Goal: Task Accomplishment & Management: Manage account settings

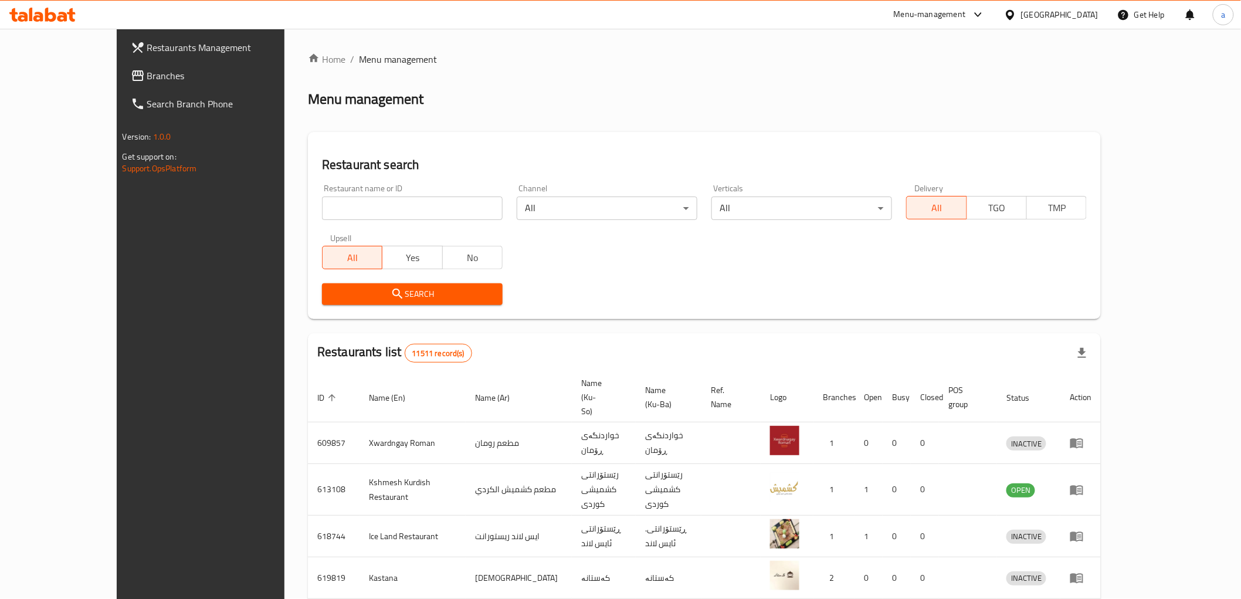
click at [147, 69] on span "Branches" at bounding box center [230, 76] width 167 height 14
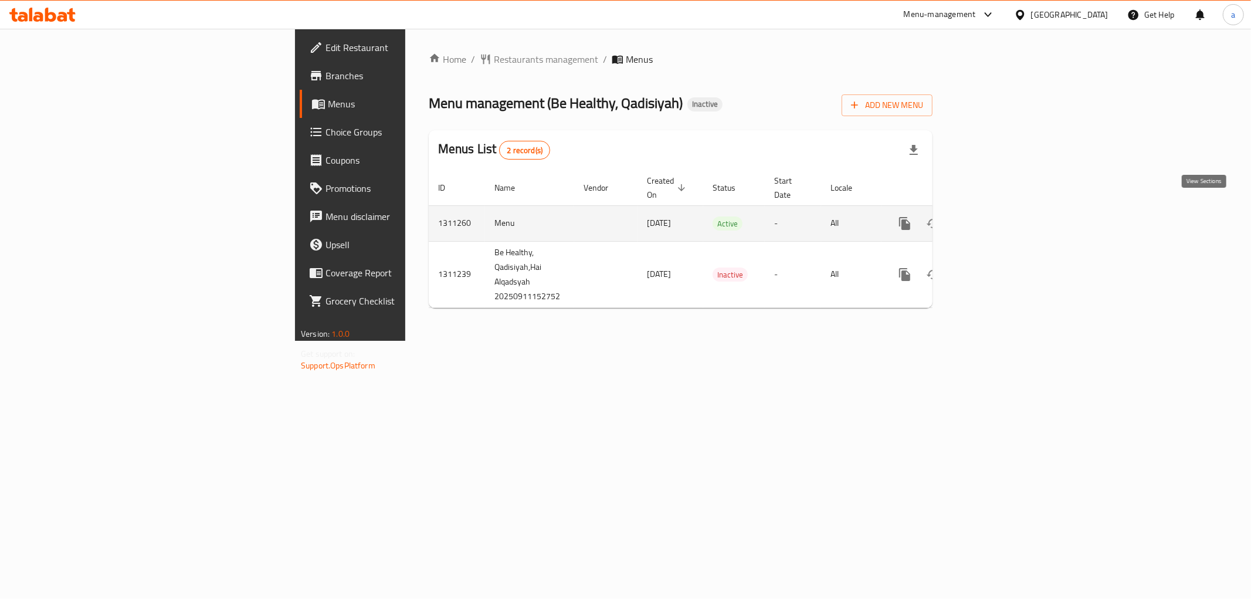
click at [997, 216] on icon "enhanced table" at bounding box center [990, 223] width 14 height 14
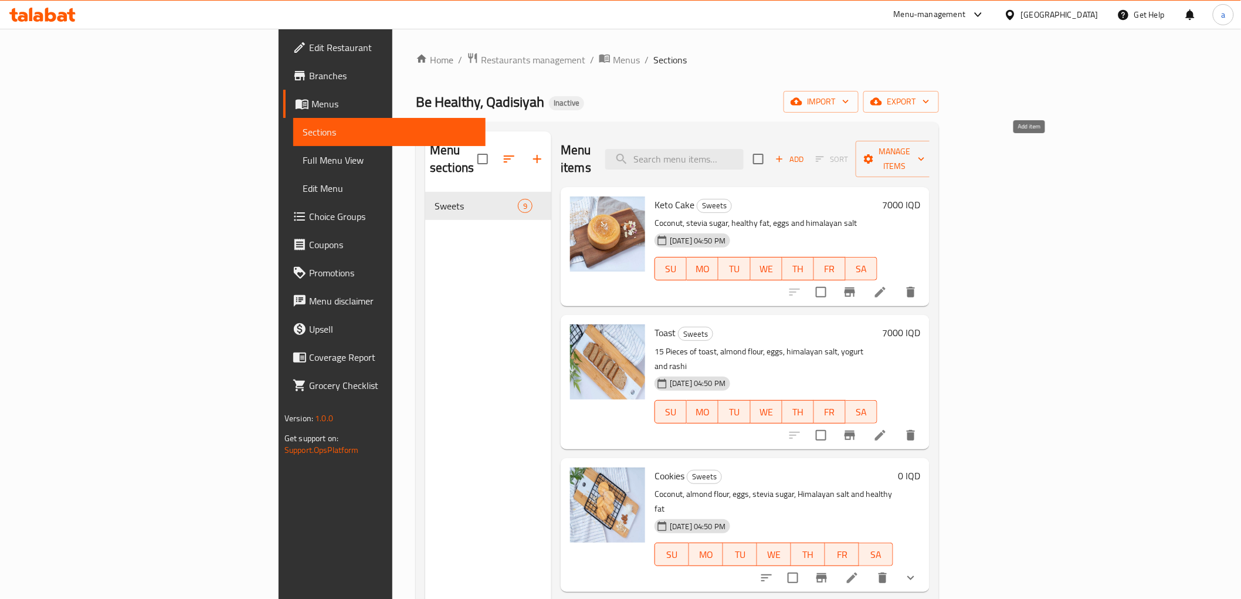
click at [806, 153] on span "Add" at bounding box center [790, 159] width 32 height 13
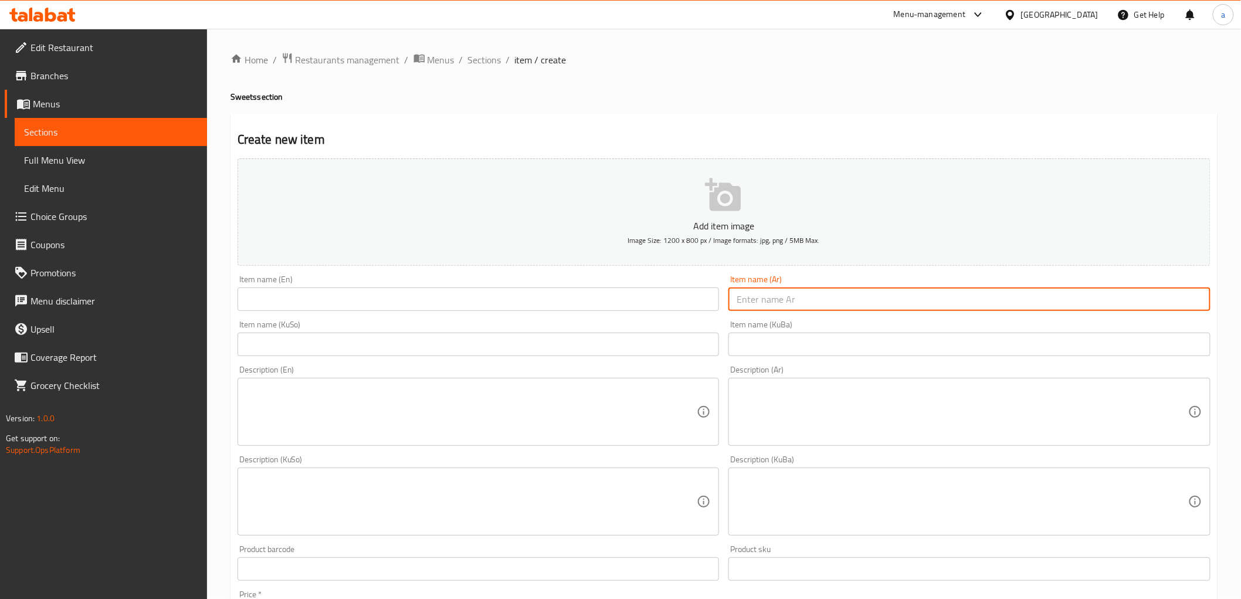
click at [776, 308] on input "text" at bounding box center [970, 298] width 482 height 23
paste input "777257"
type input "7"
paste input "زبدة الفول السوداني"
type input "زبدة الفول السوداني"
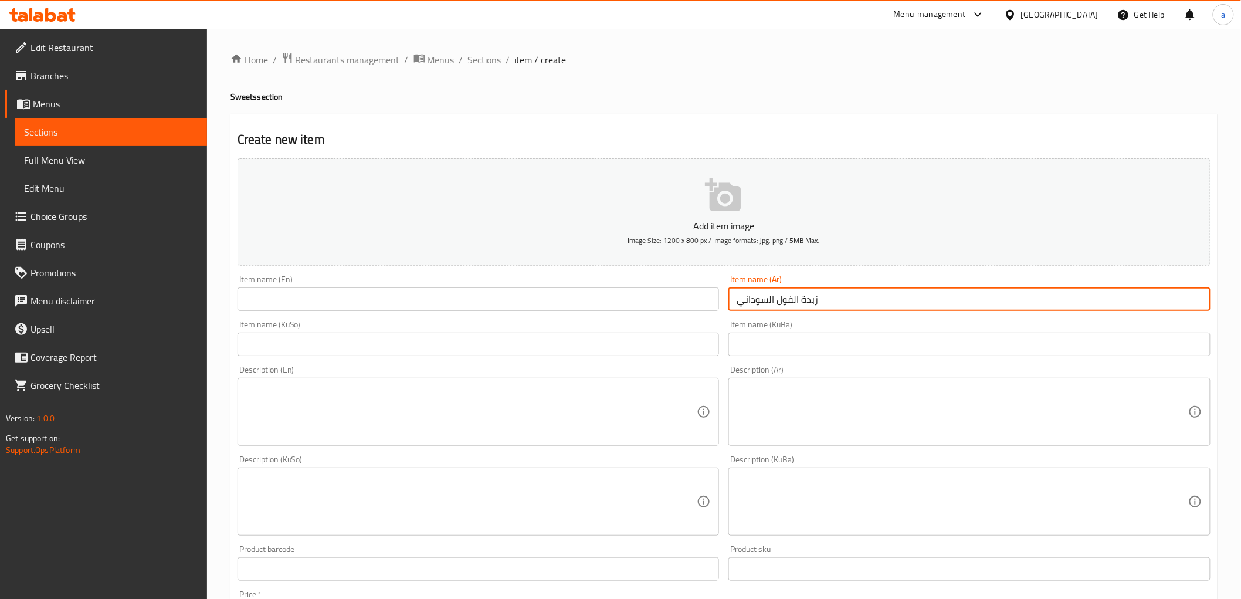
click at [671, 347] on input "text" at bounding box center [479, 344] width 482 height 23
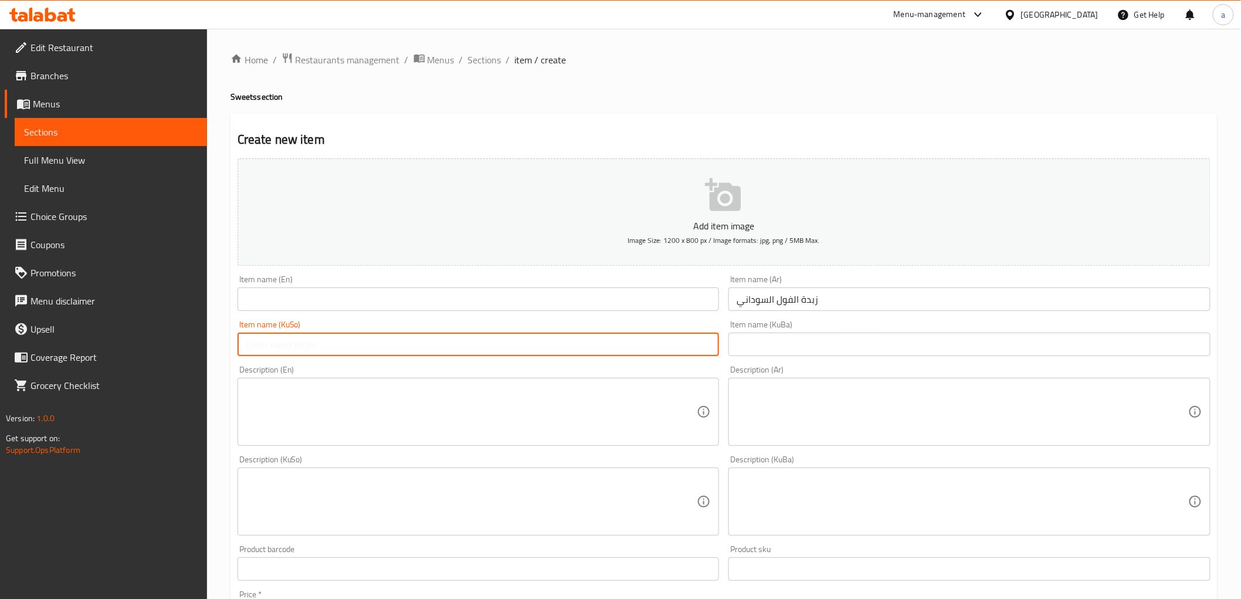
paste input "زبدەی فستەقی عەبید"
type input "زبدەی فستەقی عەبید"
drag, startPoint x: 793, startPoint y: 337, endPoint x: 763, endPoint y: 336, distance: 29.9
click at [793, 337] on input "text" at bounding box center [970, 344] width 482 height 23
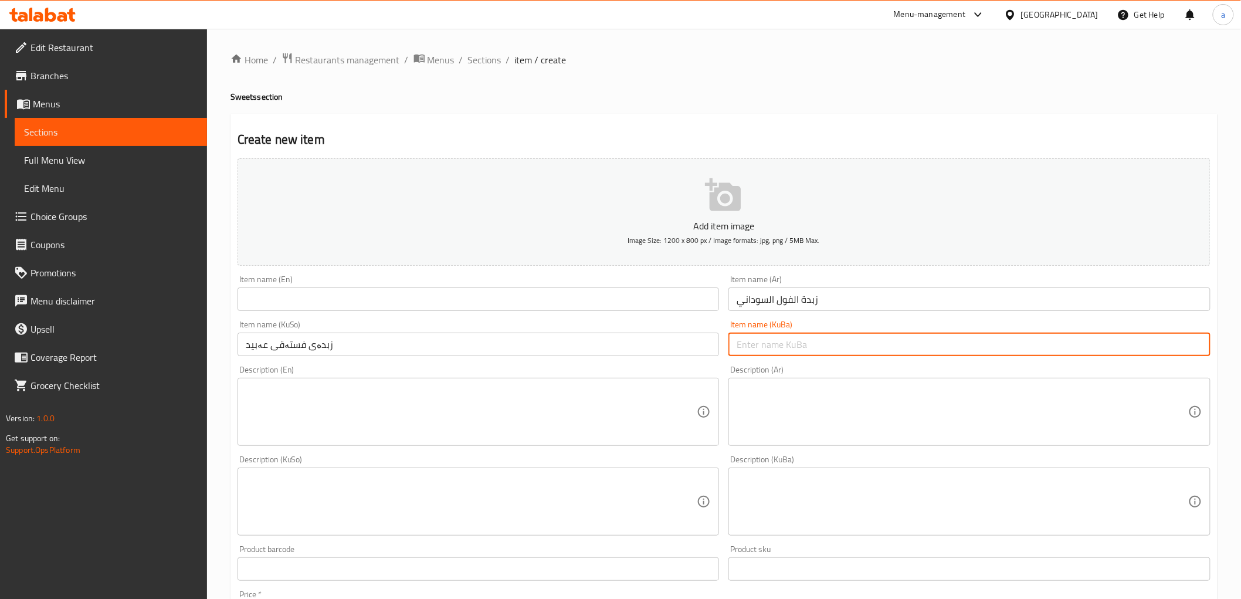
paste input "زبدەی فستەقی عەبید"
type input "زبدەی فستەقی عەبید"
click at [536, 298] on input "text" at bounding box center [479, 298] width 482 height 23
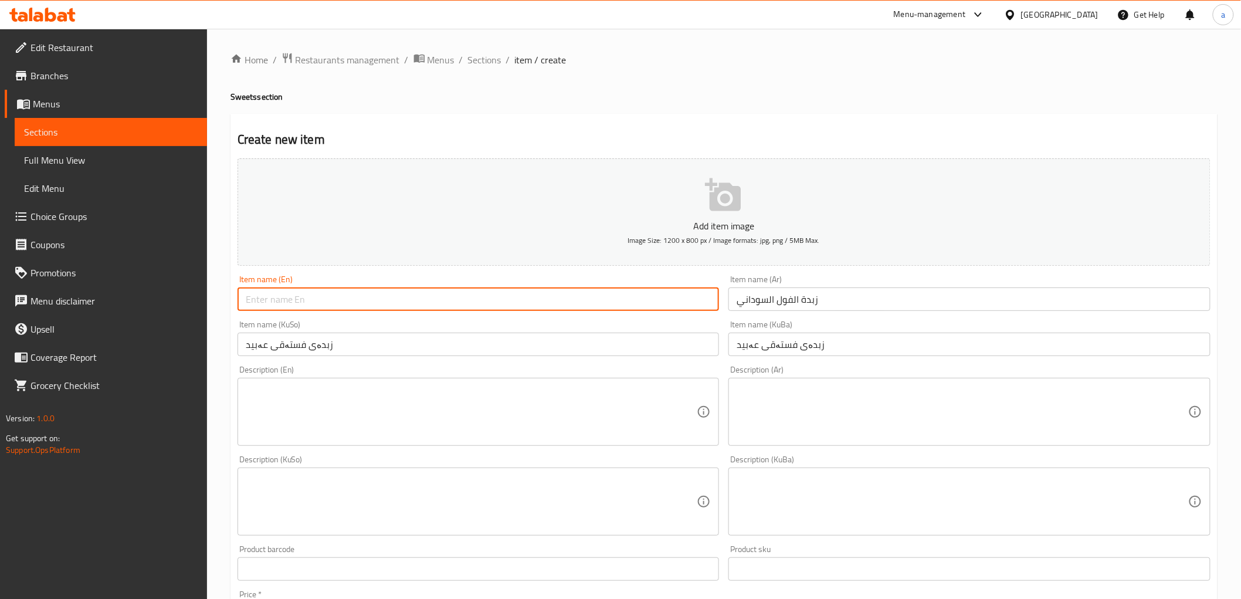
paste input "Peanut Butter"
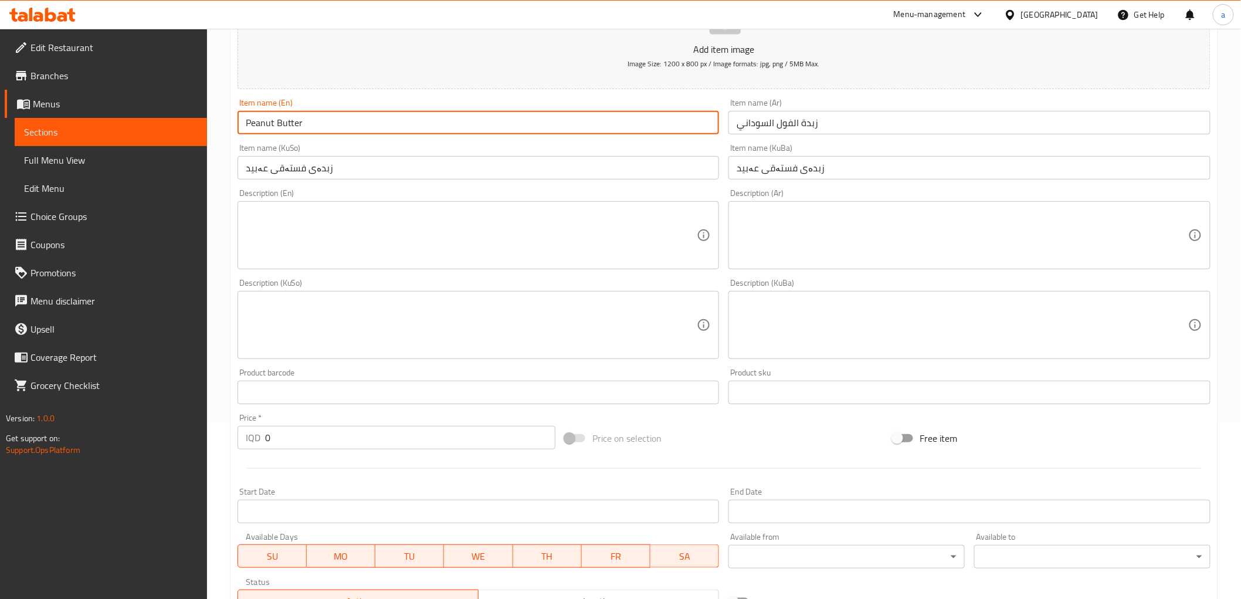
scroll to position [195, 0]
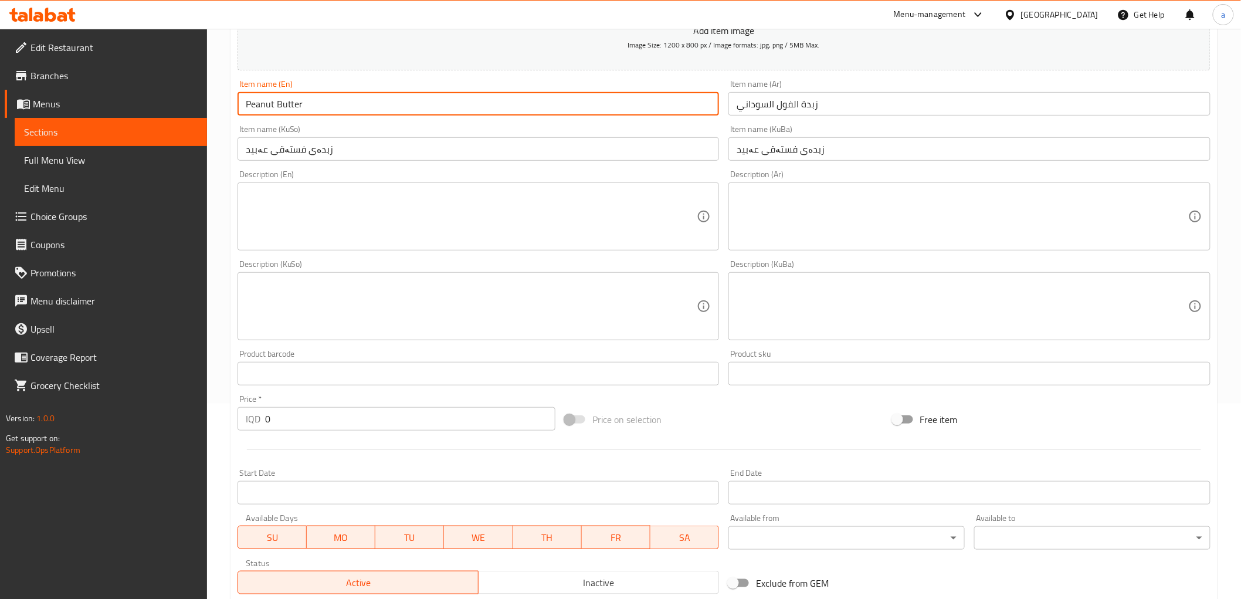
drag, startPoint x: 262, startPoint y: 109, endPoint x: 124, endPoint y: 128, distance: 139.2
click at [121, 127] on div "Edit Restaurant Branches Menus Sections Full Menu View Edit Menu Choice Groups …" at bounding box center [620, 300] width 1241 height 935
type input "Peanut Butter"
click at [780, 195] on textarea at bounding box center [963, 217] width 452 height 56
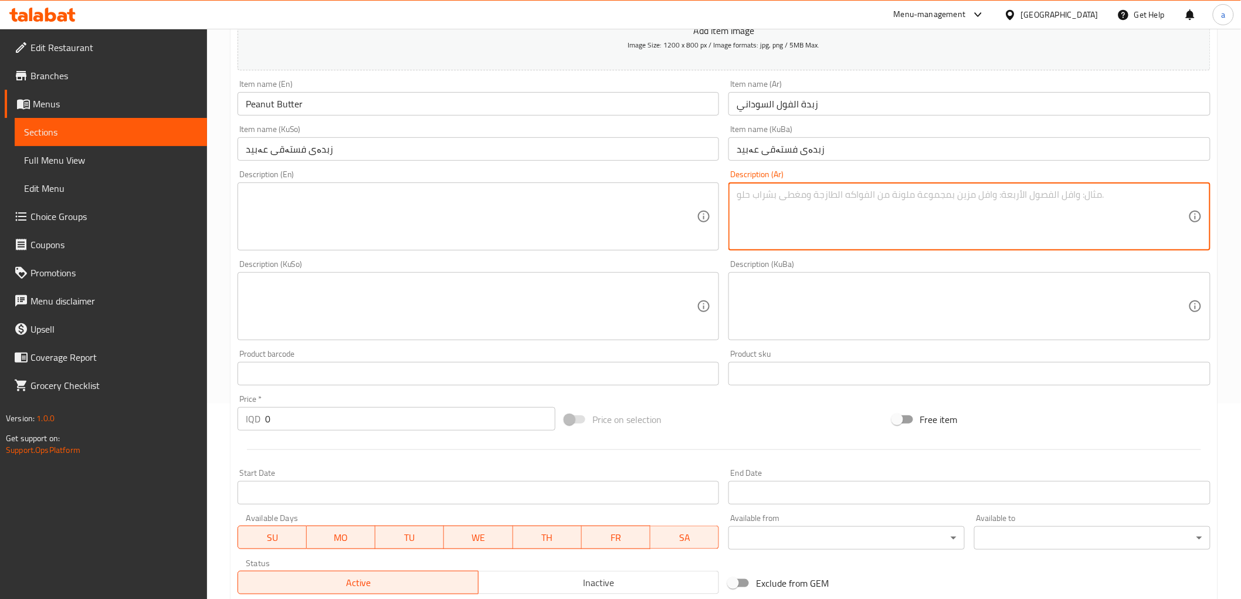
paste textarea "فول سوداني، راشي، سكر ستيفيا وزبدة"
type textarea "فول سوداني، راشي، سكر ستيفيا وزبدة"
click at [518, 207] on textarea at bounding box center [472, 217] width 452 height 56
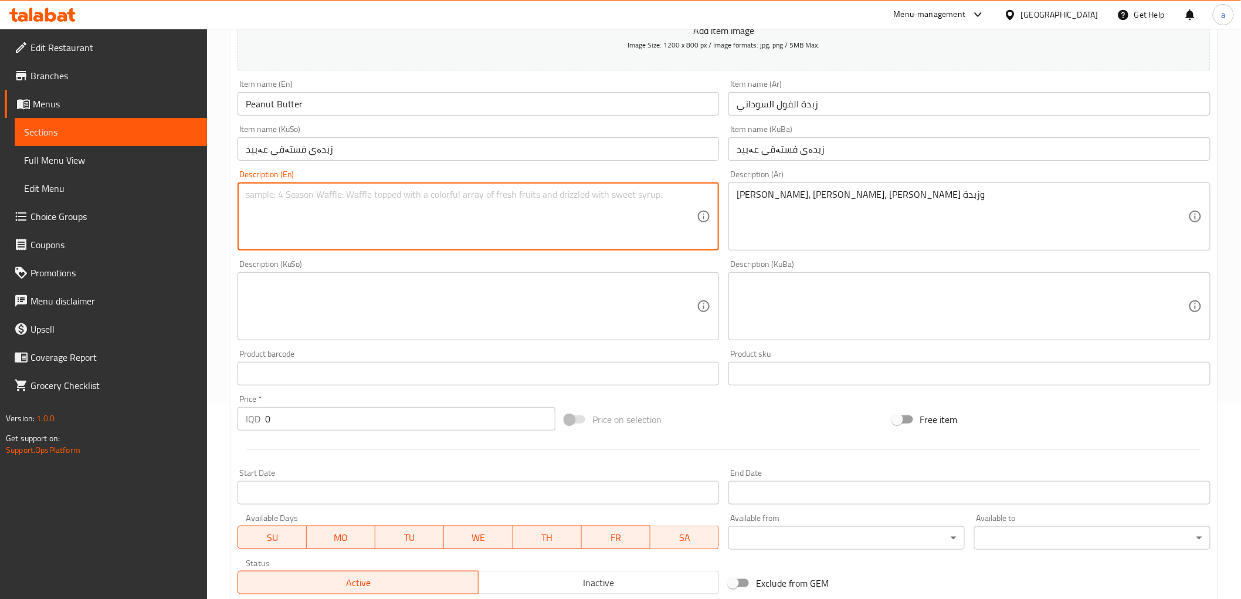
paste textarea "Peanuts, Tahini, stevia sugar and butter"
type textarea "Peanuts, Tahini, stevia sugar and butter"
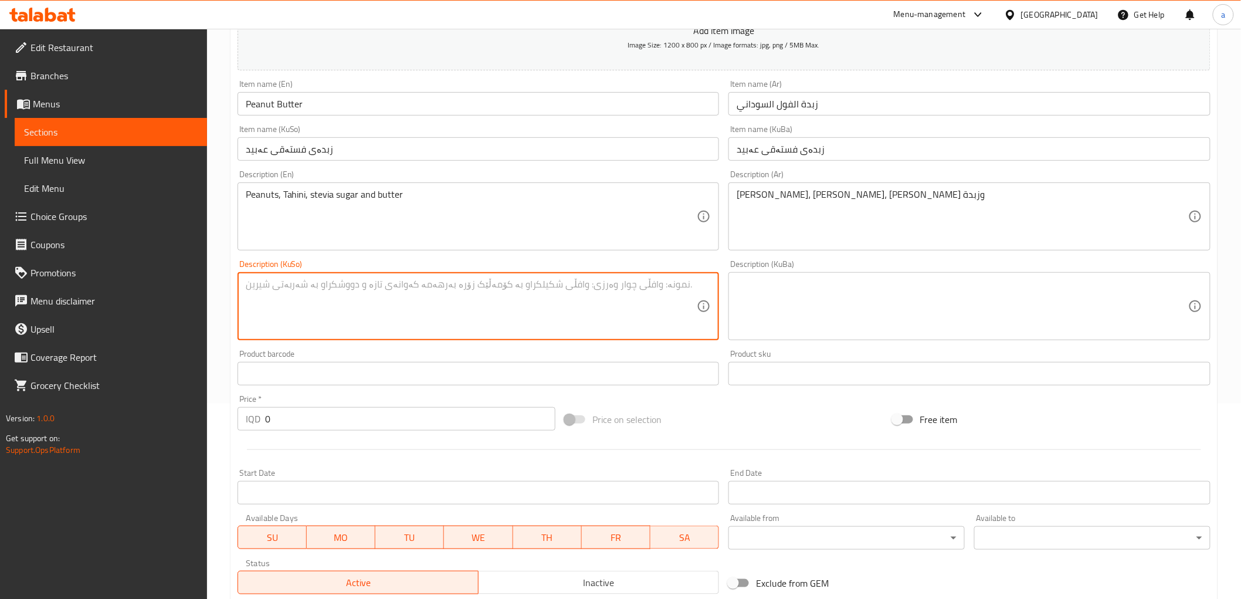
click at [277, 293] on textarea at bounding box center [472, 307] width 452 height 56
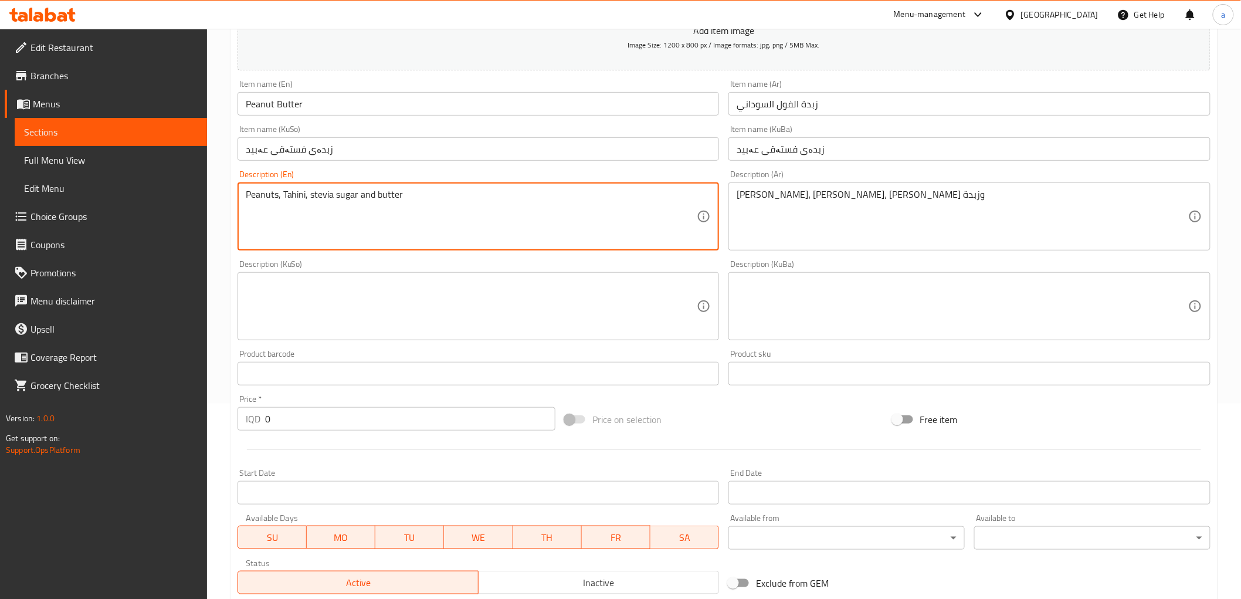
click at [258, 199] on textarea "Peanuts, Tahini, stevia sugar and butter" at bounding box center [472, 217] width 452 height 56
click at [449, 282] on textarea at bounding box center [472, 307] width 452 height 56
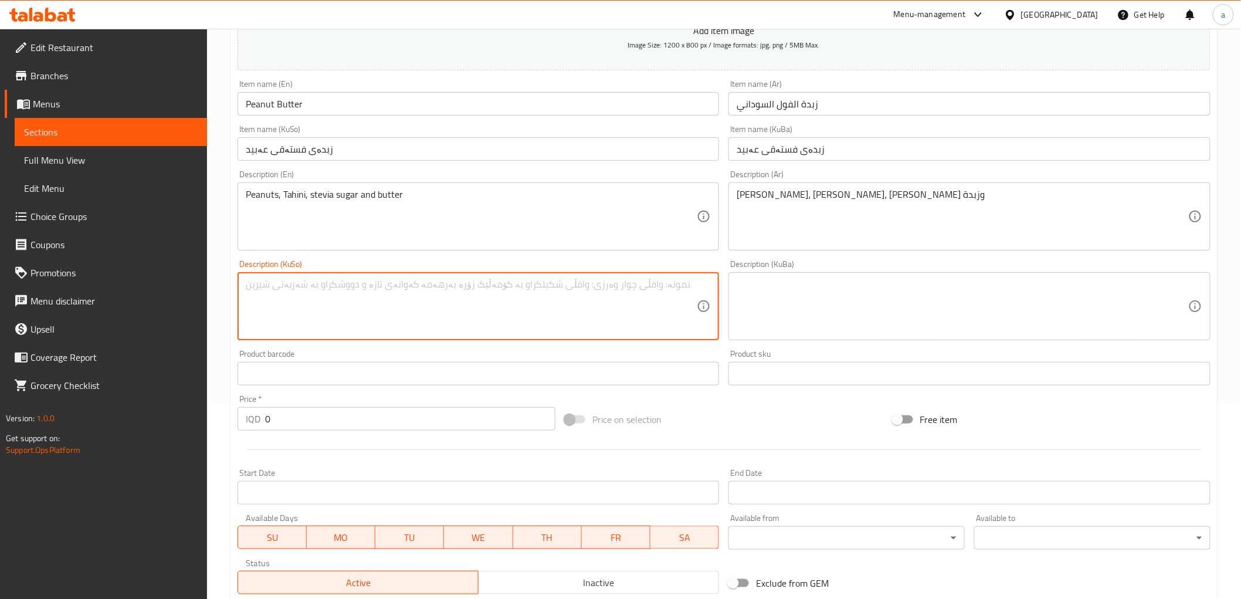
paste textarea "پاقلەی سودانی"
click at [387, 199] on textarea "Peanuts, Tahini, stevia sugar and butter" at bounding box center [472, 217] width 452 height 56
drag, startPoint x: 492, startPoint y: 292, endPoint x: 906, endPoint y: 292, distance: 414.8
click at [907, 292] on div "Add item image Image Size: 1200 x 800 px / Image formats: jpg, png / 5MB Max. I…" at bounding box center [724, 278] width 983 height 641
type textarea "پاقلەی سودانی، تەحین، شەکری ستێڤیا و کەرە"
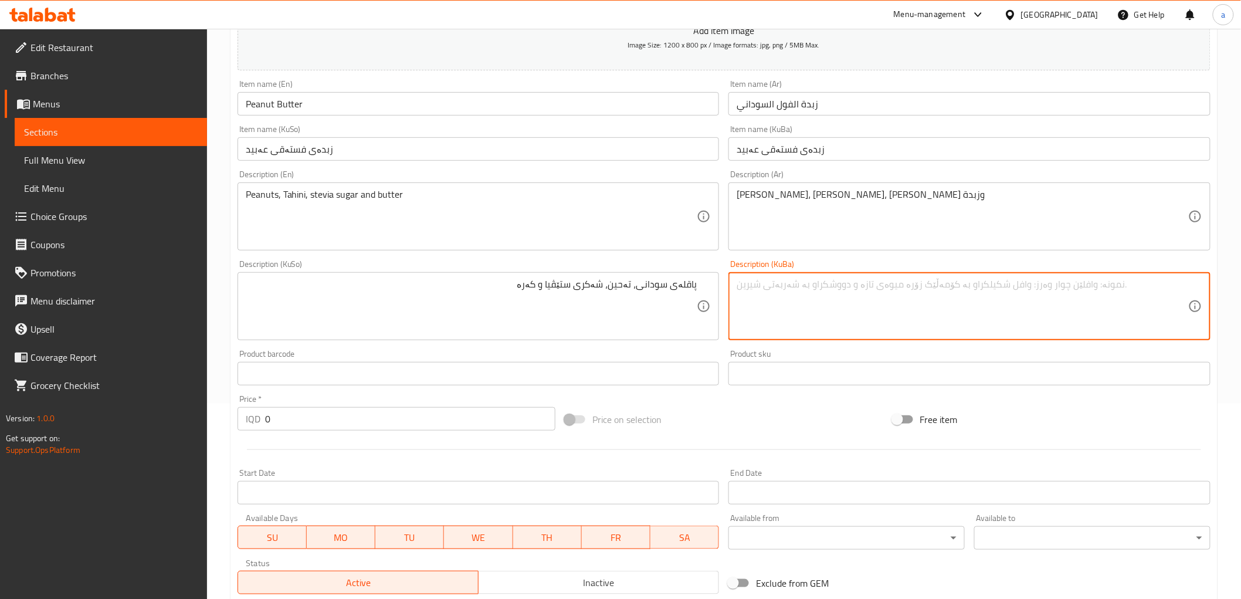
drag, startPoint x: 800, startPoint y: 322, endPoint x: 806, endPoint y: 295, distance: 27.5
click at [800, 317] on textarea at bounding box center [963, 307] width 452 height 56
paste textarea "پاقلەی سودانی، تەحین، شەکری ستێڤیا و کەرە"
type textarea "پاقلەی سودانی، تەحین، شەکری ستێڤیا و کەرە"
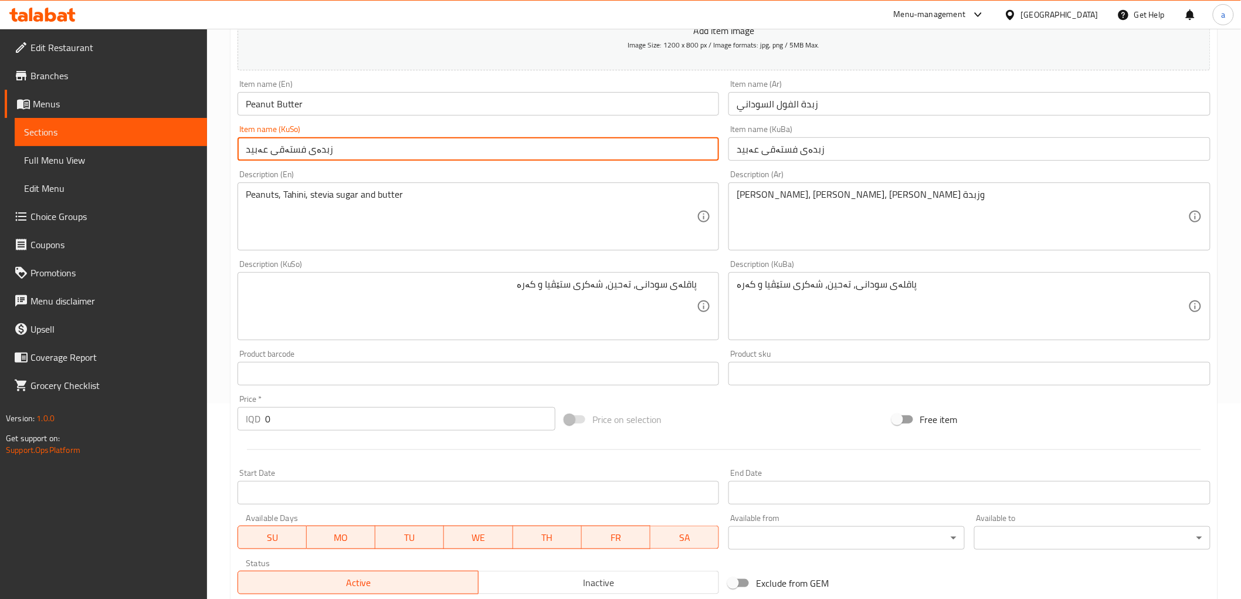
drag, startPoint x: 332, startPoint y: 150, endPoint x: 246, endPoint y: 151, distance: 85.7
click at [246, 151] on input "زبدەی فستەقی عەبید" at bounding box center [479, 148] width 482 height 23
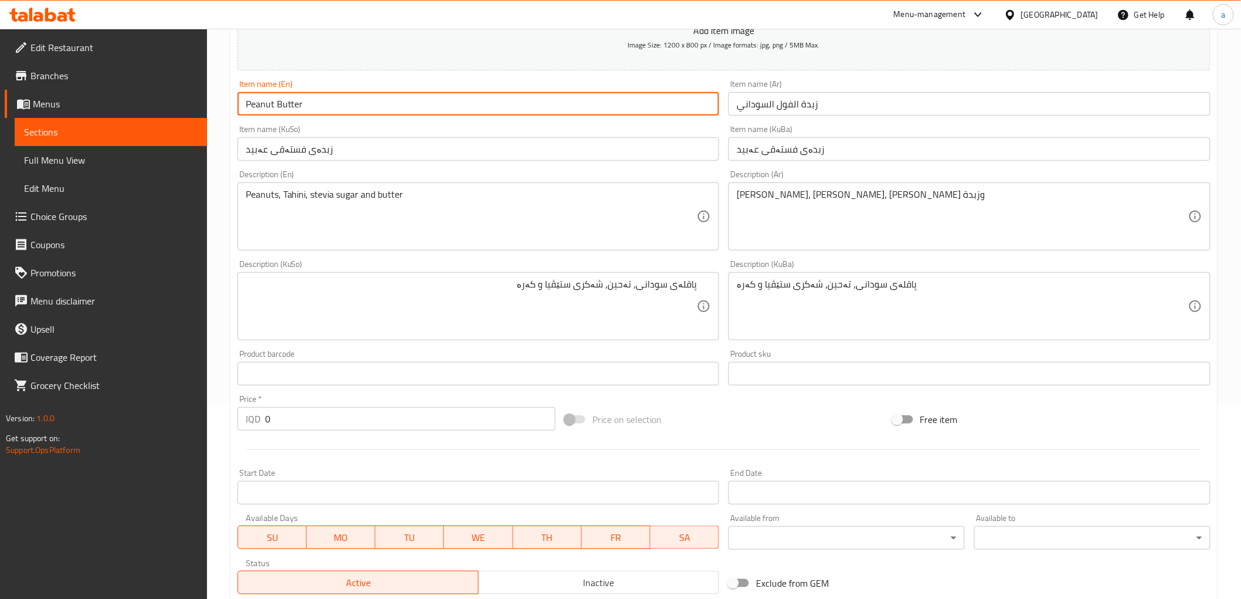
drag, startPoint x: 306, startPoint y: 106, endPoint x: 229, endPoint y: 124, distance: 78.8
click at [229, 124] on div "Home / Restaurants management / Menus / Sections / item / create Sweets section…" at bounding box center [724, 300] width 1034 height 935
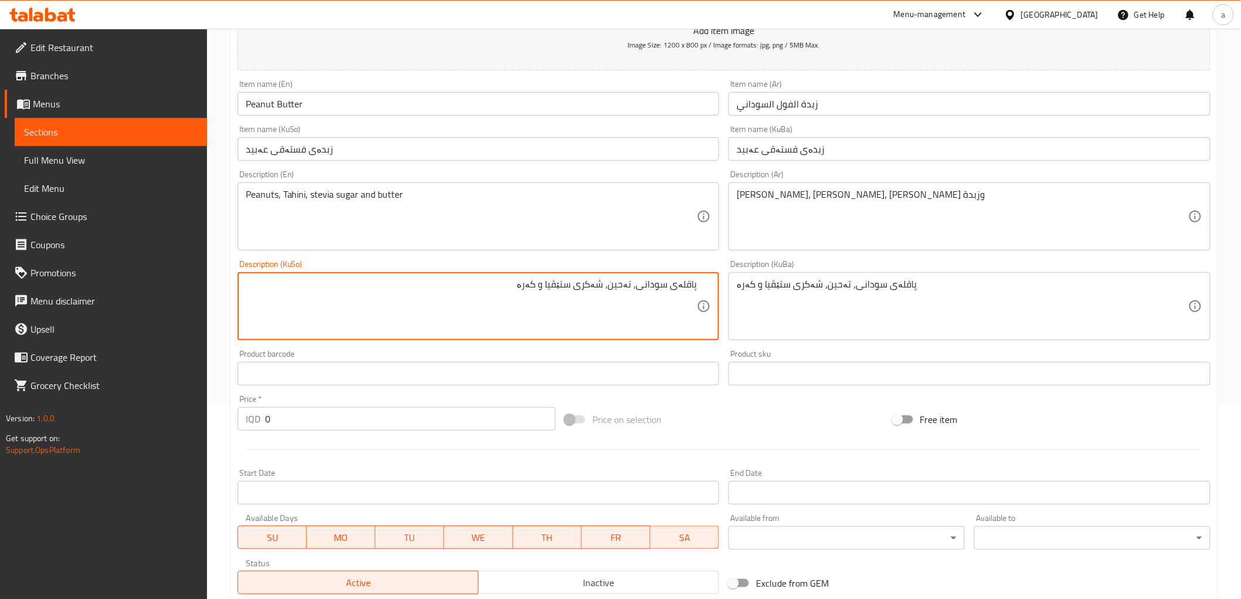
click at [622, 279] on textarea "پاقلەی سودانی، تەحین، شەکری ستێڤیا و کەرە" at bounding box center [472, 307] width 452 height 56
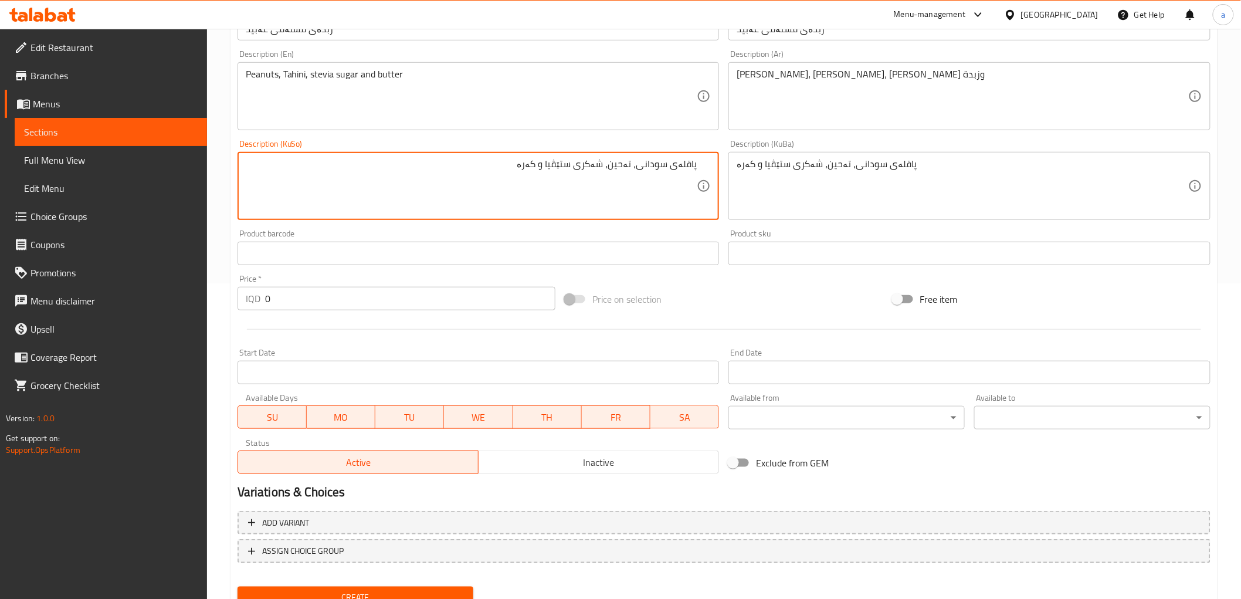
scroll to position [363, 0]
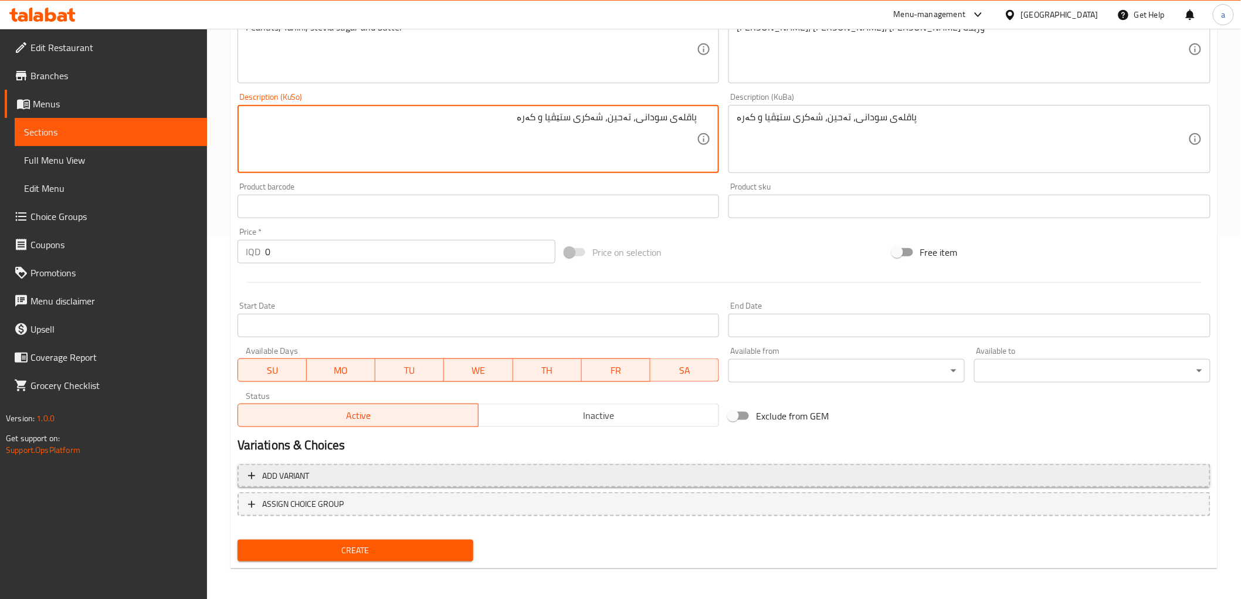
click at [404, 477] on span "Add variant" at bounding box center [724, 476] width 952 height 15
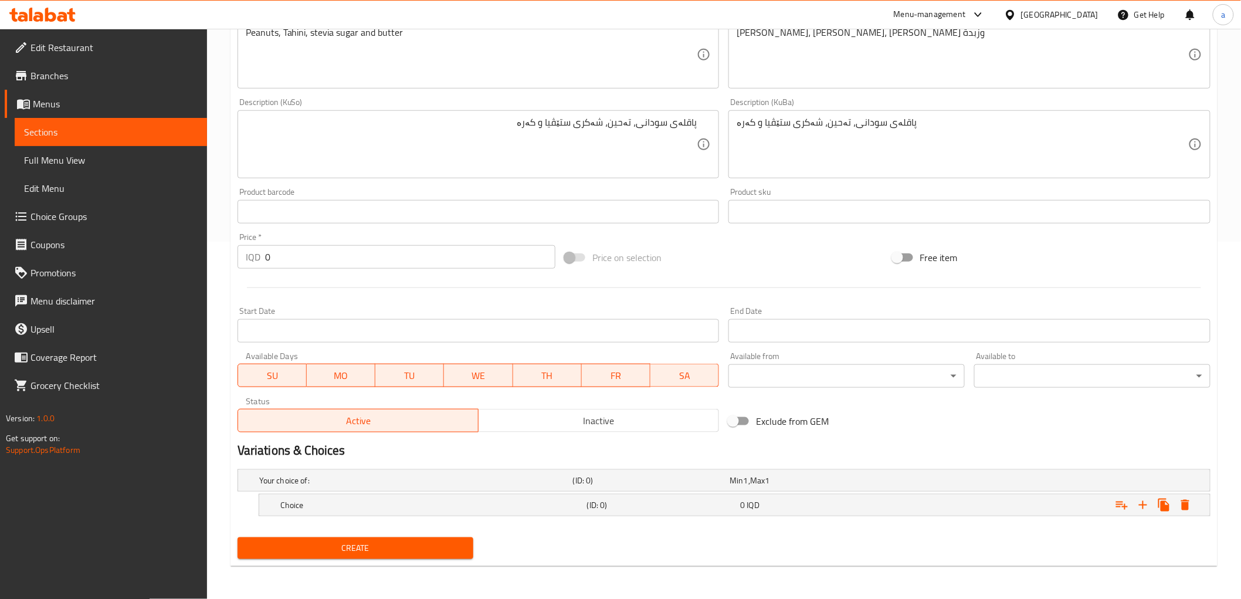
scroll to position [357, 0]
click at [1141, 505] on icon "Expand" at bounding box center [1143, 506] width 8 height 8
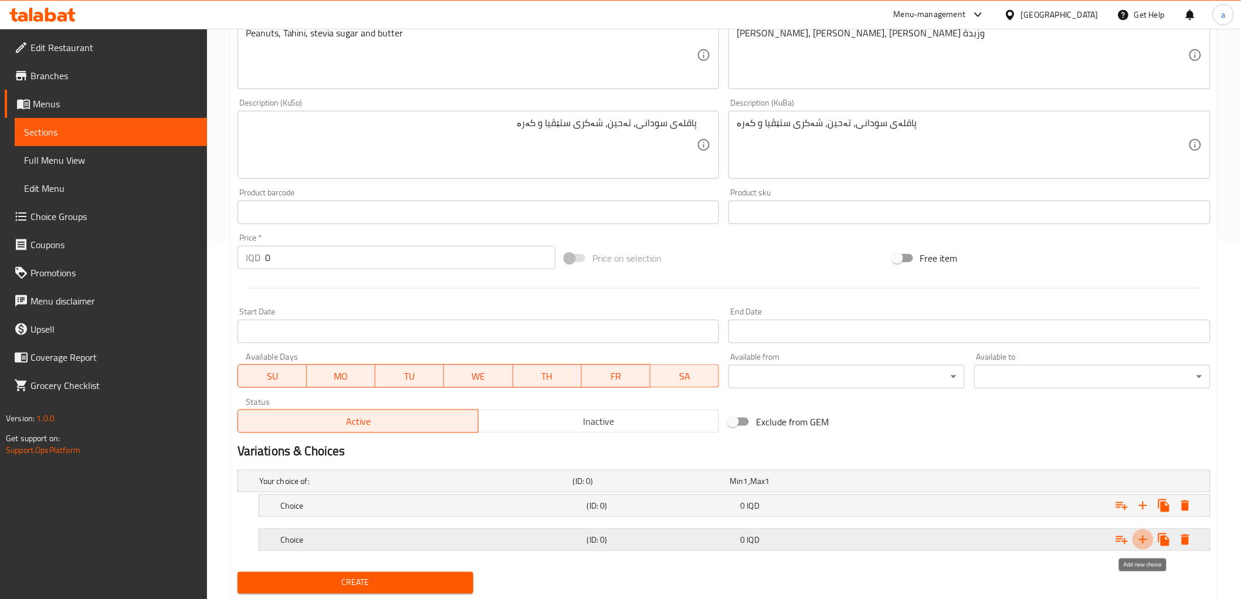
drag, startPoint x: 1146, startPoint y: 534, endPoint x: 1112, endPoint y: 530, distance: 33.6
click at [1145, 534] on icon "Expand" at bounding box center [1143, 540] width 14 height 14
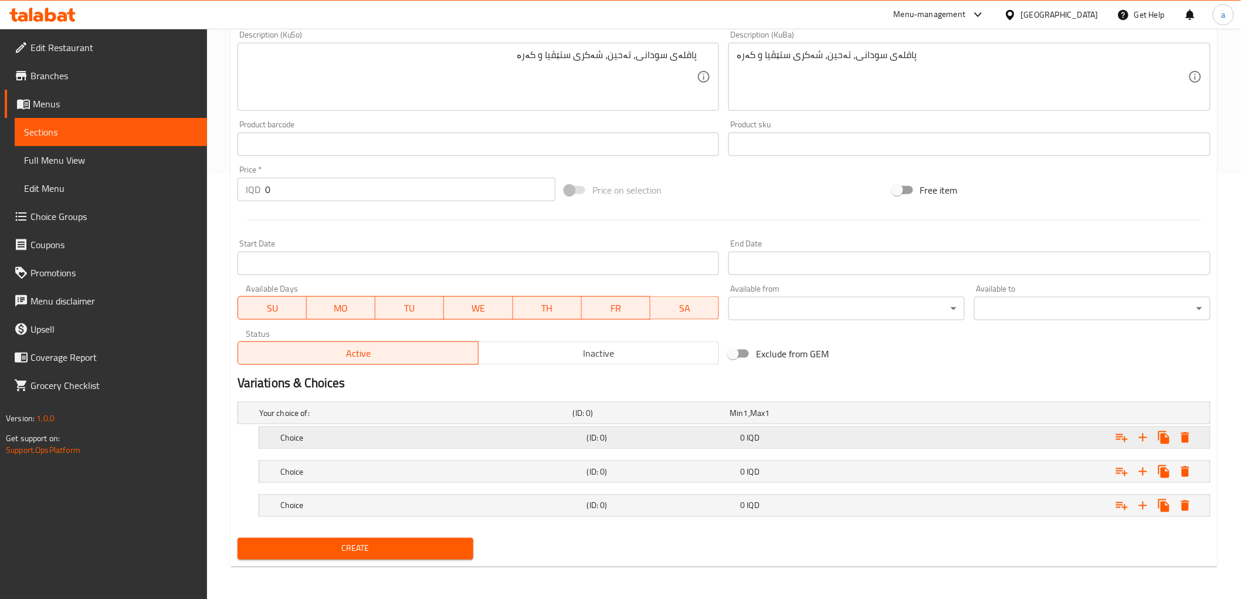
click at [581, 438] on h5 "Choice" at bounding box center [431, 438] width 302 height 12
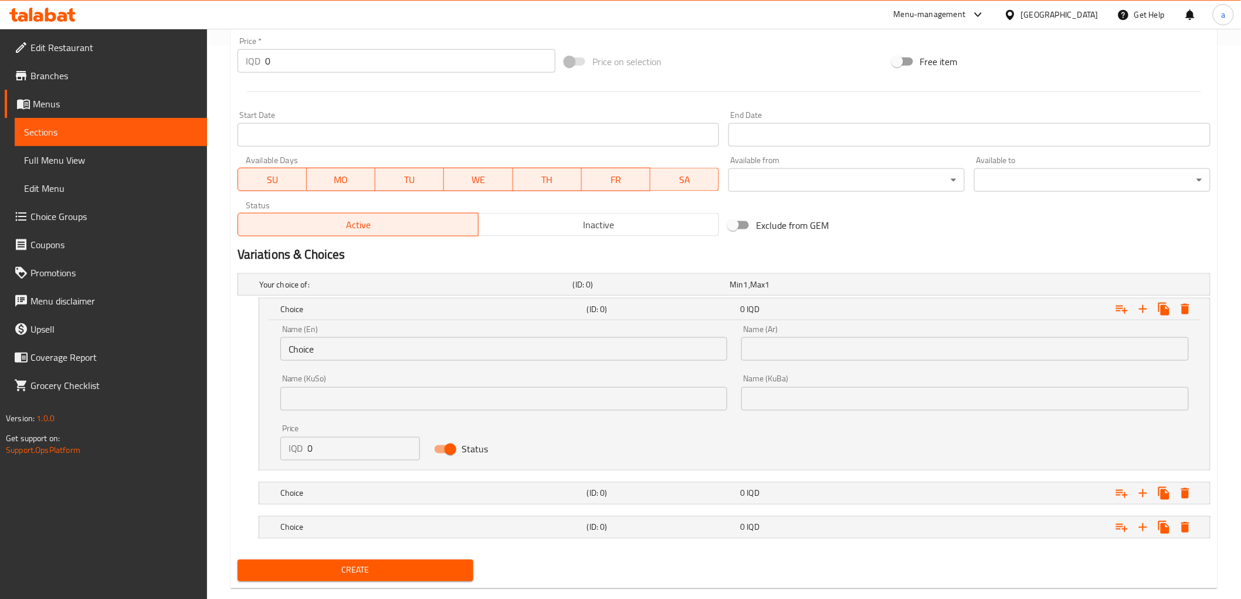
scroll to position [576, 0]
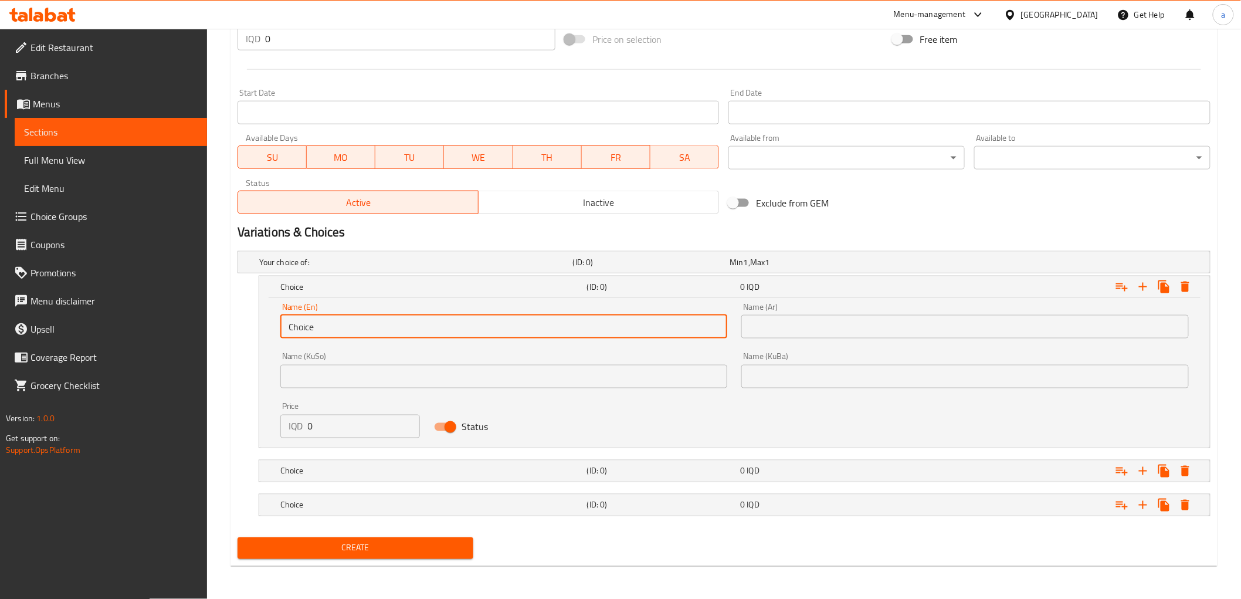
drag, startPoint x: 374, startPoint y: 334, endPoint x: 248, endPoint y: 322, distance: 127.4
click at [248, 322] on div "Choice (ID: 0) 0 IQD Name (En) Choice Name (En) Name (Ar) Name (Ar) Name (KuSo)…" at bounding box center [724, 362] width 973 height 172
paste input "Small"
type input "Small"
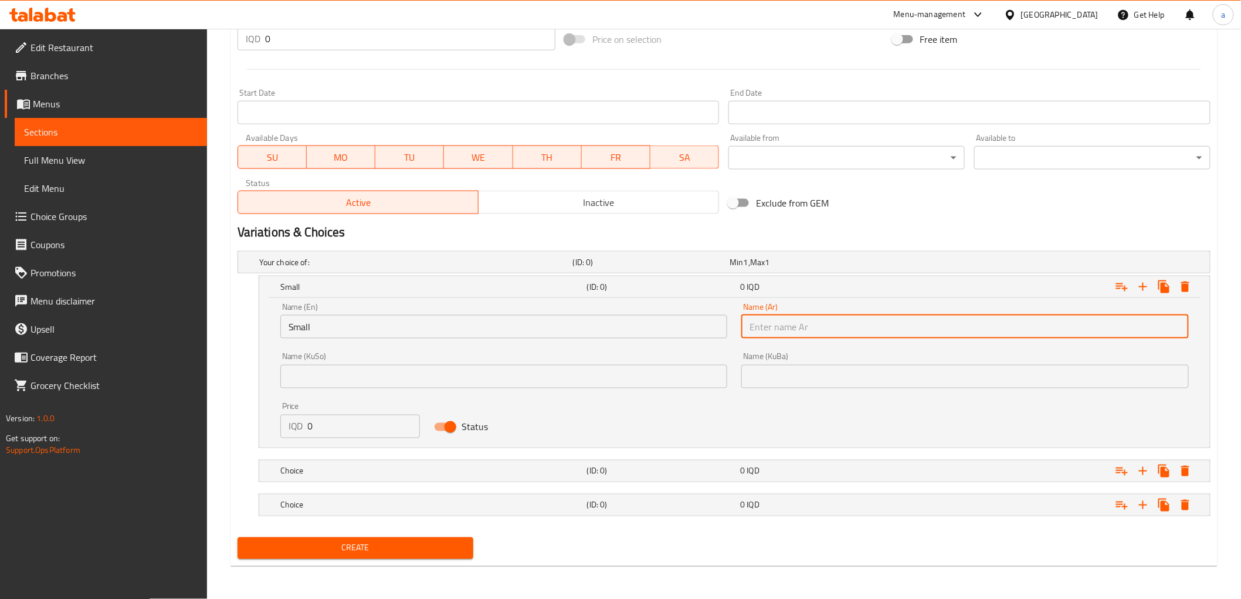
click at [781, 333] on input "text" at bounding box center [966, 326] width 448 height 23
paste input "صغير"
type input "صغير"
drag, startPoint x: 695, startPoint y: 371, endPoint x: 634, endPoint y: 387, distance: 62.5
click at [695, 371] on input "text" at bounding box center [504, 376] width 448 height 23
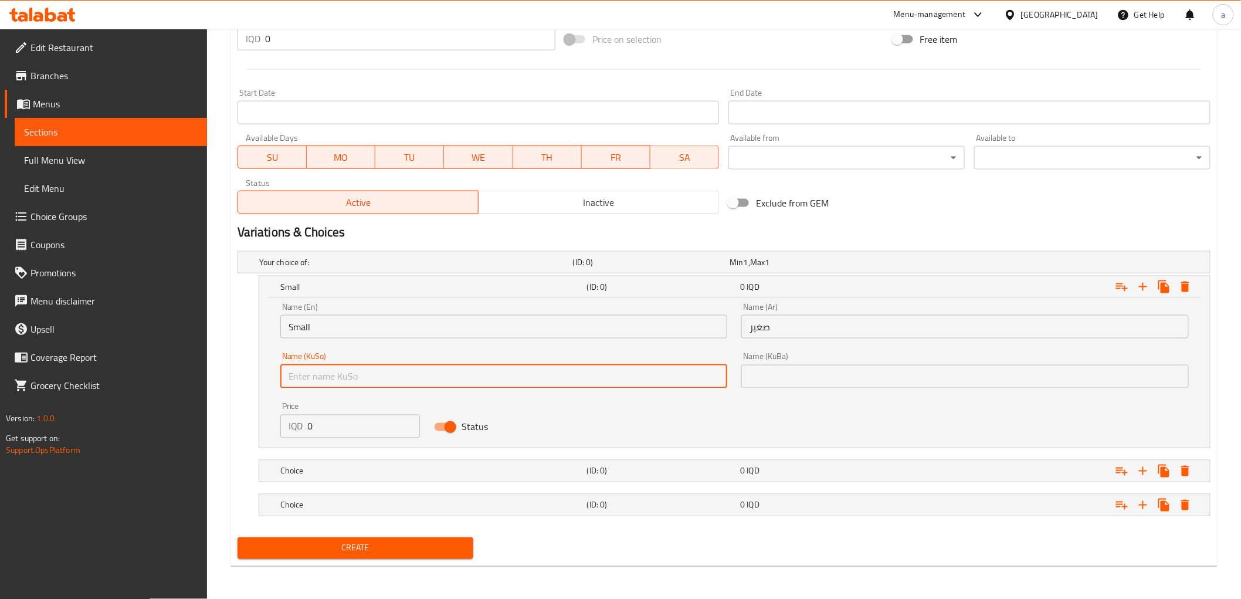
paste input "بچووک"
type input "بچووک"
click at [828, 391] on div "Name (KuBa) Name (KuBa)" at bounding box center [966, 371] width 462 height 50
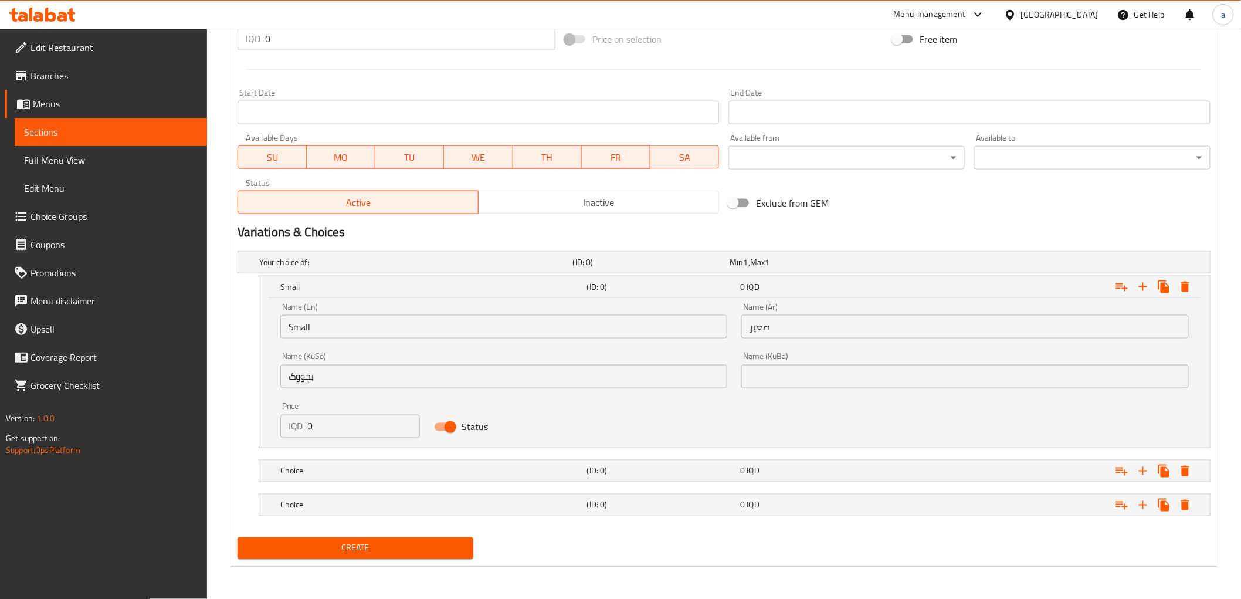
click at [833, 371] on input "text" at bounding box center [966, 376] width 448 height 23
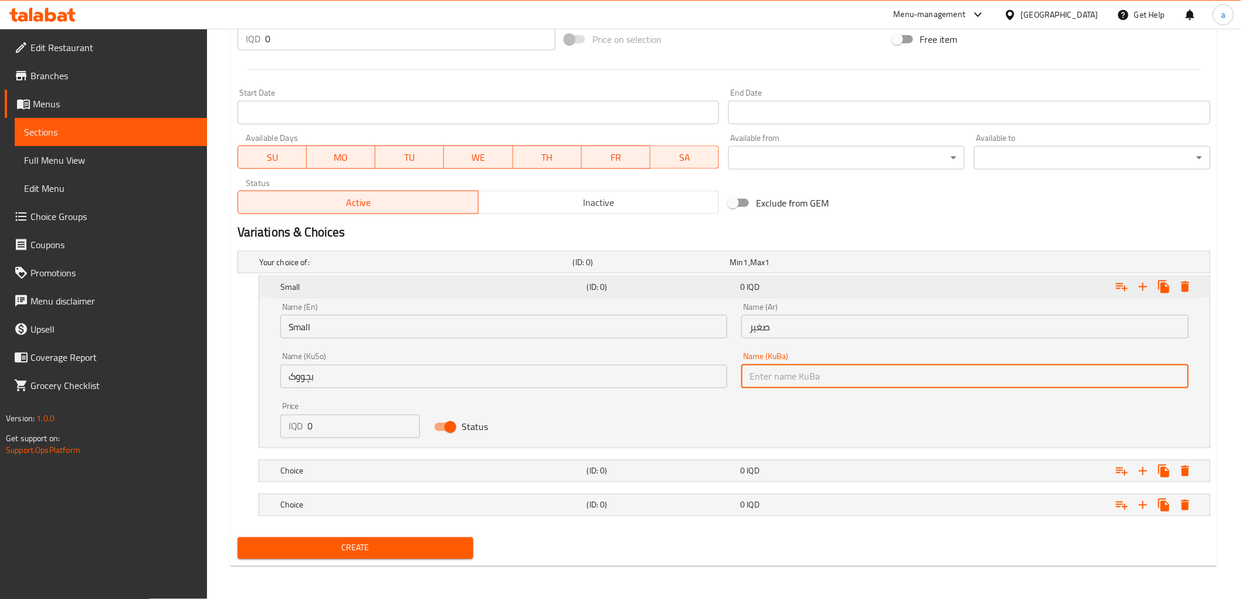
paste input "بچووک"
type input "بچووک"
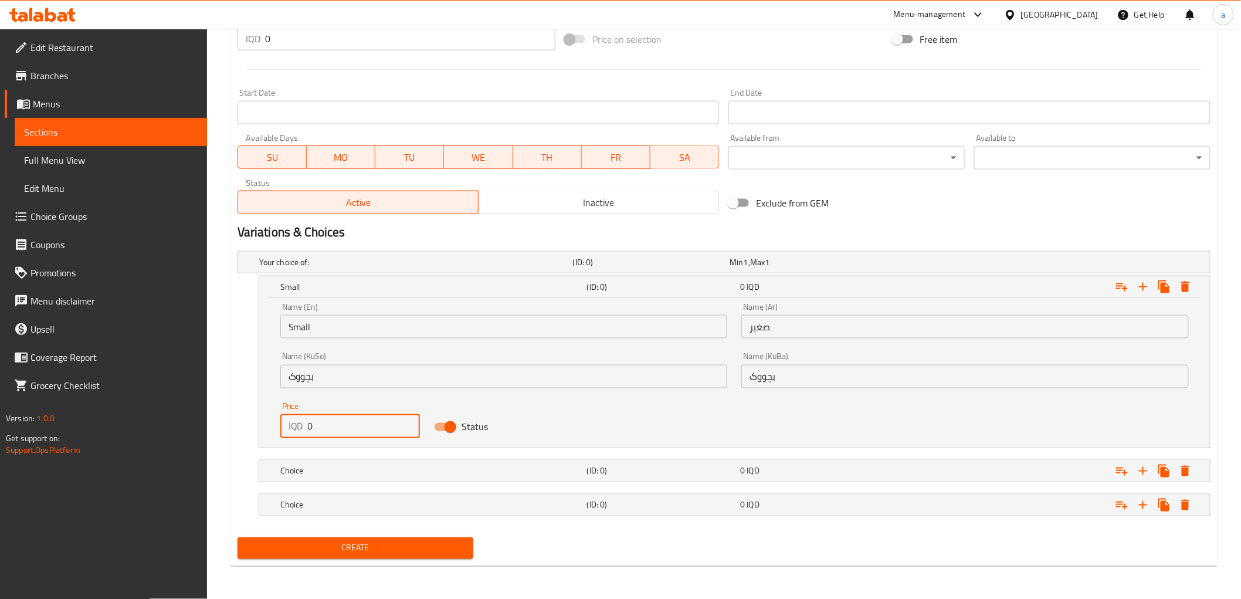
drag, startPoint x: 330, startPoint y: 424, endPoint x: 282, endPoint y: 424, distance: 48.1
click at [282, 424] on div "IQD 0 Price" at bounding box center [350, 426] width 140 height 23
paste input "450"
type input "4500"
click at [796, 279] on div "4500 IQD" at bounding box center [815, 287] width 154 height 16
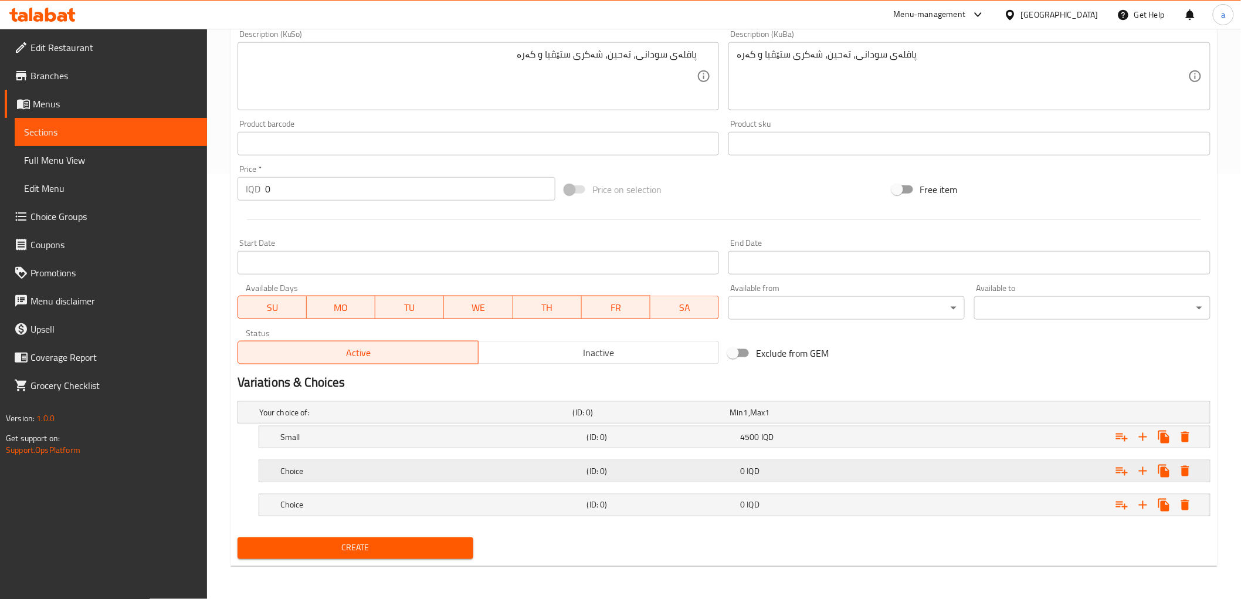
scroll to position [425, 0]
click at [644, 473] on h5 "(ID: 0)" at bounding box center [661, 472] width 149 height 12
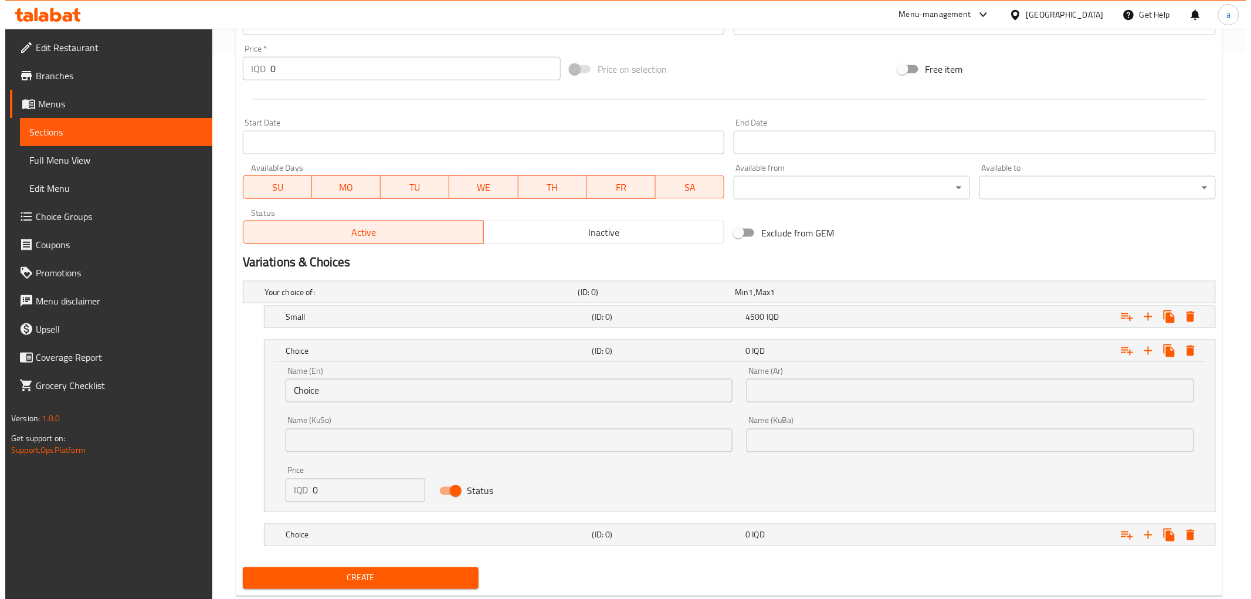
scroll to position [576, 0]
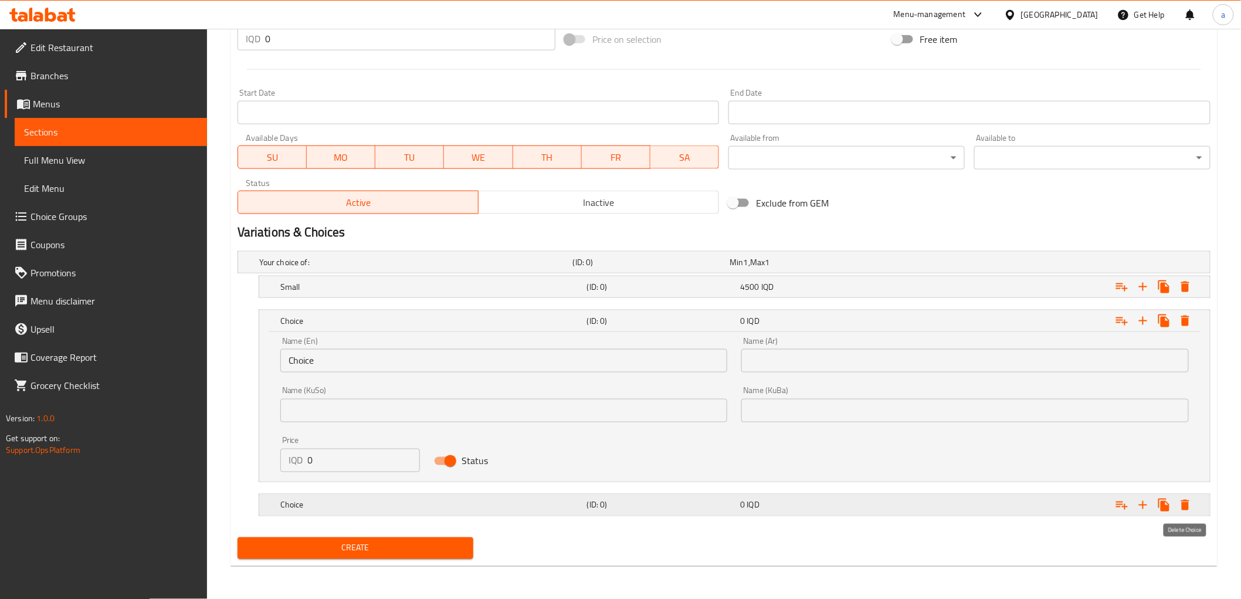
click at [1189, 505] on icon "Expand" at bounding box center [1186, 505] width 8 height 11
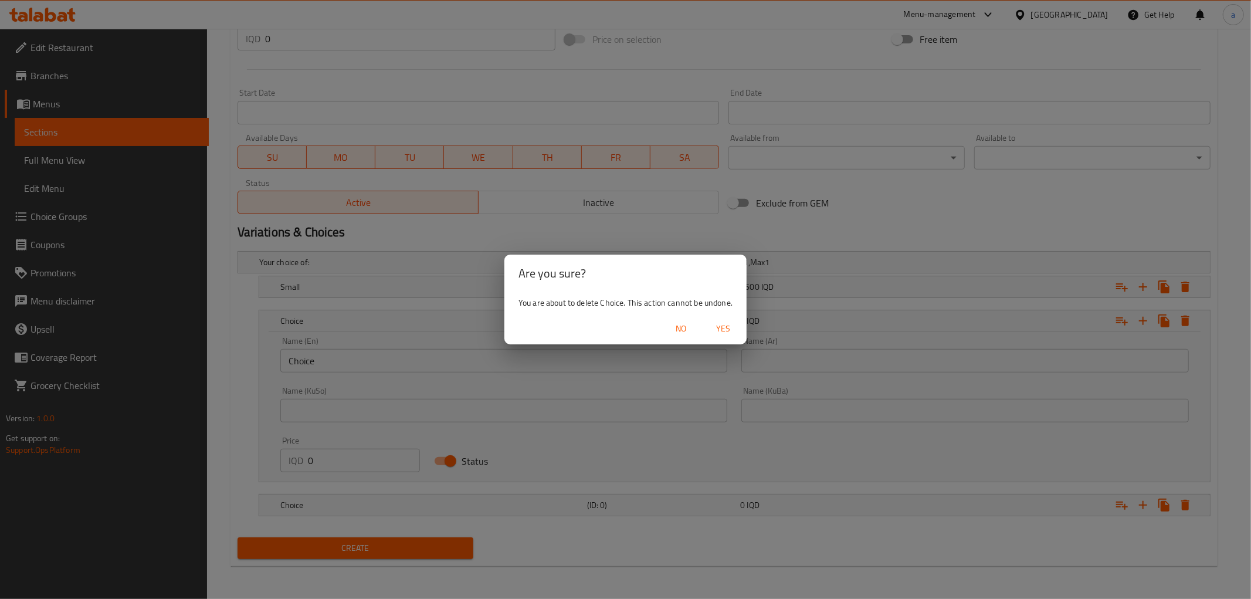
click at [710, 331] on span "Yes" at bounding box center [723, 329] width 28 height 15
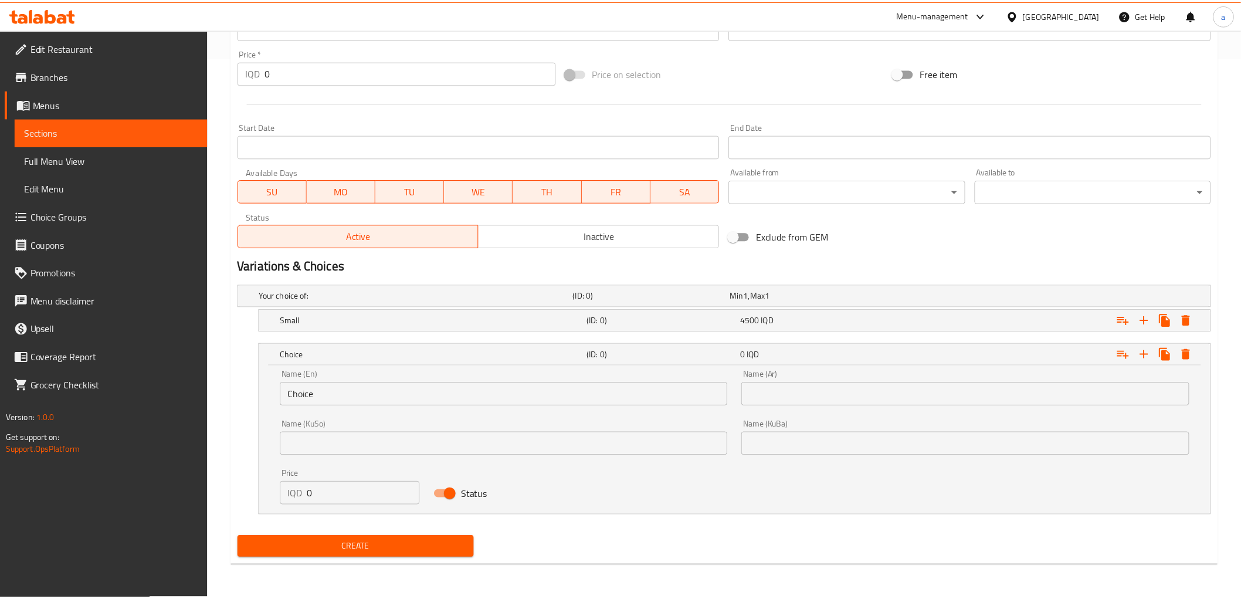
scroll to position [541, 0]
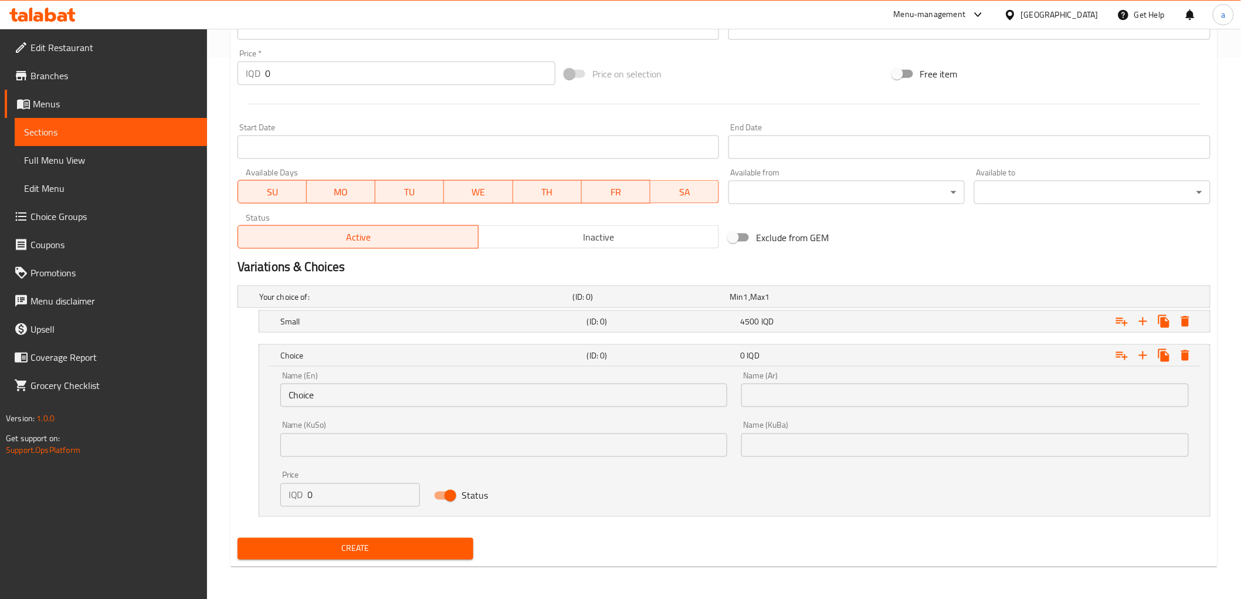
click at [512, 407] on div "Name (En) Choice Name (En)" at bounding box center [504, 389] width 462 height 50
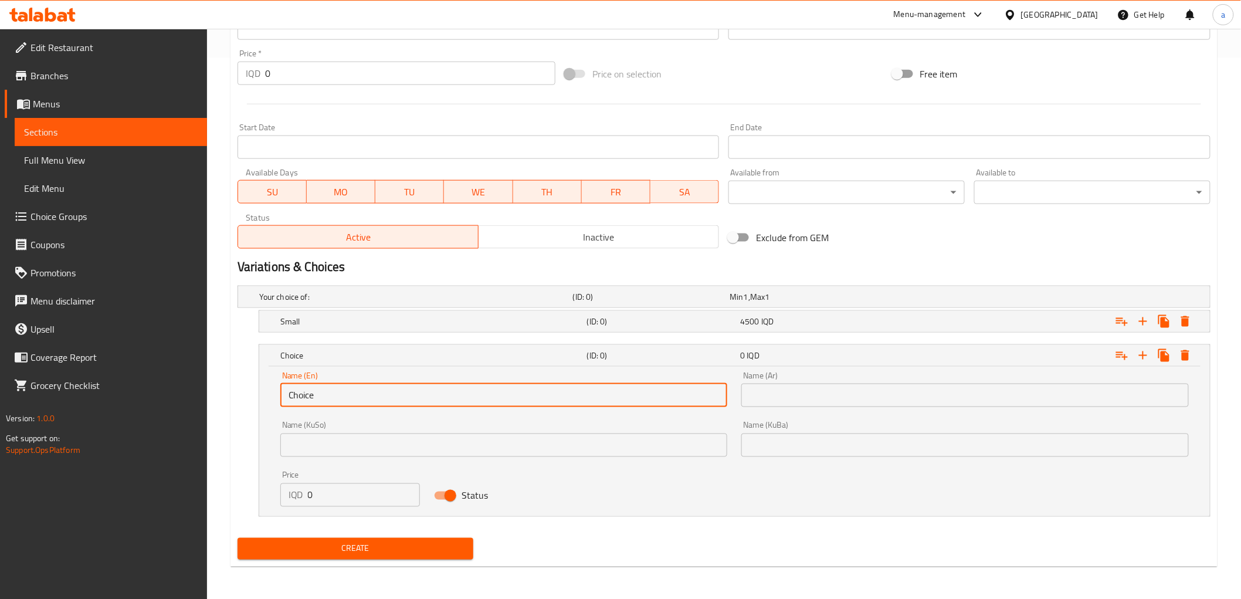
drag, startPoint x: 483, startPoint y: 383, endPoint x: 232, endPoint y: 396, distance: 251.4
click at [233, 396] on div "Your choice of: (ID: 0) Min 1 , Max 1 Name (En) Your choice of: Name (En) Name …" at bounding box center [724, 407] width 983 height 252
paste input "Larg"
type input "Large"
click at [759, 391] on input "text" at bounding box center [966, 395] width 448 height 23
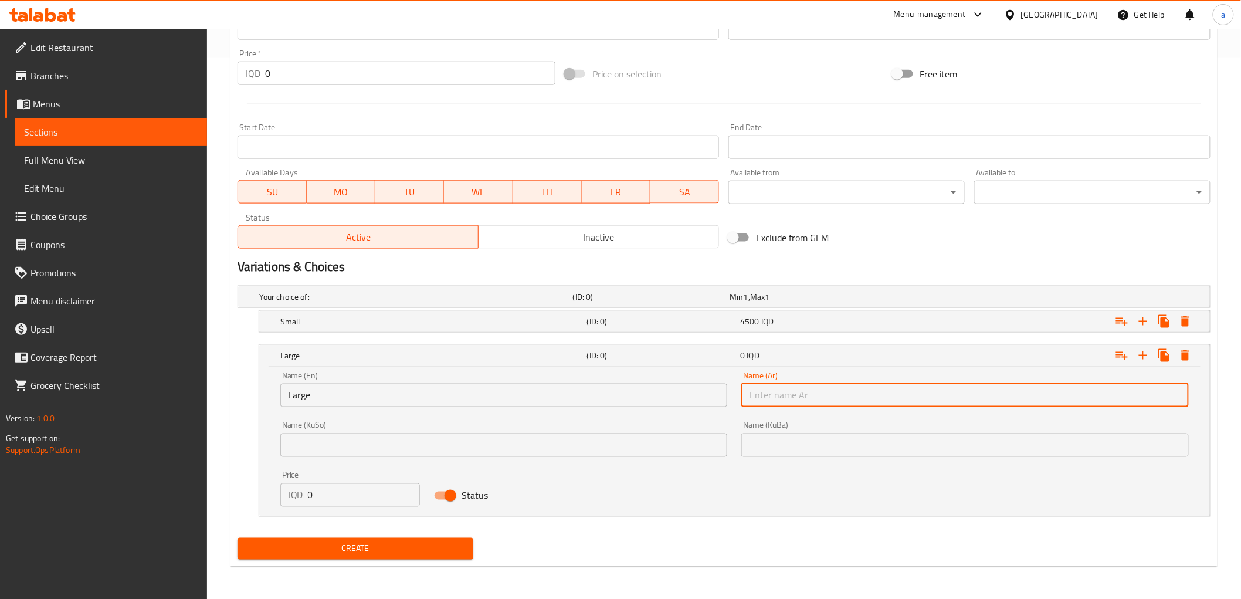
paste input "كبير"
type input "كبير"
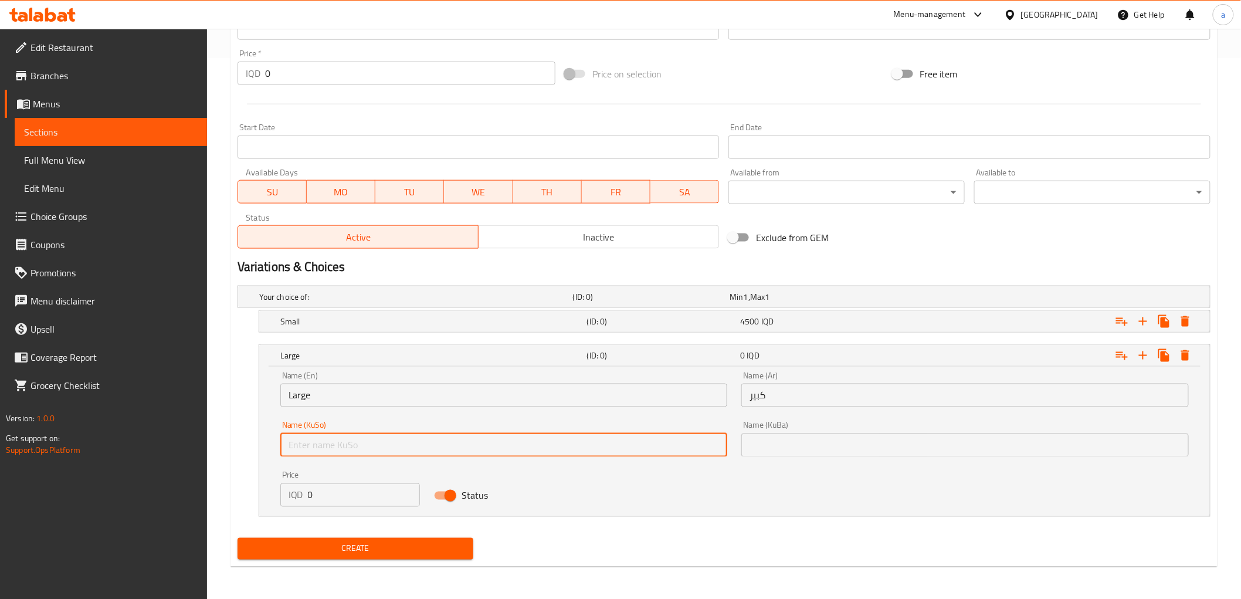
drag, startPoint x: 526, startPoint y: 444, endPoint x: 468, endPoint y: 395, distance: 75.9
click at [526, 444] on input "text" at bounding box center [504, 445] width 448 height 23
paste input "گەورە"
type input "گەورە"
drag, startPoint x: 901, startPoint y: 448, endPoint x: 871, endPoint y: 446, distance: 29.4
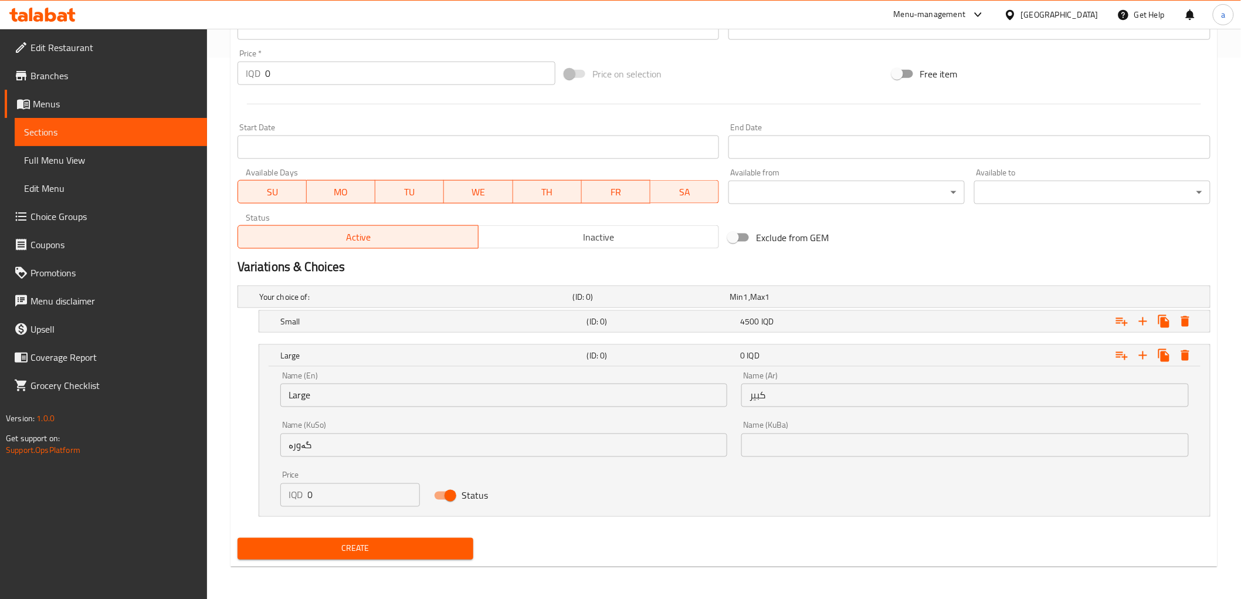
click at [901, 448] on input "text" at bounding box center [966, 445] width 448 height 23
paste input "گەورە"
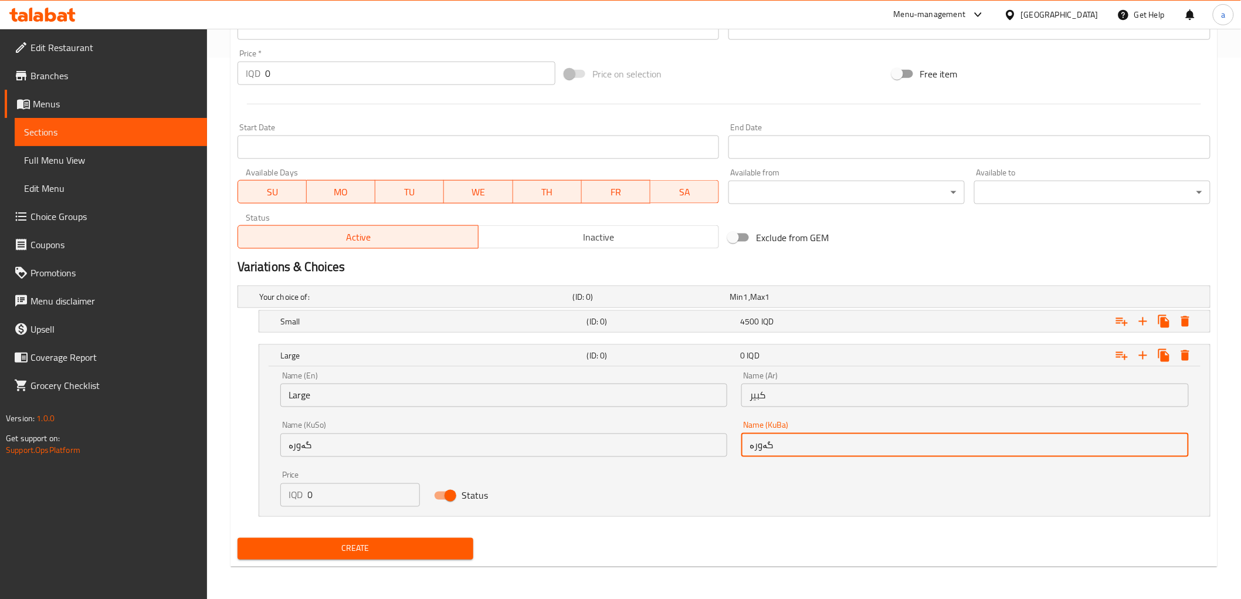
type input "گەورە"
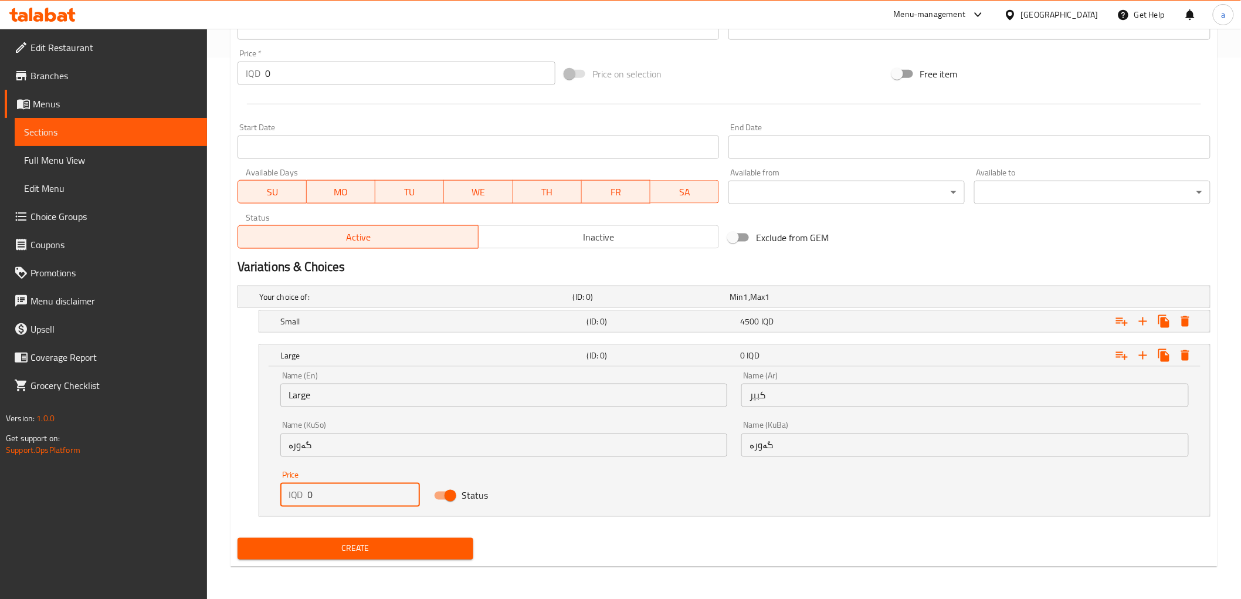
drag, startPoint x: 367, startPoint y: 497, endPoint x: 292, endPoint y: 497, distance: 74.5
click at [292, 497] on div "IQD 0 Price" at bounding box center [350, 494] width 140 height 23
paste input "700"
type input "7000"
click at [356, 542] on span "Create" at bounding box center [356, 549] width 218 height 15
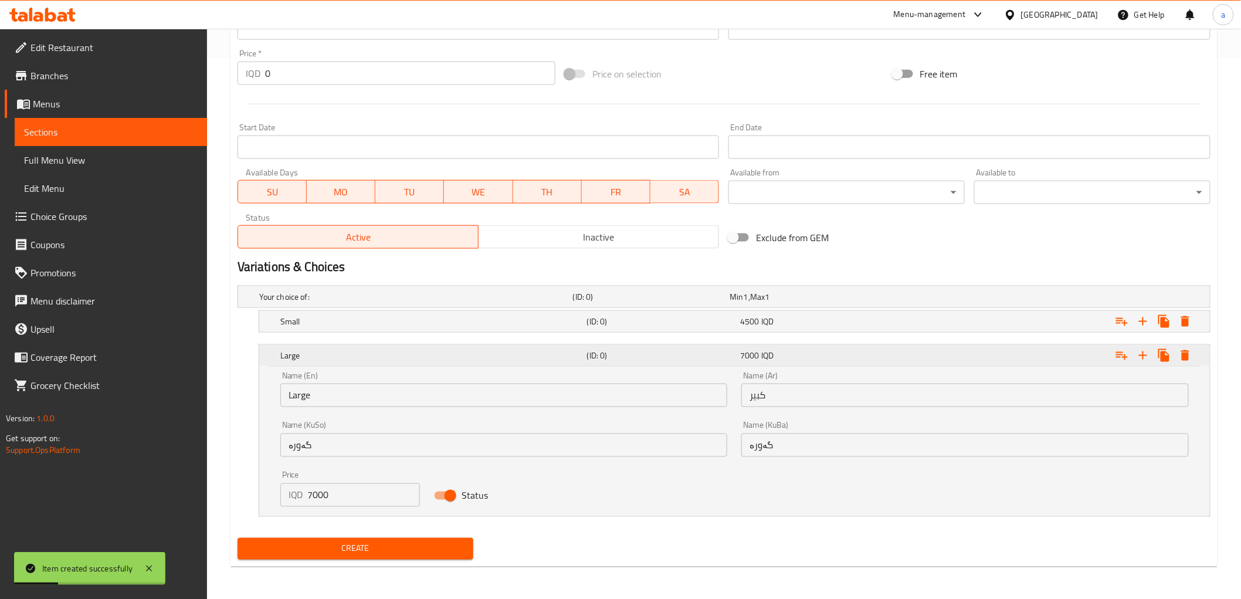
click at [757, 345] on div "Large (ID: 0) 7000 IQD" at bounding box center [738, 356] width 921 height 26
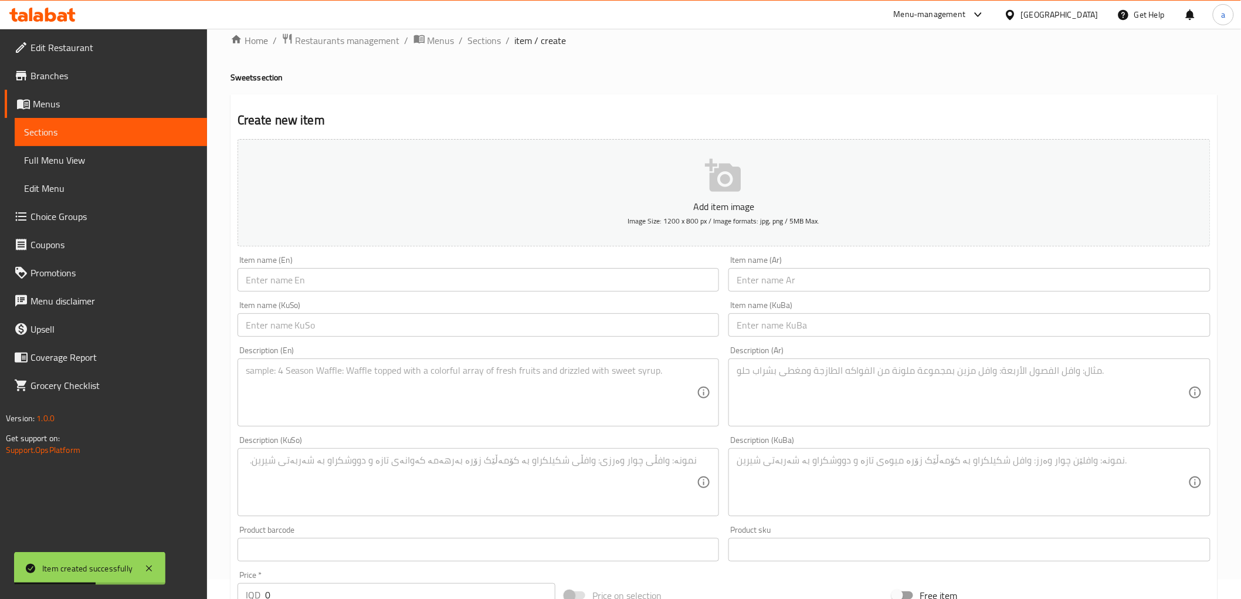
scroll to position [0, 0]
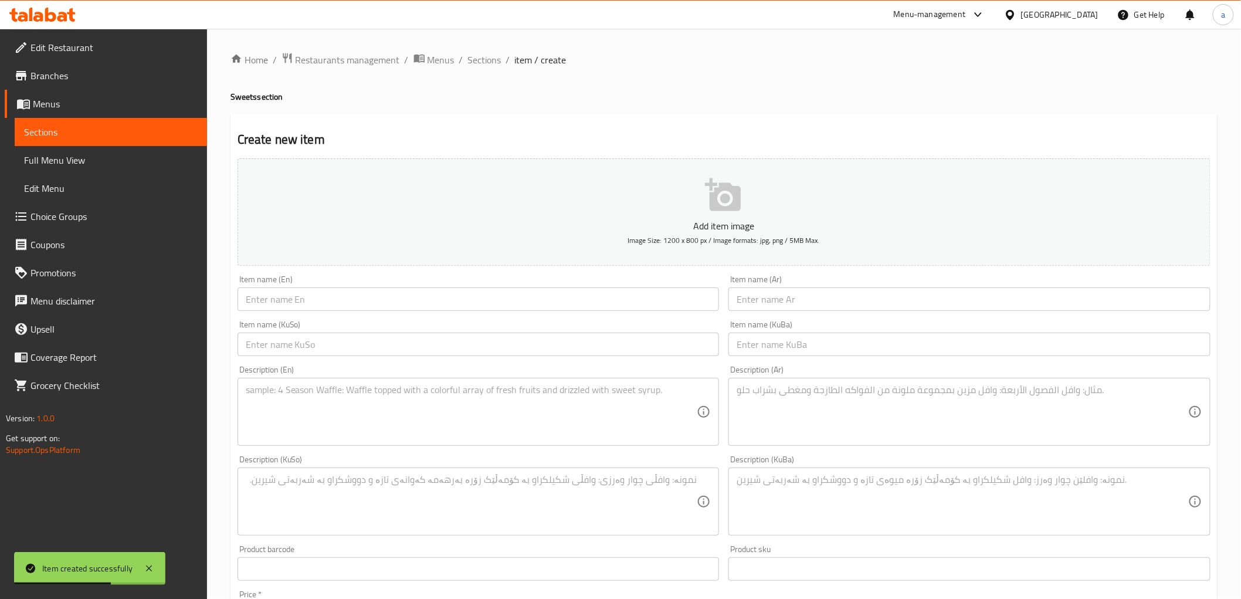
click at [188, 148] on link "Full Menu View" at bounding box center [111, 160] width 192 height 28
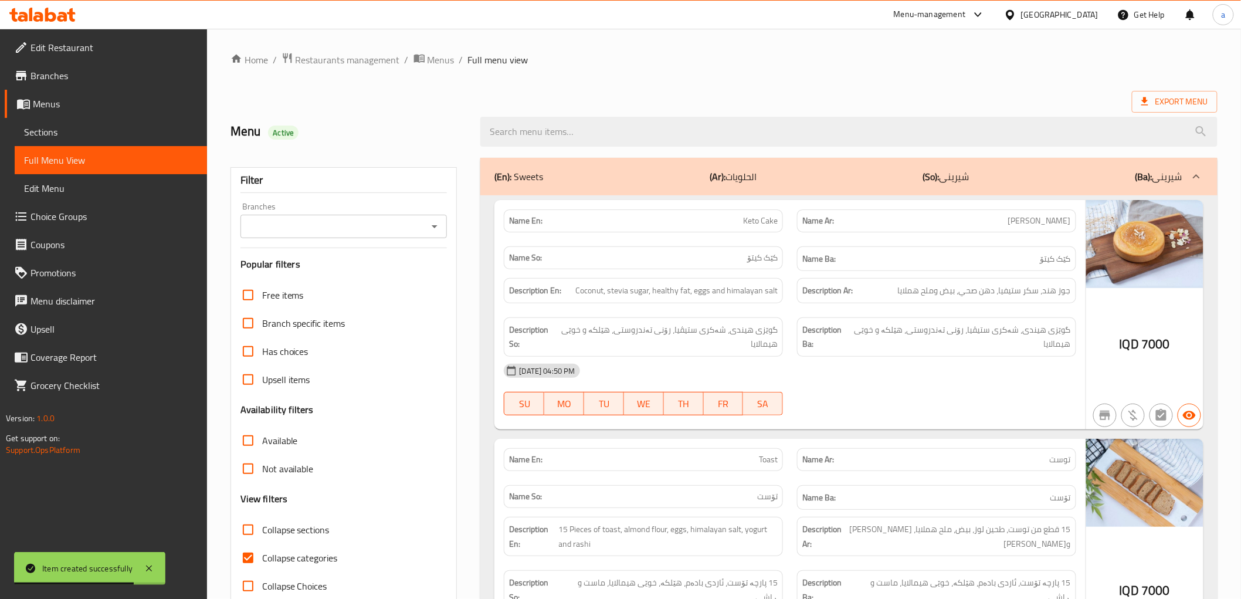
click at [437, 225] on icon "Open" at bounding box center [435, 226] width 6 height 3
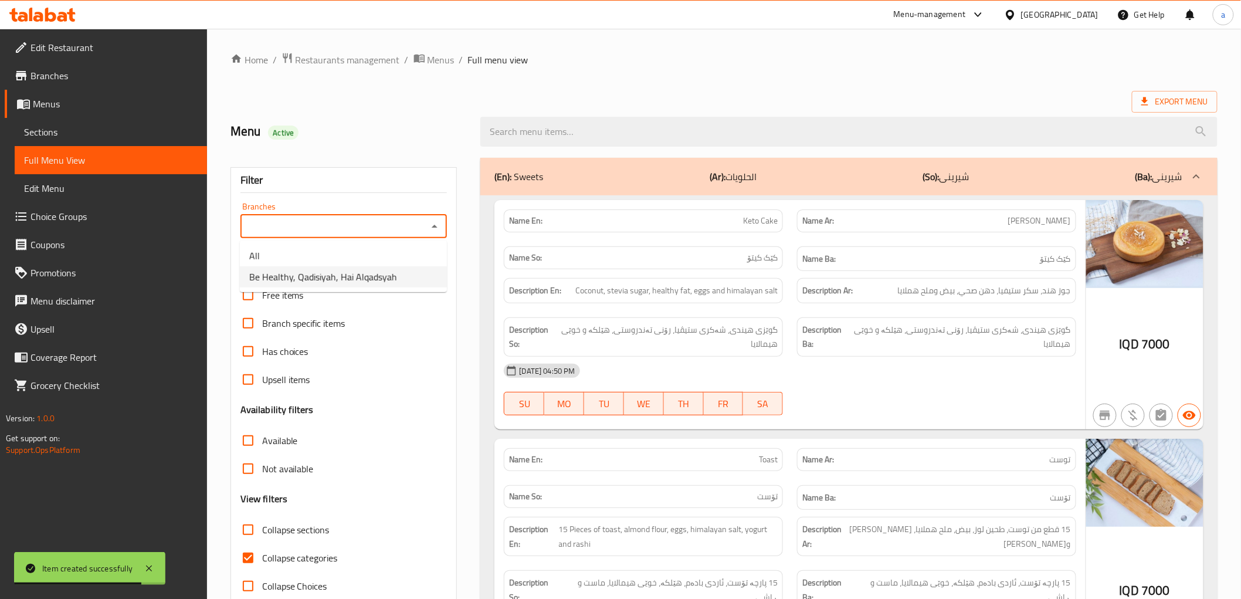
click at [411, 283] on li "Be Healthy, Qadisiyah, Hai Alqadsyah" at bounding box center [343, 276] width 207 height 21
type input "Be Healthy, Qadisiyah, Hai Alqadsyah"
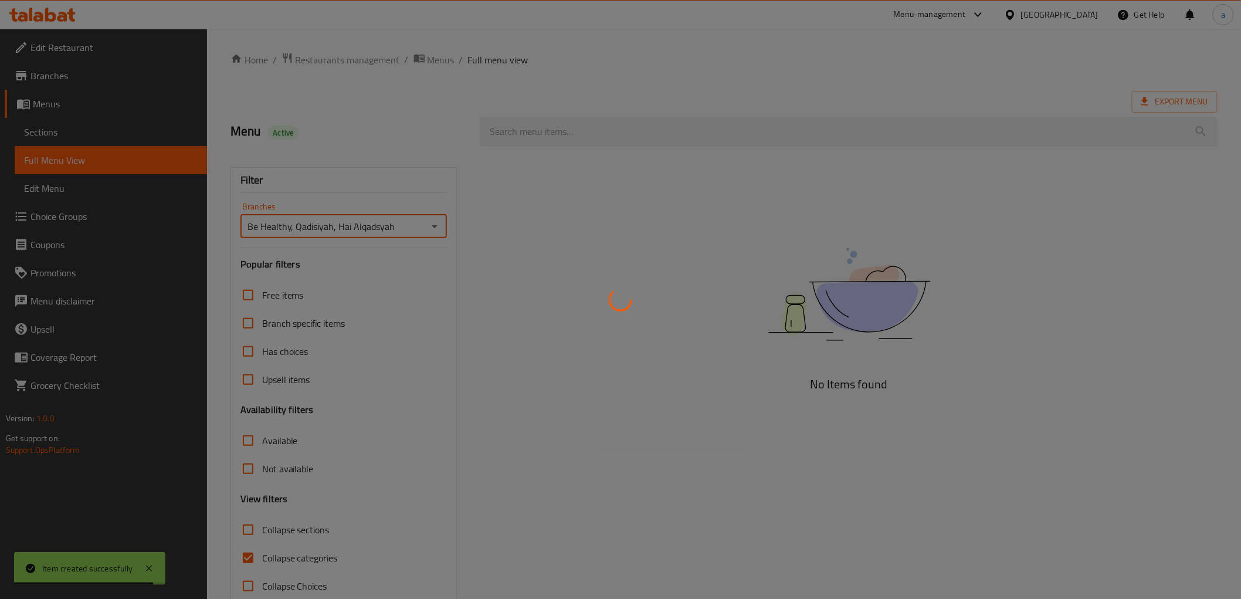
click at [706, 132] on div at bounding box center [620, 299] width 1241 height 599
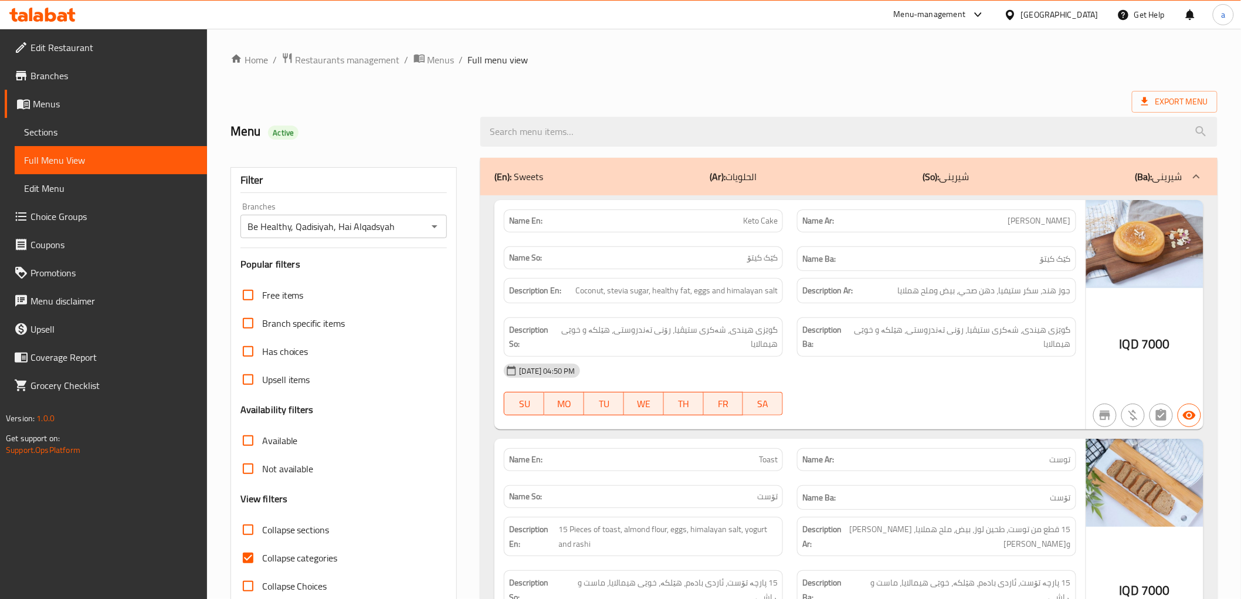
click at [706, 132] on input "search" at bounding box center [849, 132] width 737 height 30
paste input "Peanut Butter"
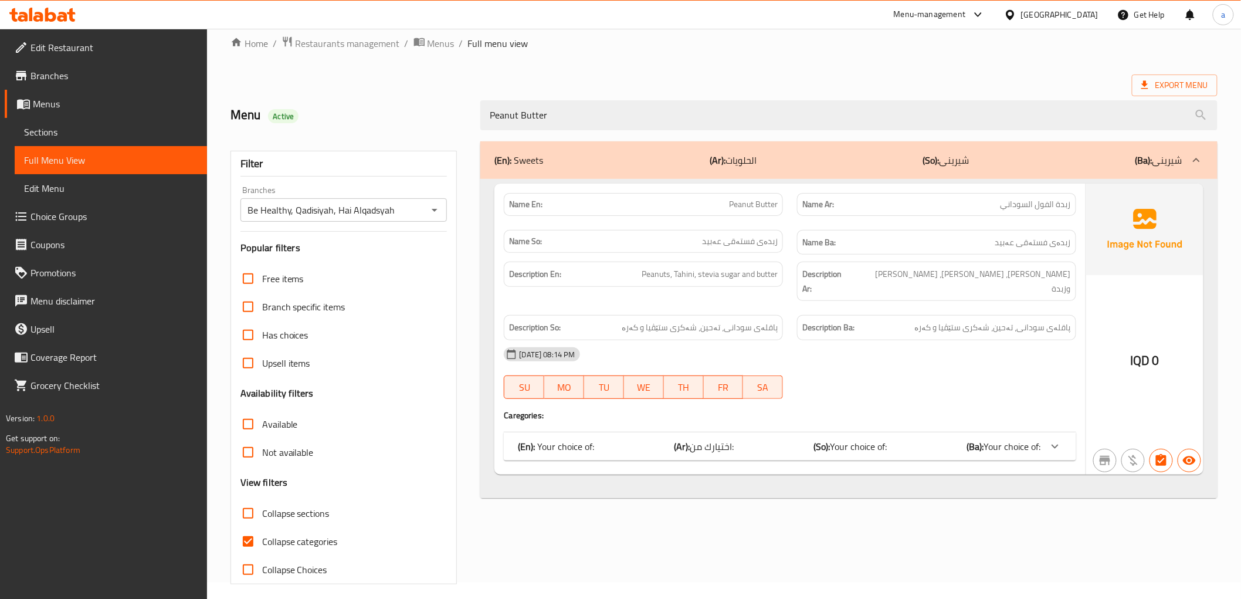
scroll to position [25, 0]
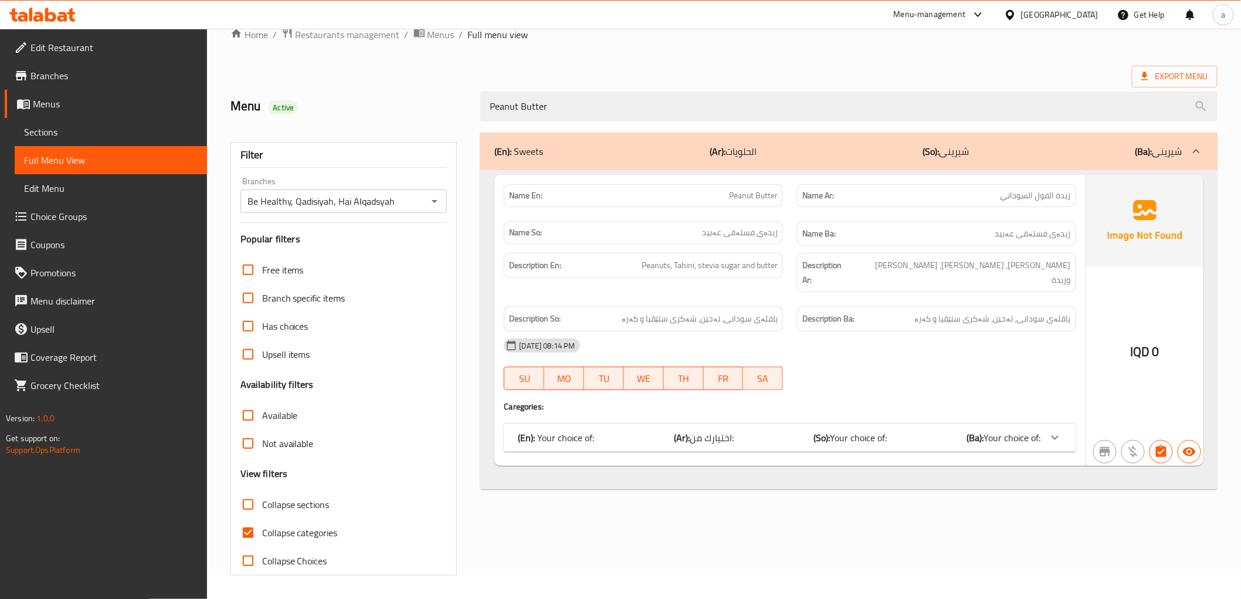
type input "Peanut Butter"
click at [1040, 429] on span "Your choice of:" at bounding box center [1012, 438] width 57 height 18
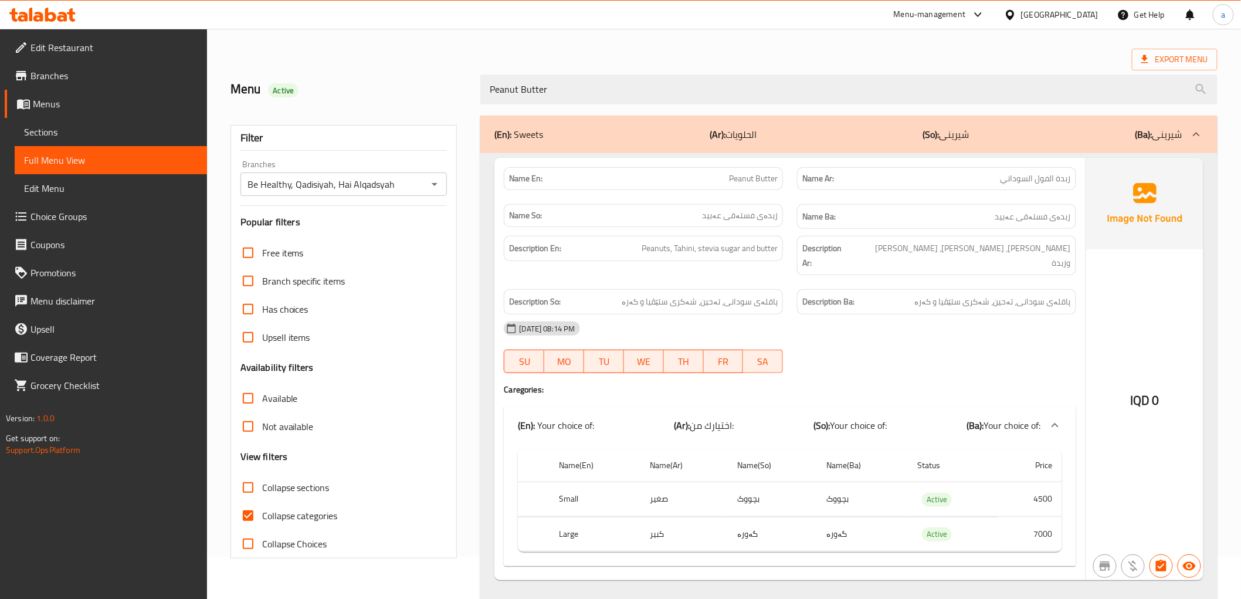
scroll to position [56, 0]
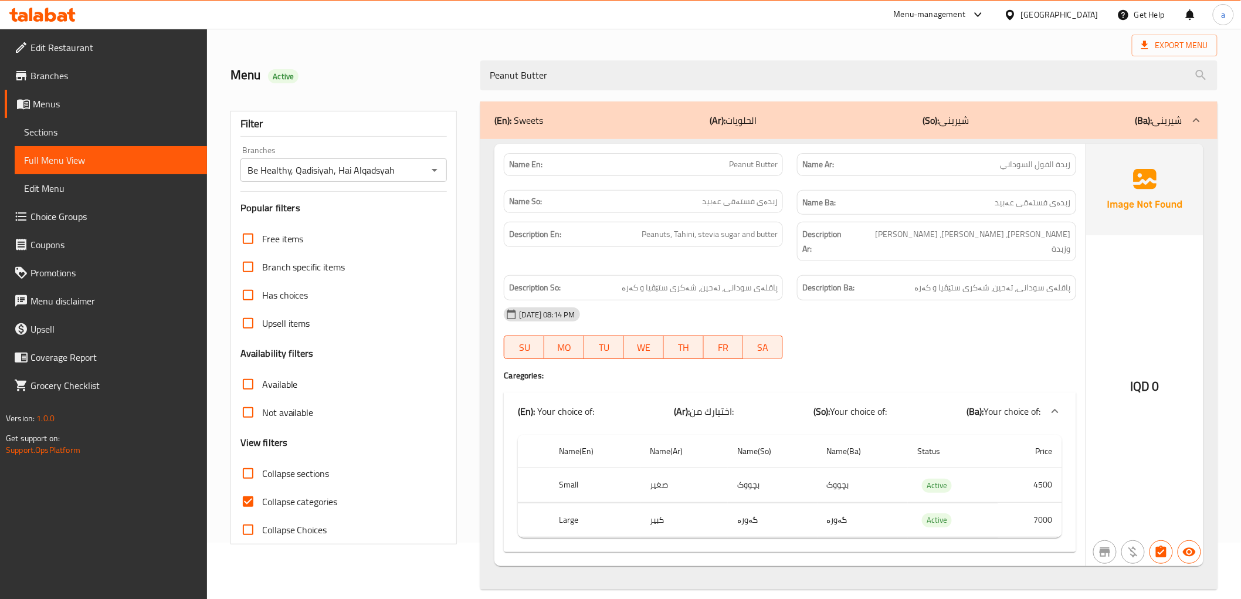
click at [180, 136] on span "Sections" at bounding box center [111, 132] width 174 height 14
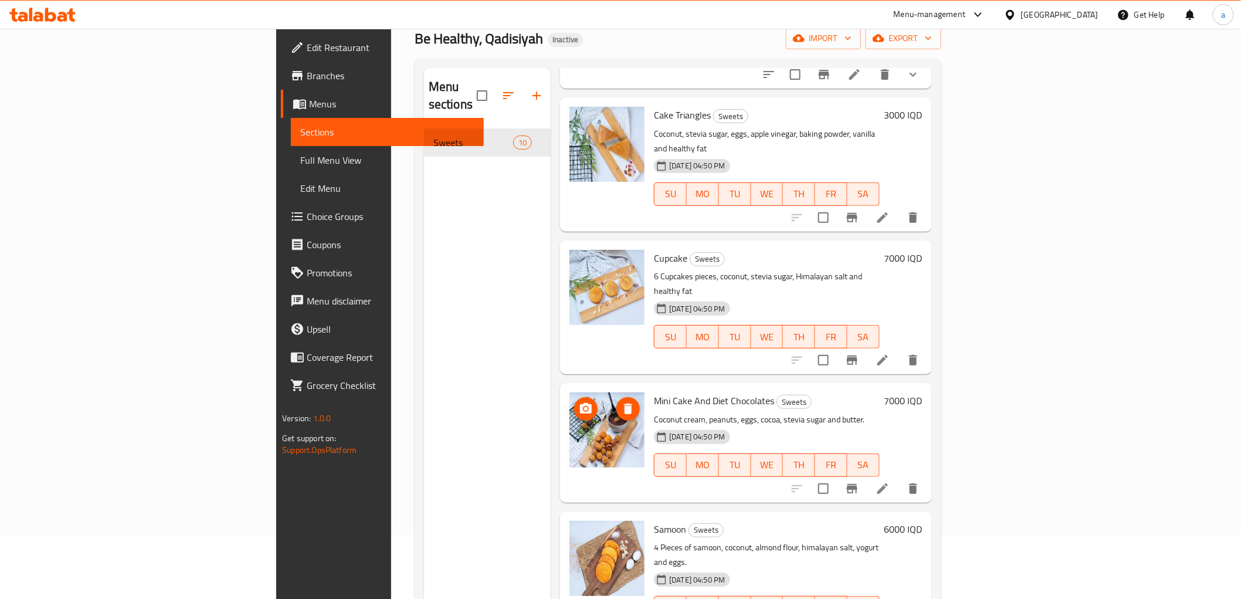
scroll to position [164, 0]
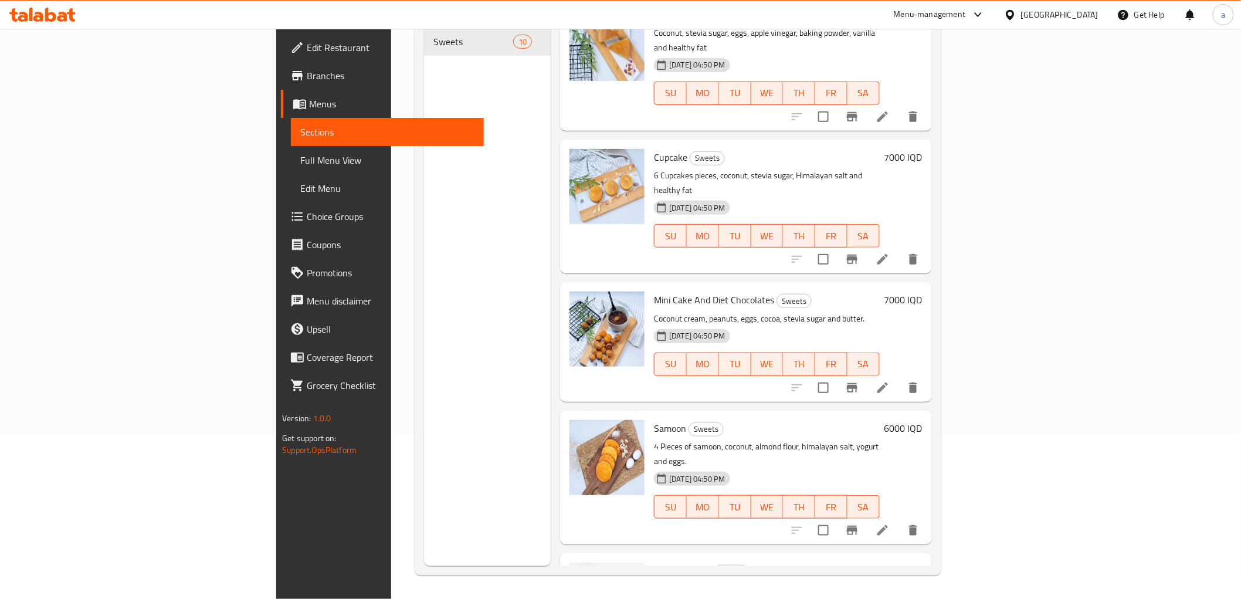
click at [570, 563] on img at bounding box center [607, 600] width 75 height 75
click at [580, 573] on icon "upload picture" at bounding box center [586, 578] width 12 height 11
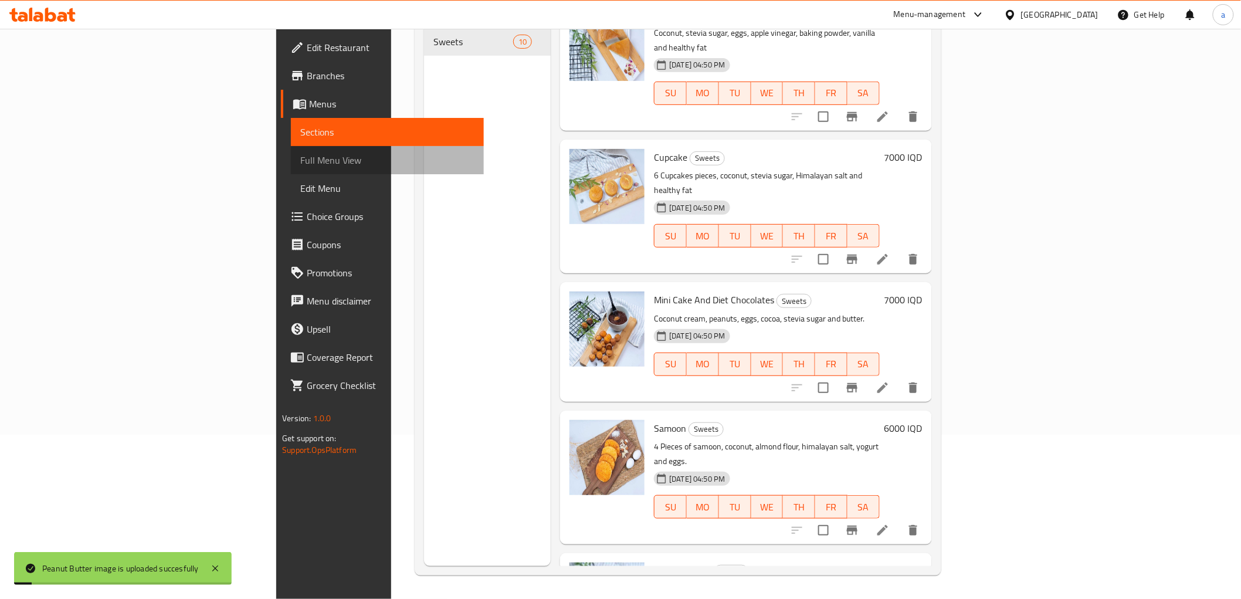
click at [300, 162] on span "Full Menu View" at bounding box center [387, 160] width 174 height 14
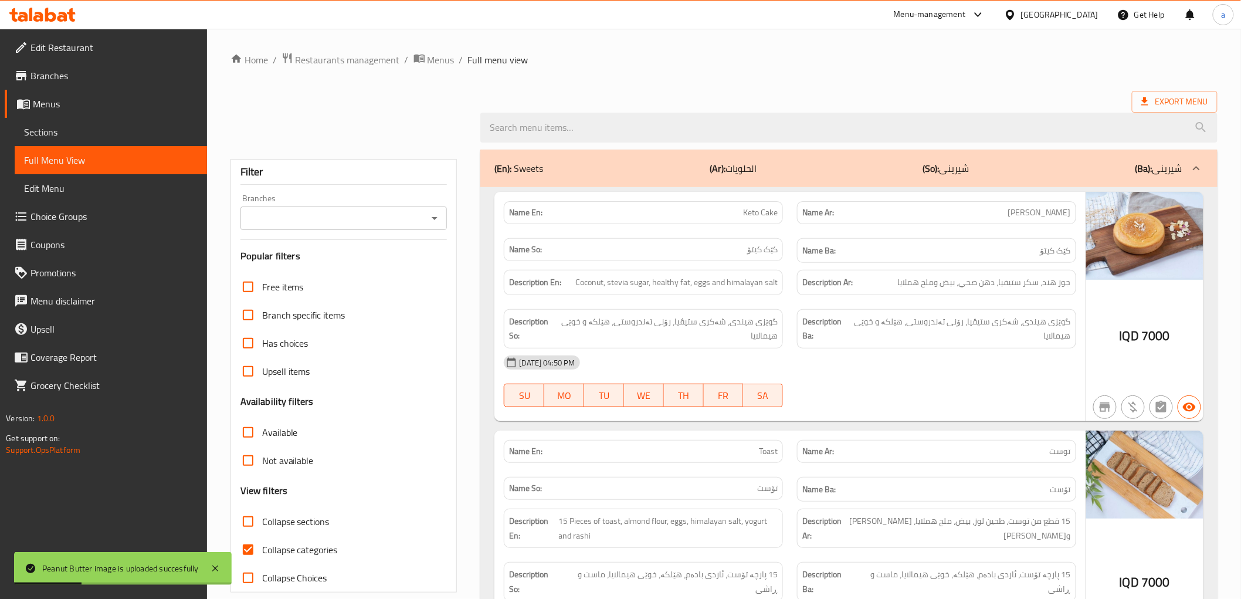
click at [441, 221] on icon "Open" at bounding box center [435, 218] width 14 height 14
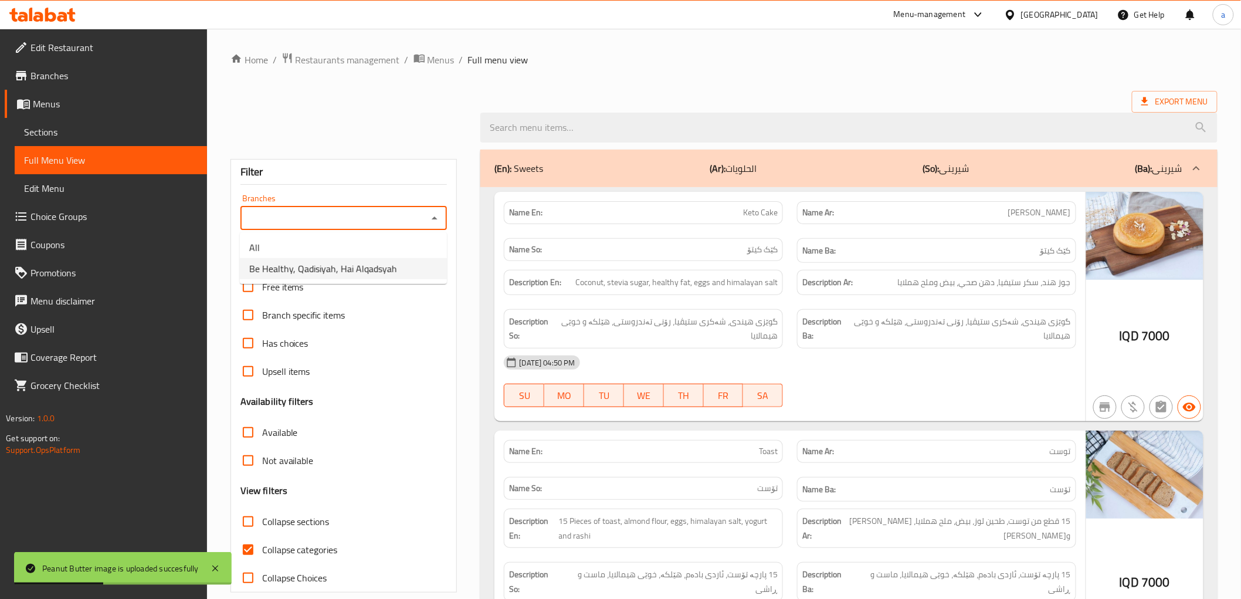
click at [405, 275] on li "Be Healthy, Qadisiyah, Hai Alqadsyah" at bounding box center [343, 268] width 207 height 21
type input "Be Healthy, Qadisiyah, Hai Alqadsyah"
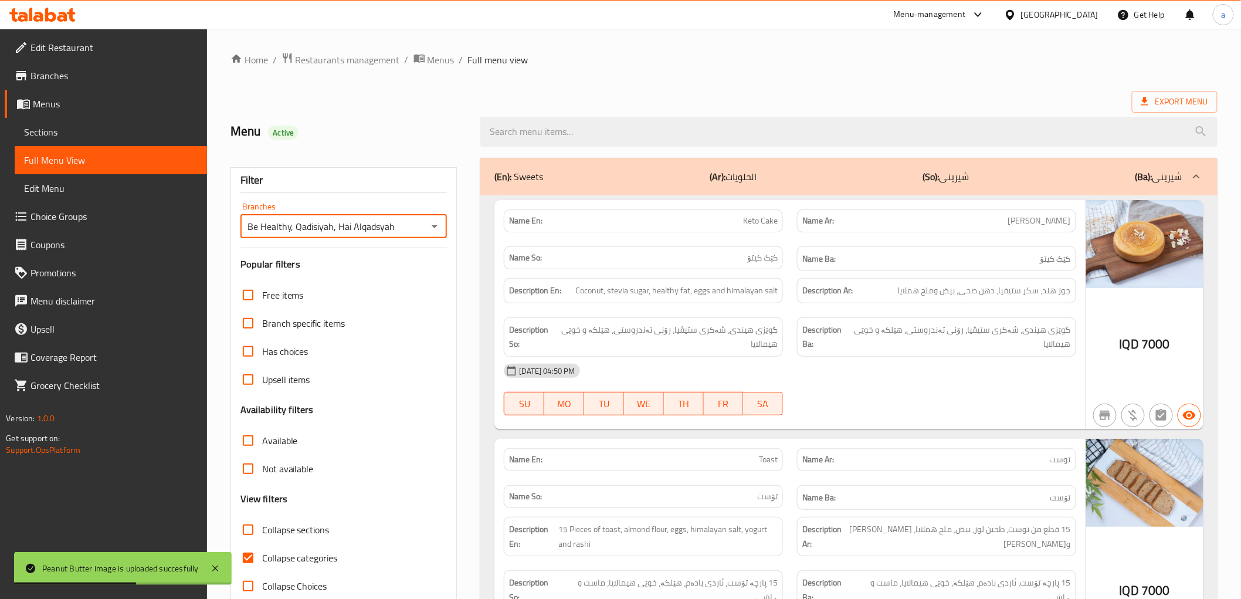
click at [632, 148] on div at bounding box center [848, 132] width 751 height 44
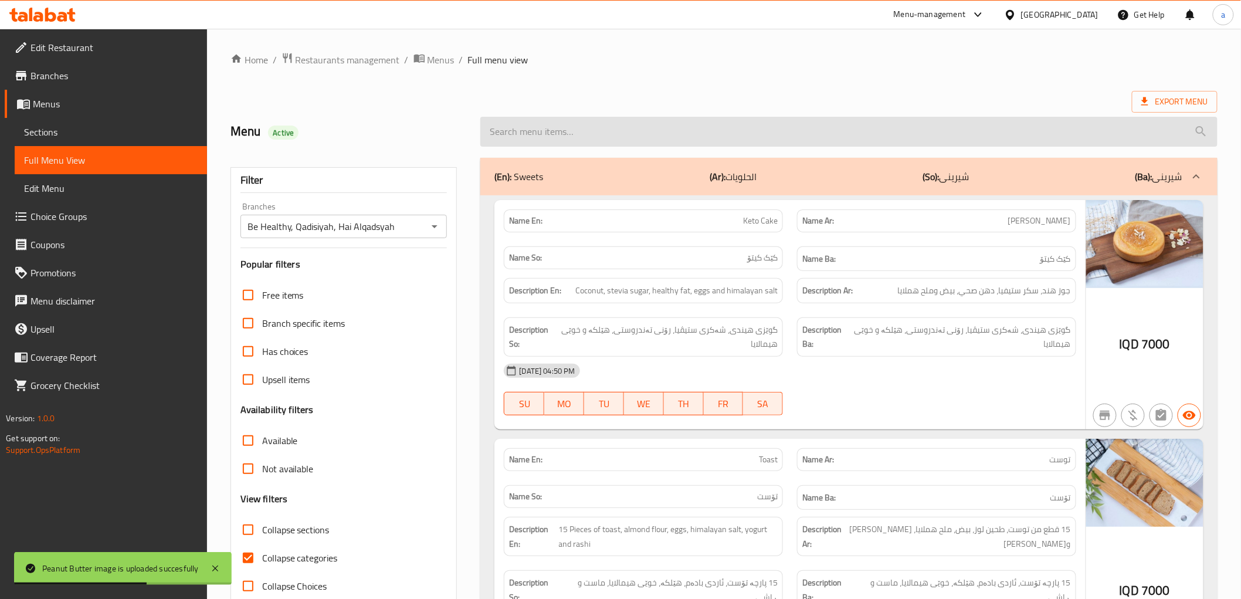
click at [643, 136] on input "search" at bounding box center [849, 132] width 737 height 30
paste input "Peanut Butter"
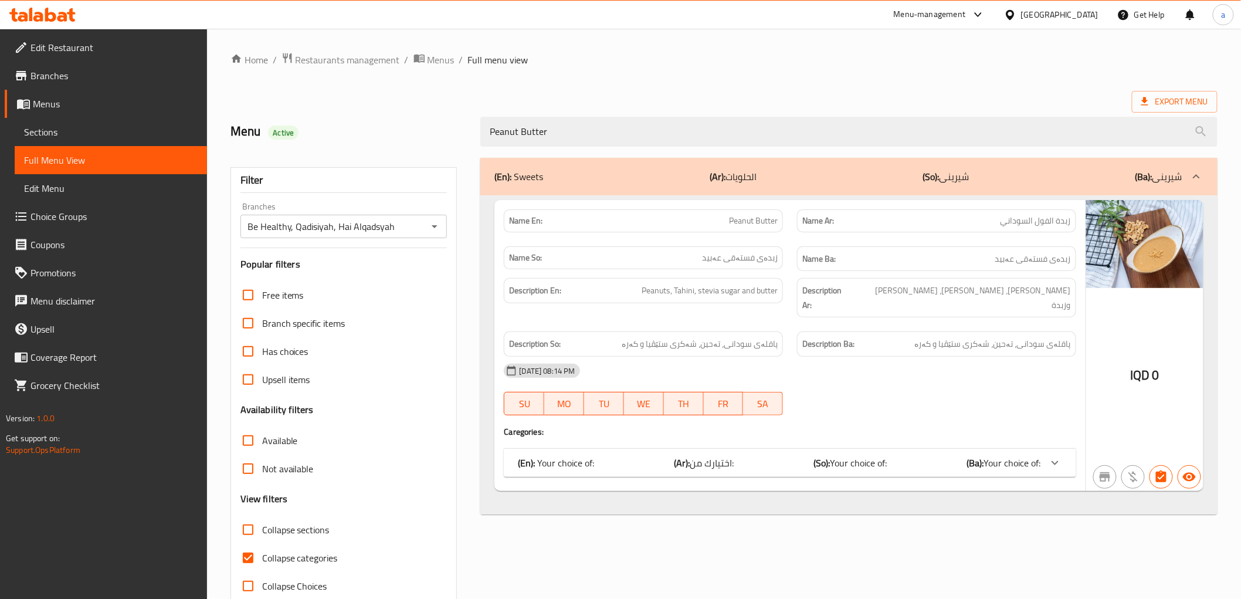
type input "Peanut Butter"
click at [691, 465] on div "Name En: Peanut Butter Name Ar: زبدة الفول السوداني Name So: زبدەی فستەقی عەبید…" at bounding box center [790, 345] width 591 height 291
click at [691, 454] on span "اختيارك من:" at bounding box center [713, 463] width 44 height 18
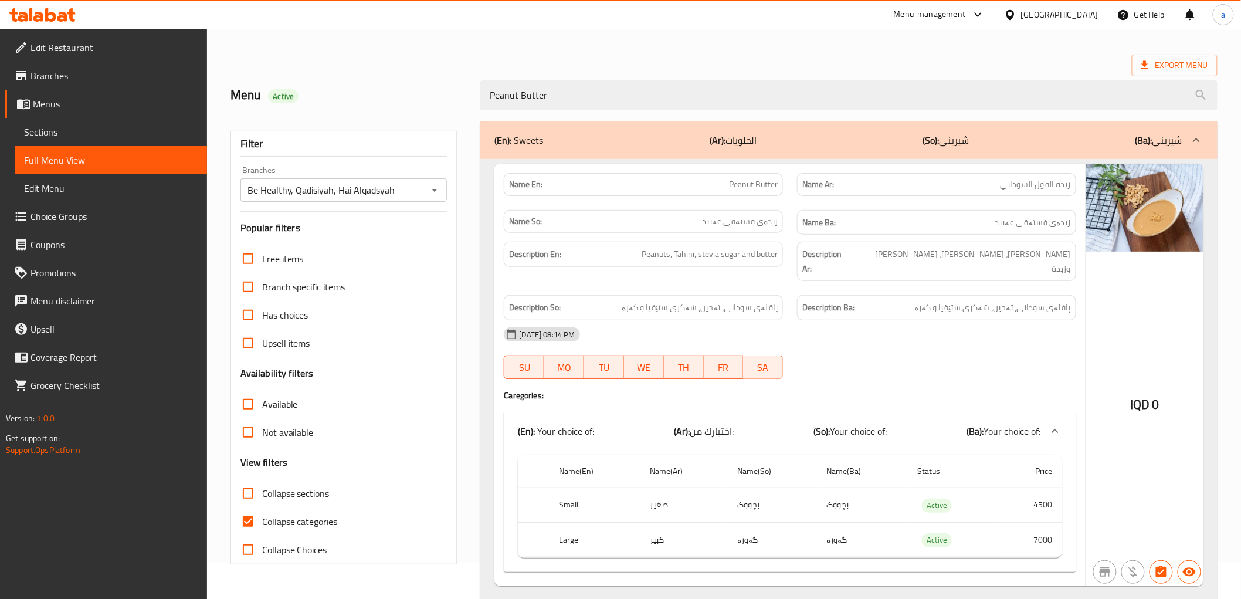
scroll to position [56, 0]
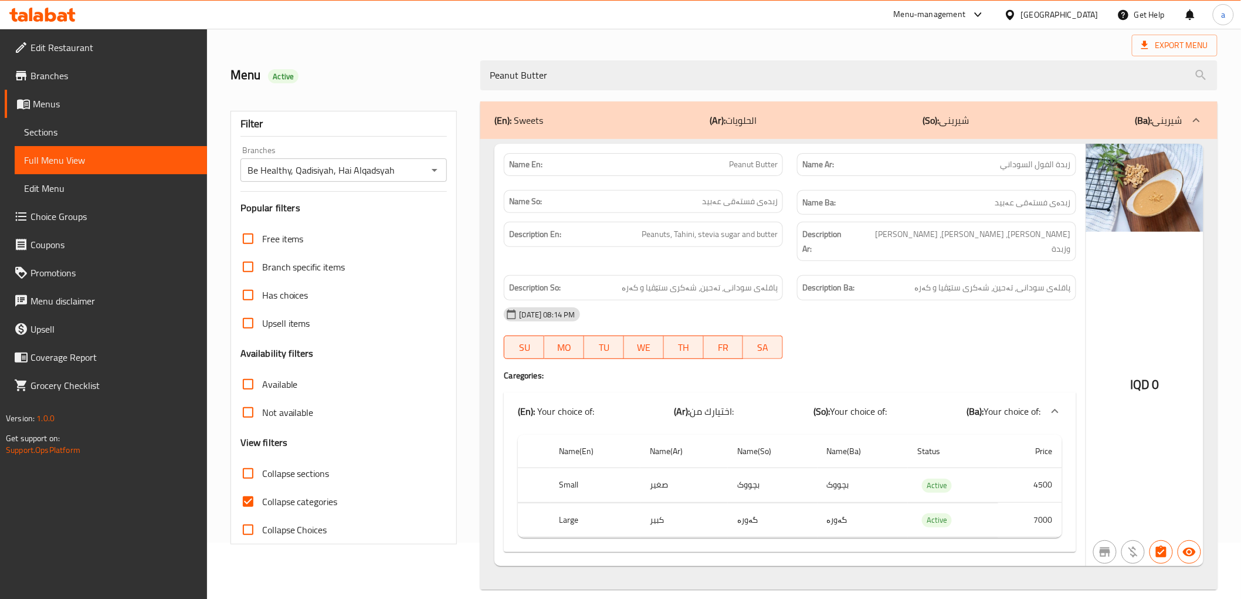
click at [315, 491] on label "Collapse categories" at bounding box center [286, 502] width 104 height 28
click at [262, 491] on input "Collapse categories" at bounding box center [248, 502] width 28 height 28
checkbox input "false"
click at [125, 127] on span "Sections" at bounding box center [111, 132] width 174 height 14
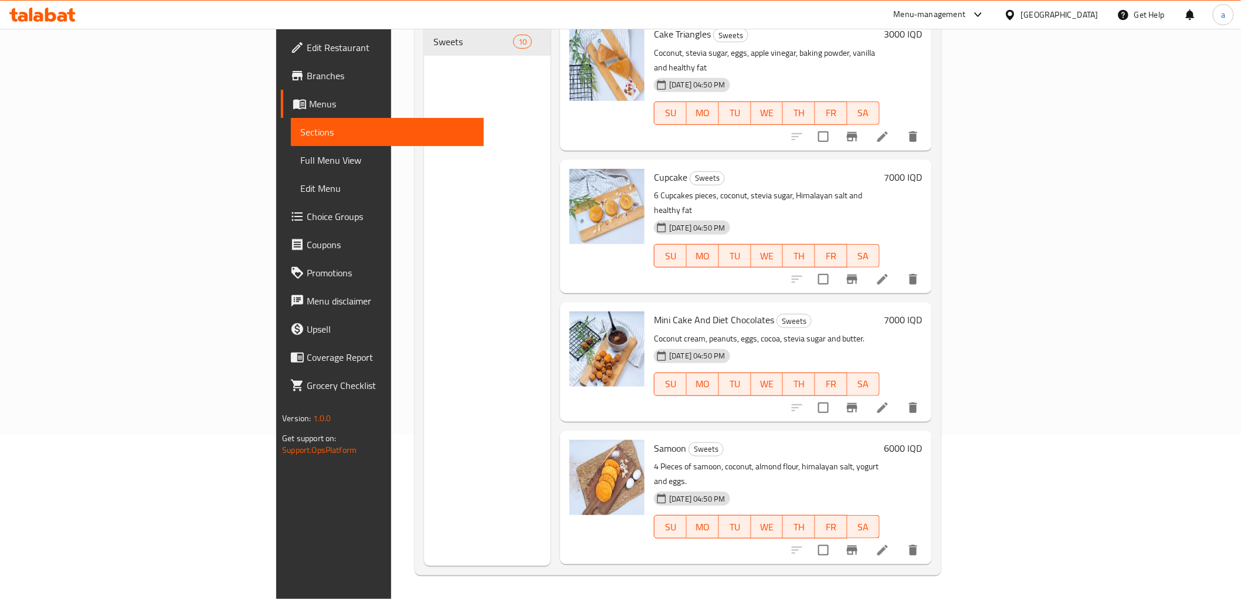
scroll to position [711, 0]
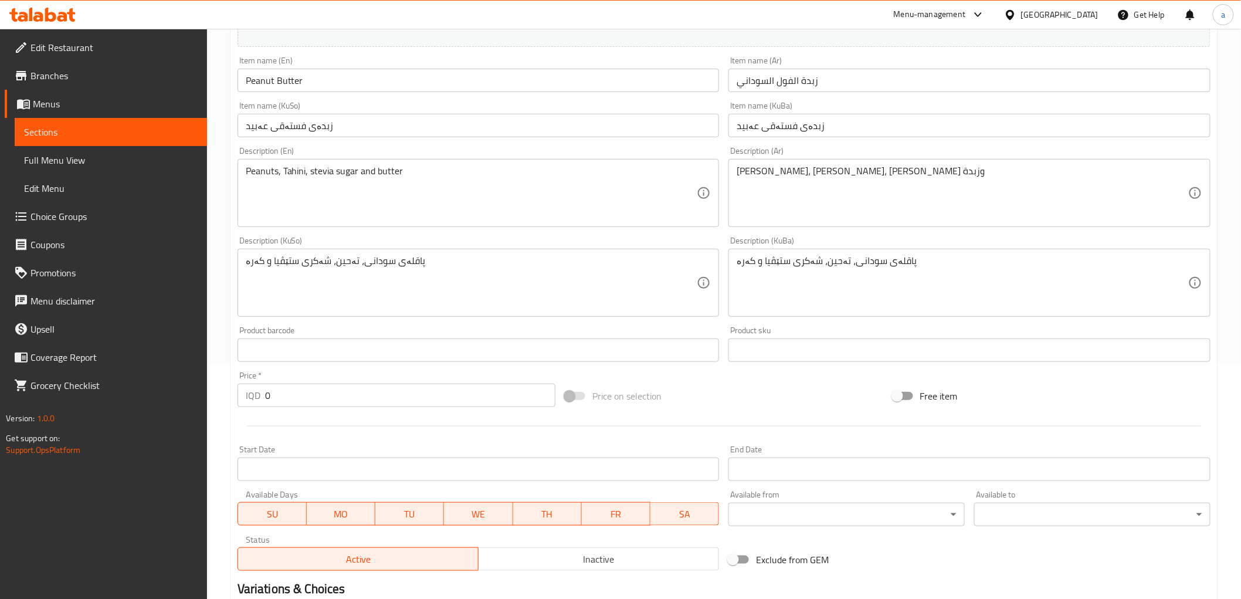
scroll to position [408, 0]
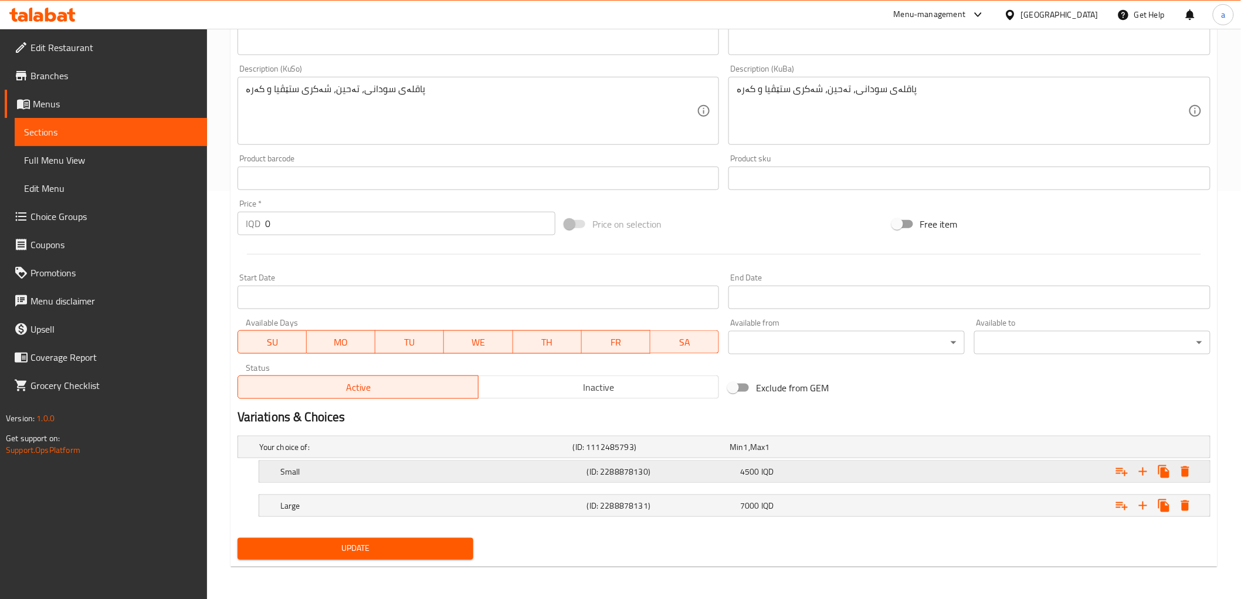
click at [814, 468] on div "4500 IQD" at bounding box center [814, 472] width 149 height 12
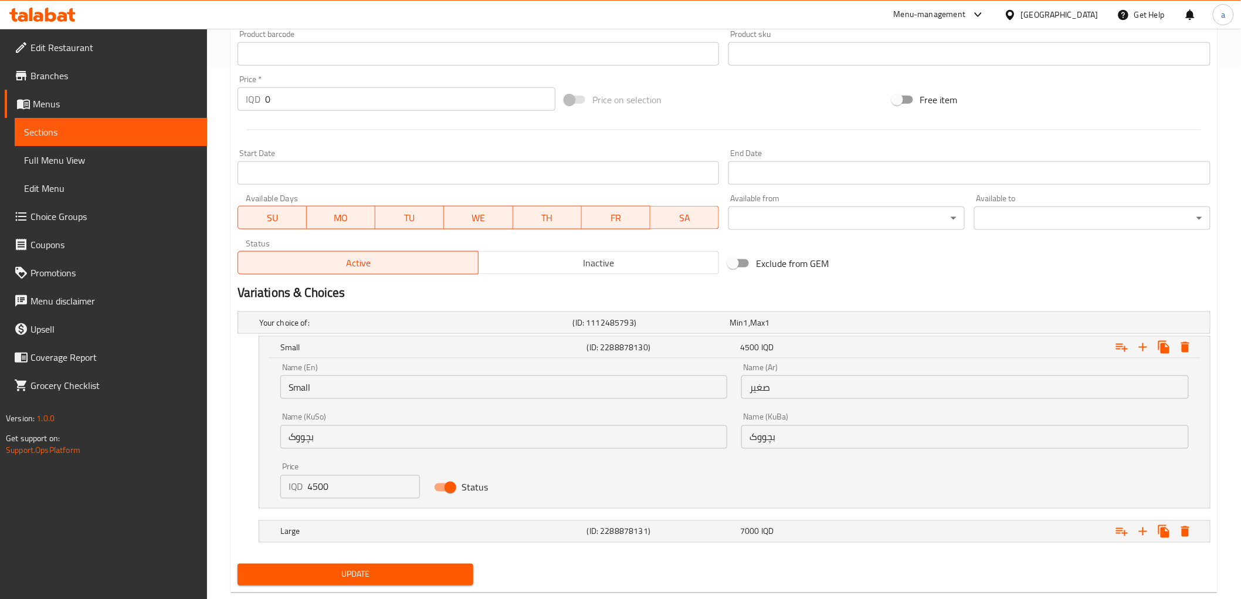
scroll to position [558, 0]
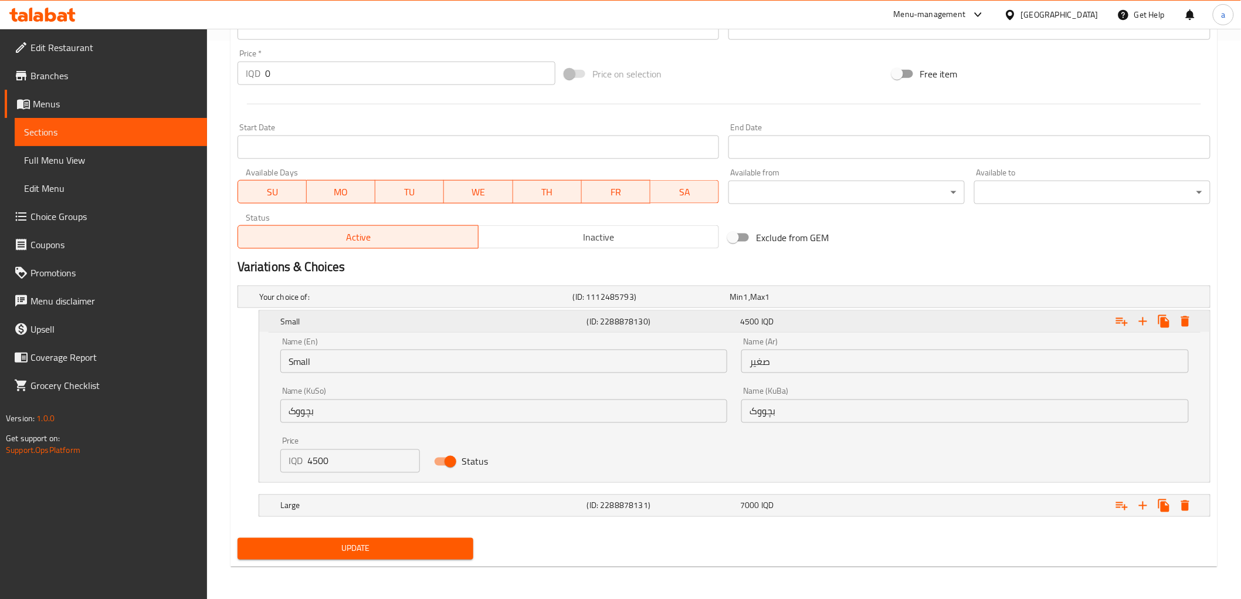
click at [795, 323] on div "4500 IQD" at bounding box center [814, 322] width 149 height 12
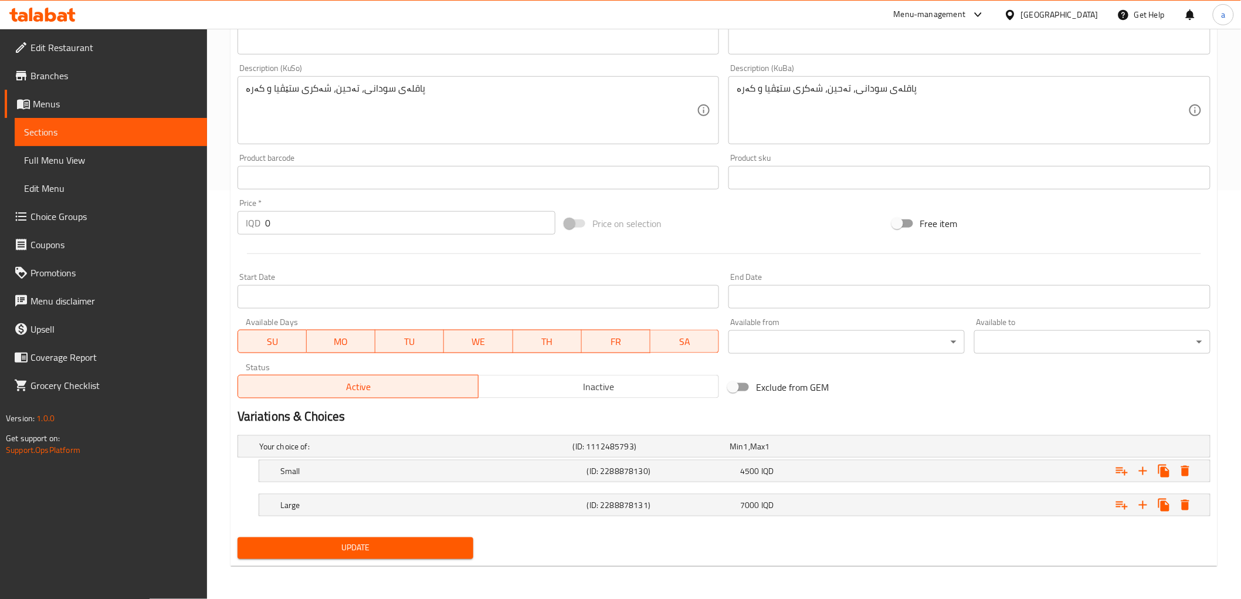
scroll to position [408, 0]
click at [796, 444] on div "Min 1 , Max 1" at bounding box center [806, 447] width 153 height 12
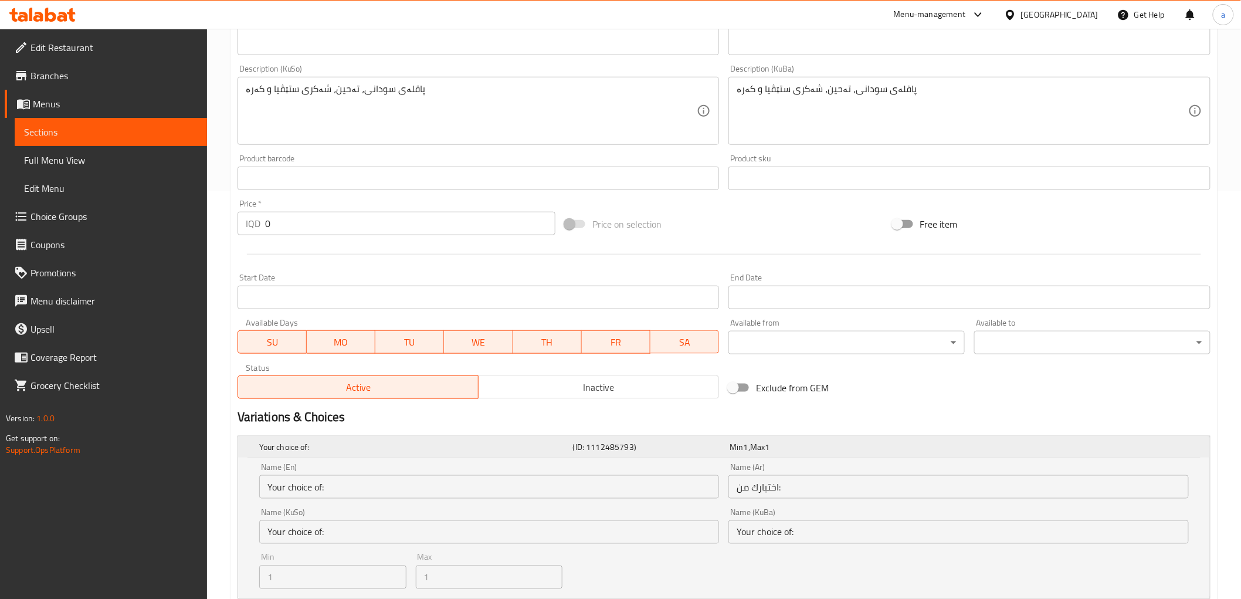
scroll to position [549, 0]
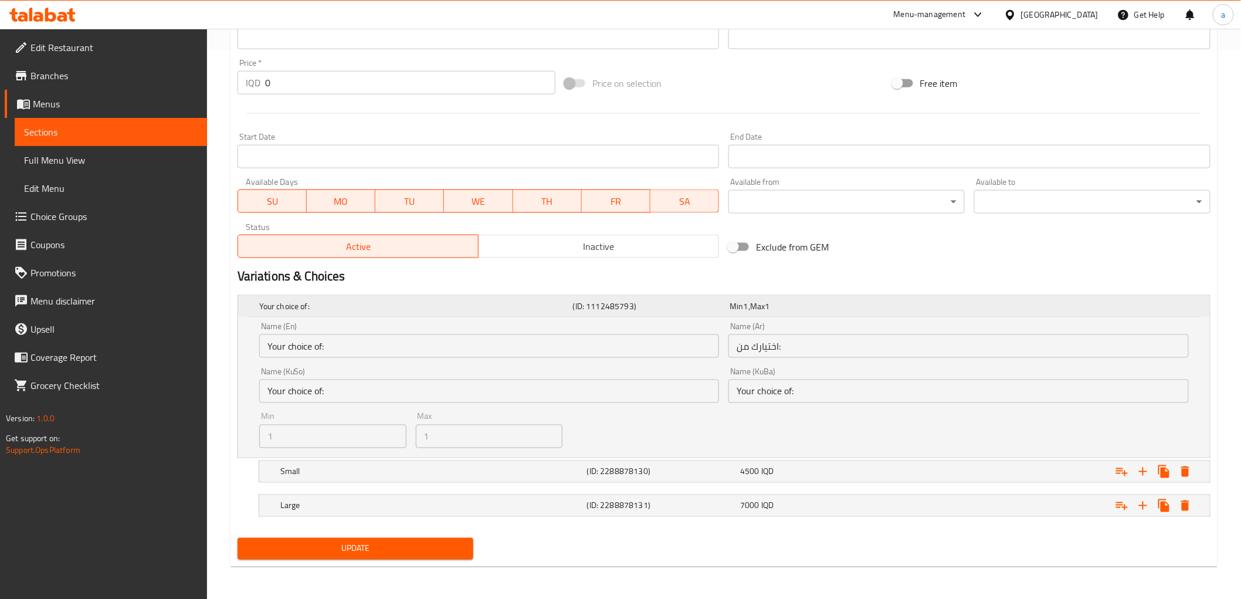
click at [749, 308] on div "Min 1 , Max 1" at bounding box center [806, 306] width 153 height 12
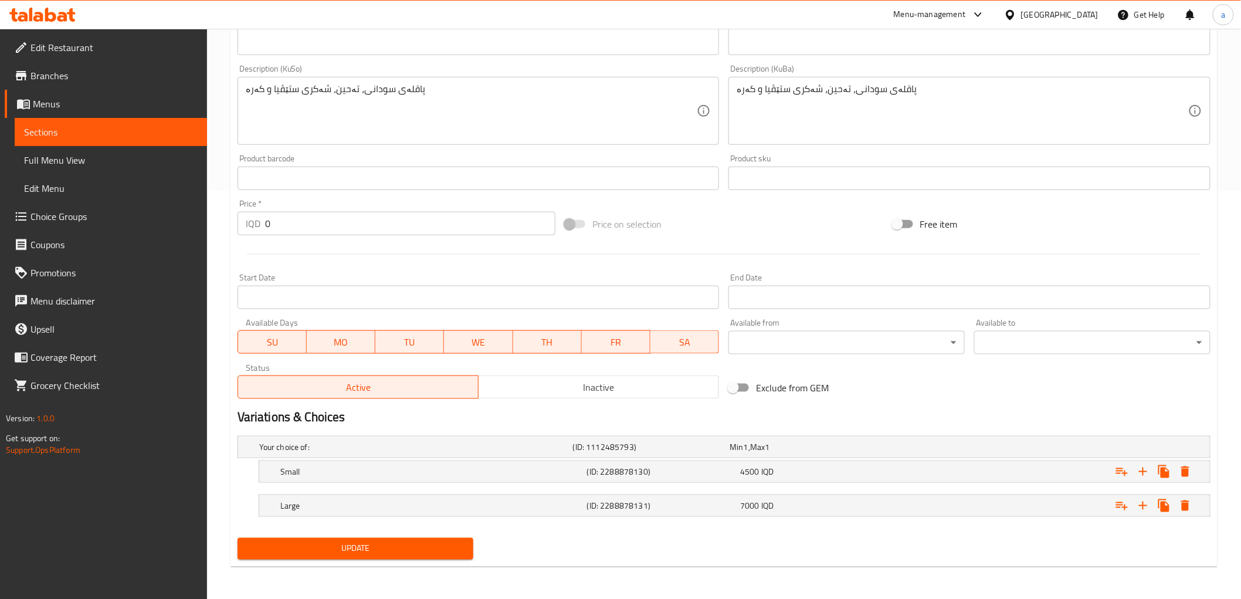
scroll to position [16, 0]
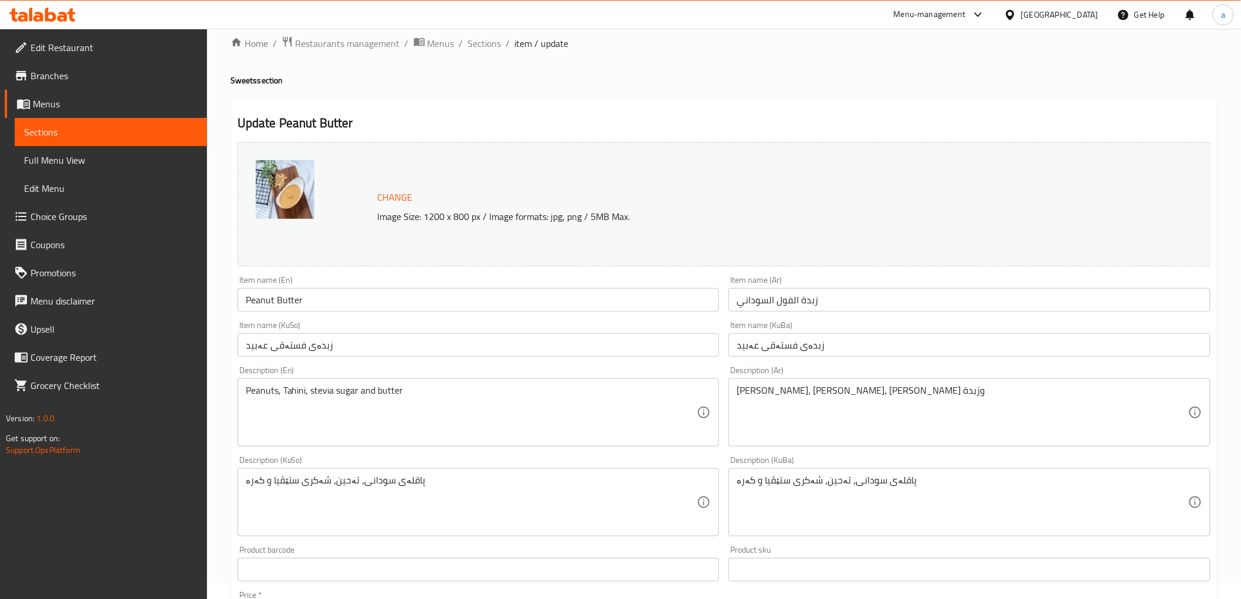
click at [57, 13] on icon at bounding box center [42, 15] width 66 height 14
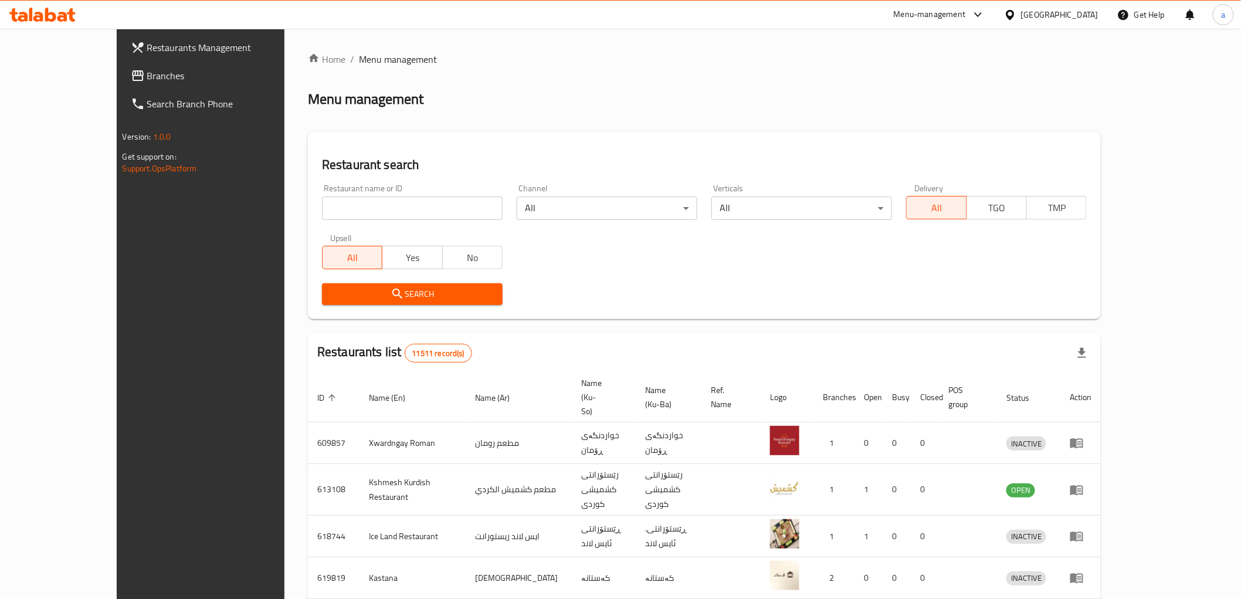
click at [147, 75] on span "Branches" at bounding box center [230, 76] width 167 height 14
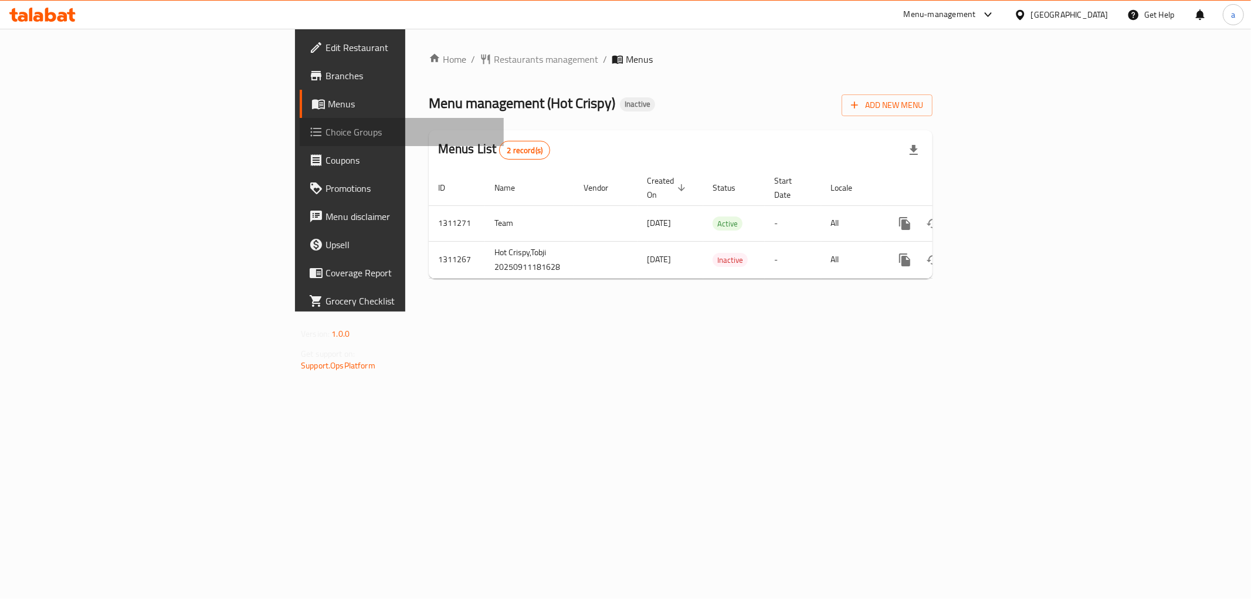
click at [326, 138] on span "Choice Groups" at bounding box center [410, 132] width 169 height 14
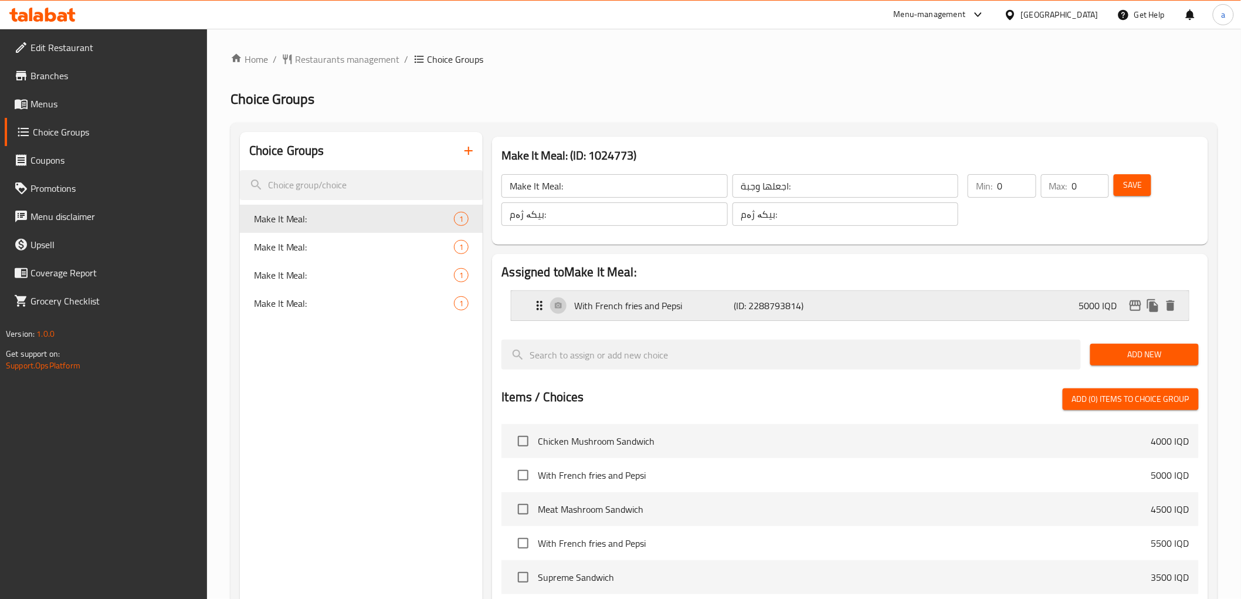
click at [804, 294] on div "With French fries and Pepsi (ID: 2288793814) 5000 IQD" at bounding box center [854, 305] width 642 height 29
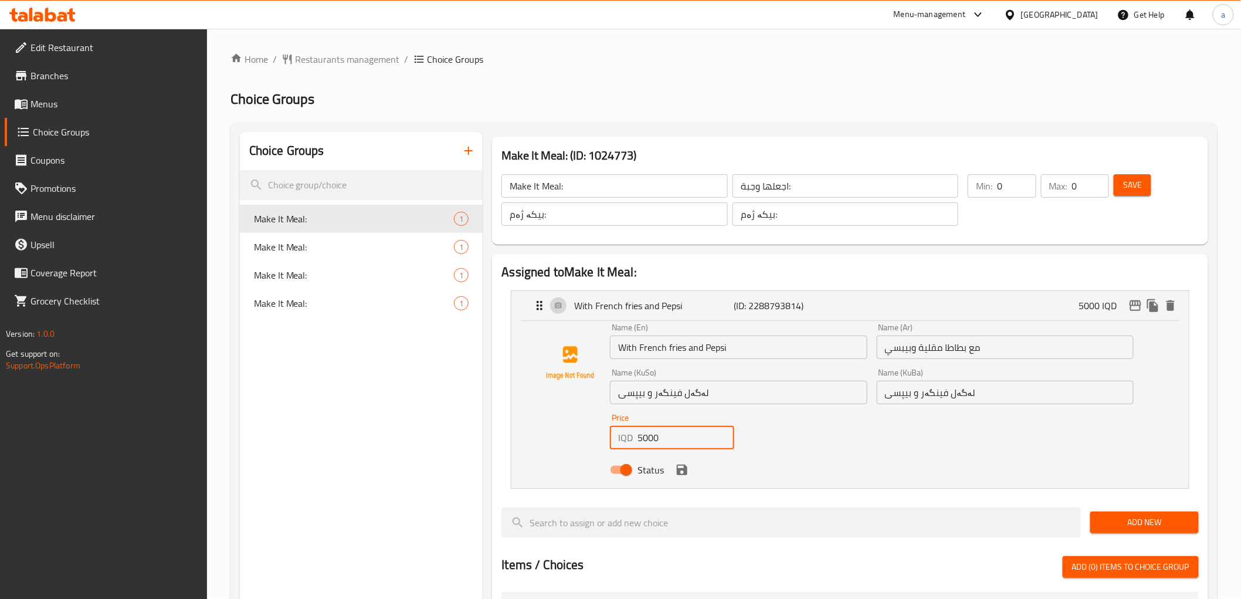
drag, startPoint x: 686, startPoint y: 442, endPoint x: 624, endPoint y: 445, distance: 62.8
click at [624, 445] on div "IQD 5000 Price" at bounding box center [672, 437] width 124 height 23
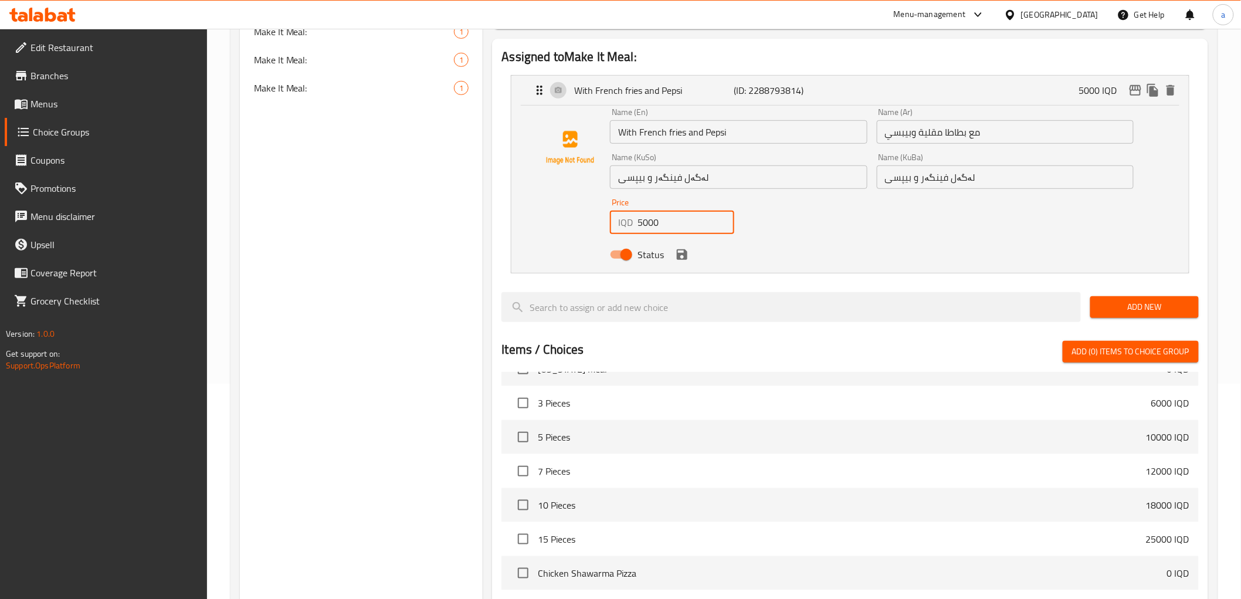
scroll to position [476, 0]
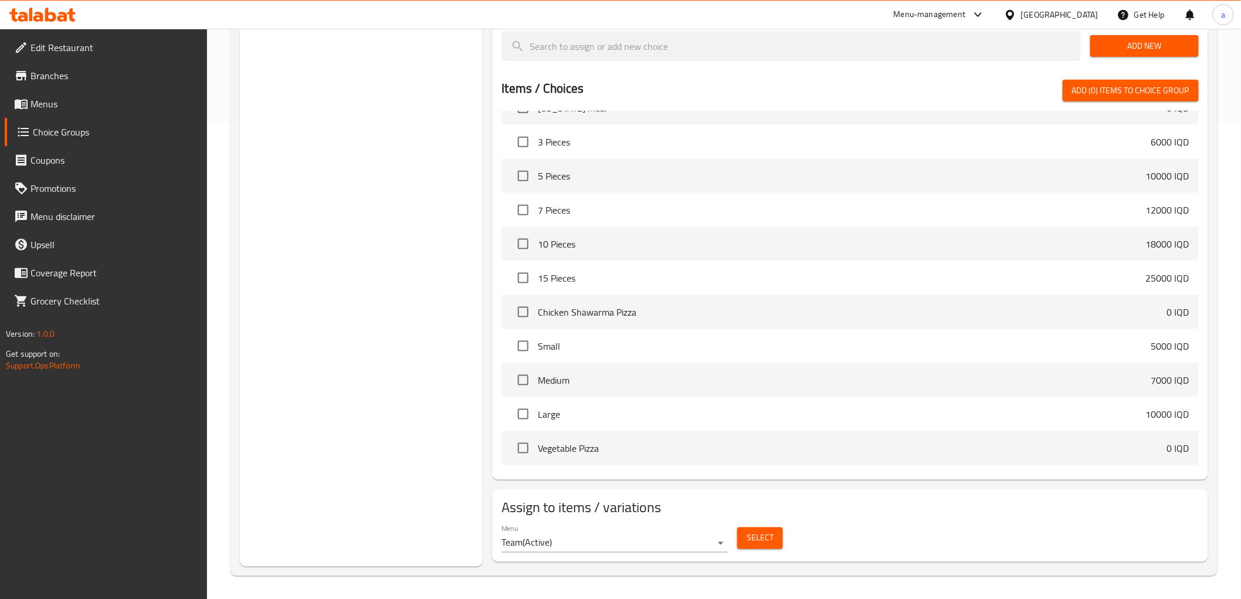
click at [764, 535] on span "Select" at bounding box center [760, 538] width 27 height 15
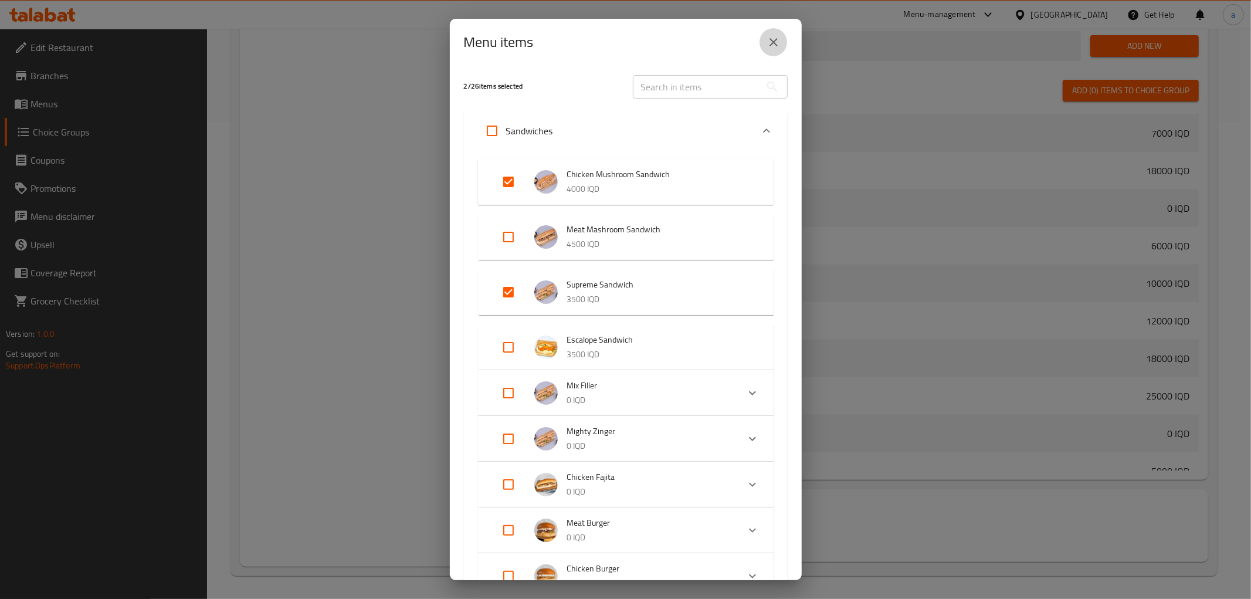
click at [776, 49] on button "close" at bounding box center [774, 42] width 28 height 28
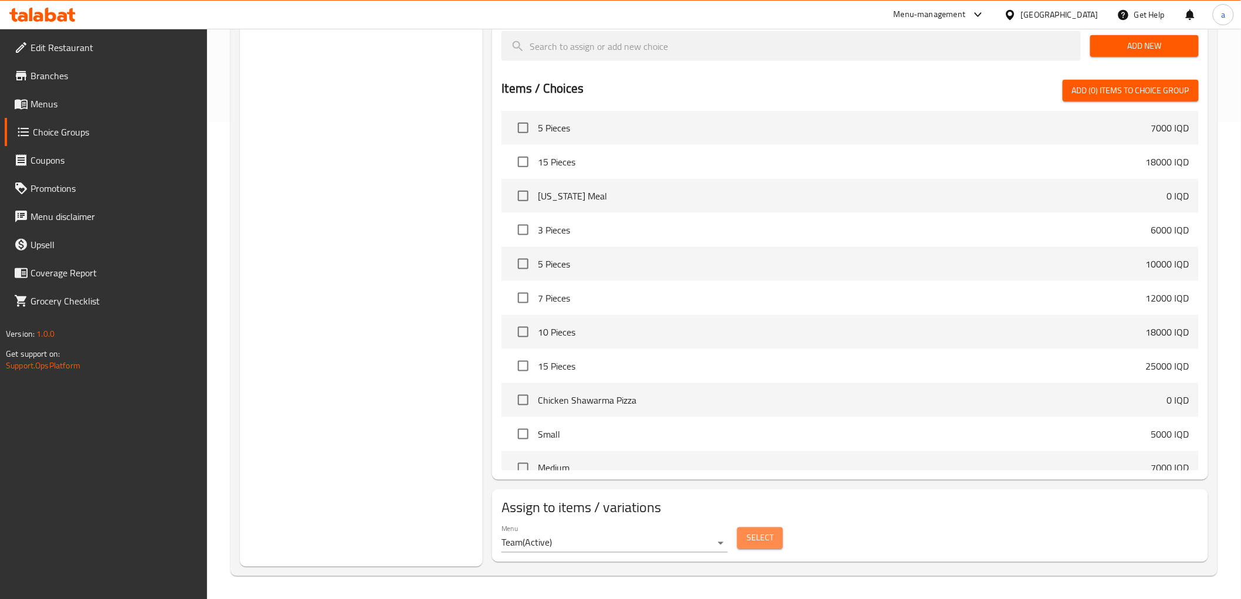
click at [766, 546] on button "Select" at bounding box center [760, 538] width 46 height 22
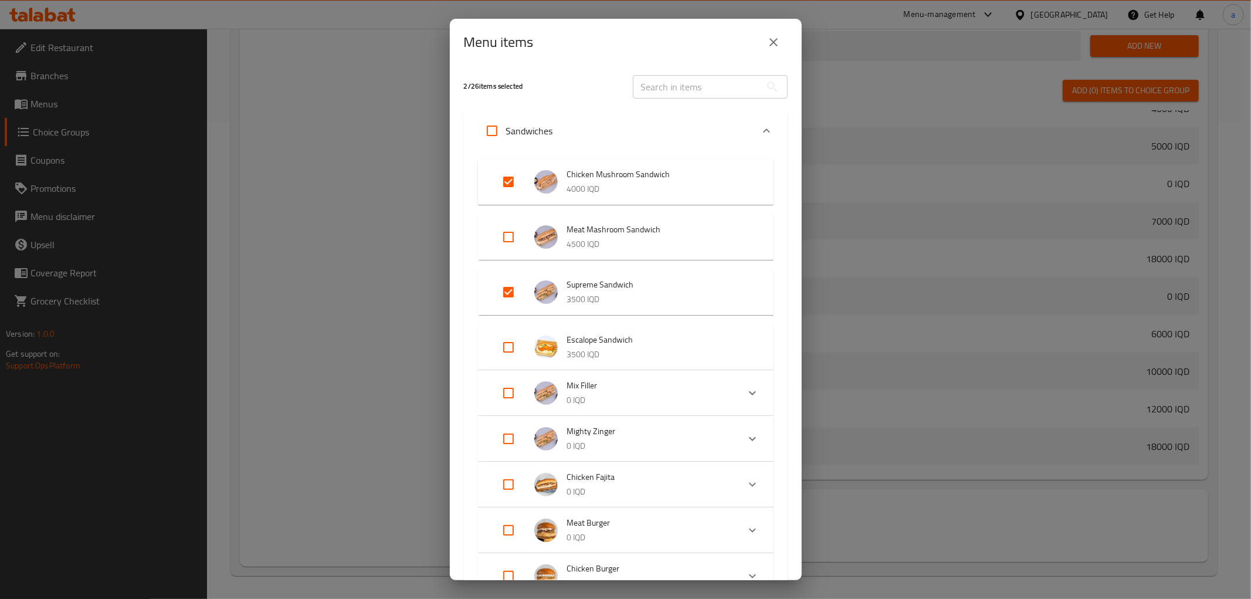
scroll to position [977, 0]
click at [515, 283] on input "Expand" at bounding box center [509, 292] width 28 height 28
checkbox input "false"
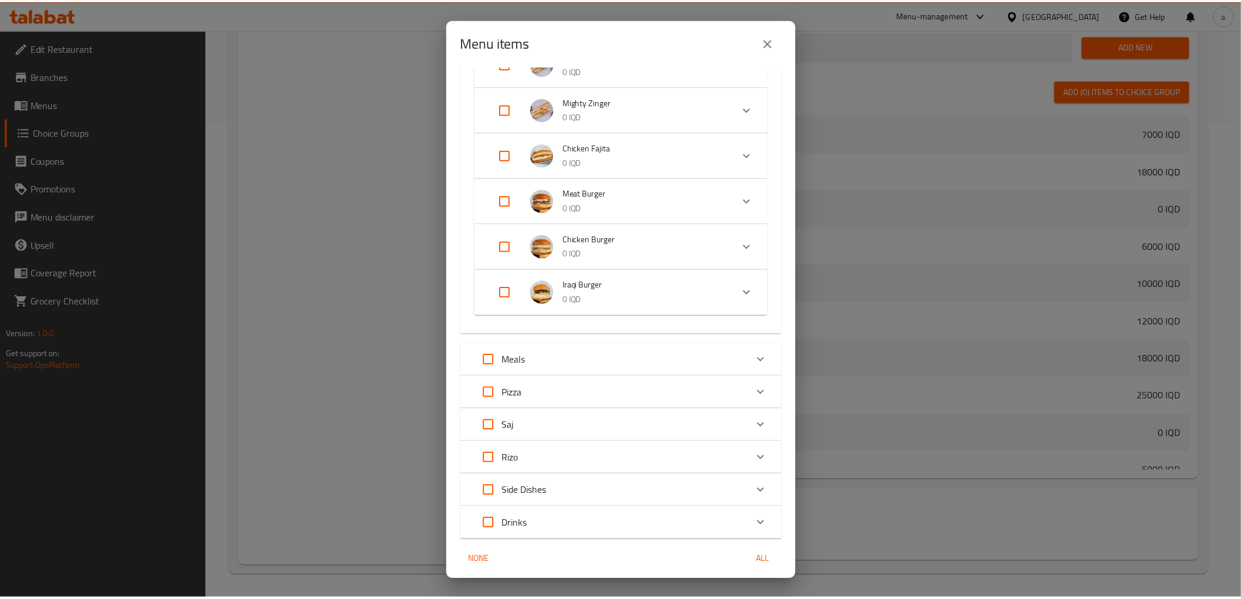
scroll to position [352, 0]
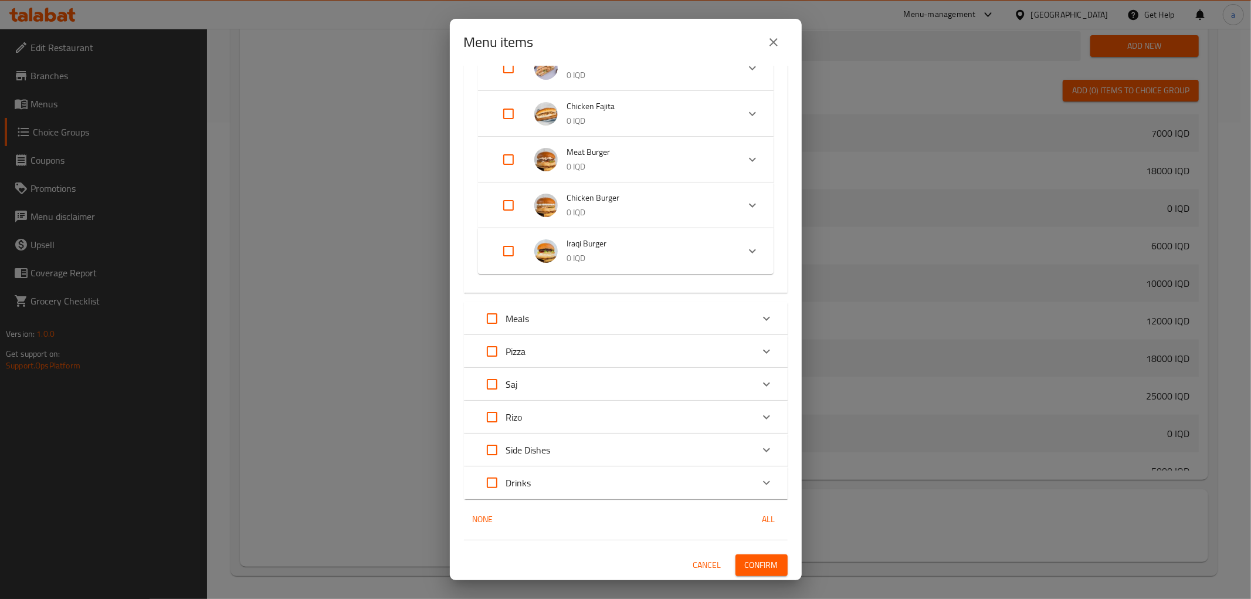
click at [745, 558] on span "Confirm" at bounding box center [761, 565] width 33 height 15
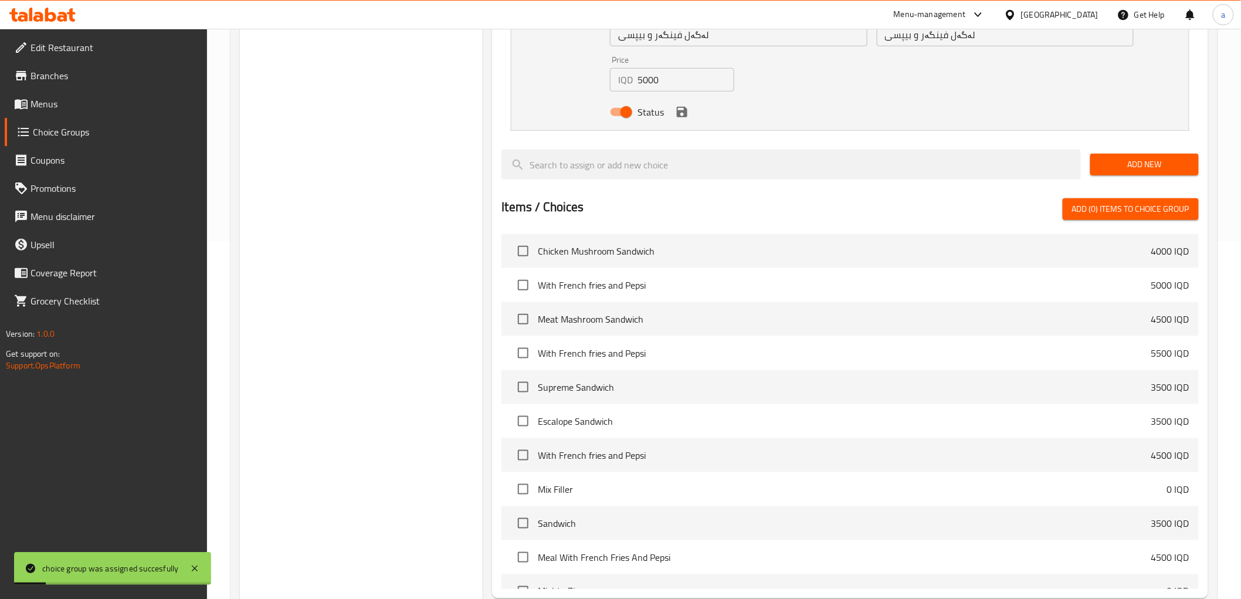
scroll to position [280, 0]
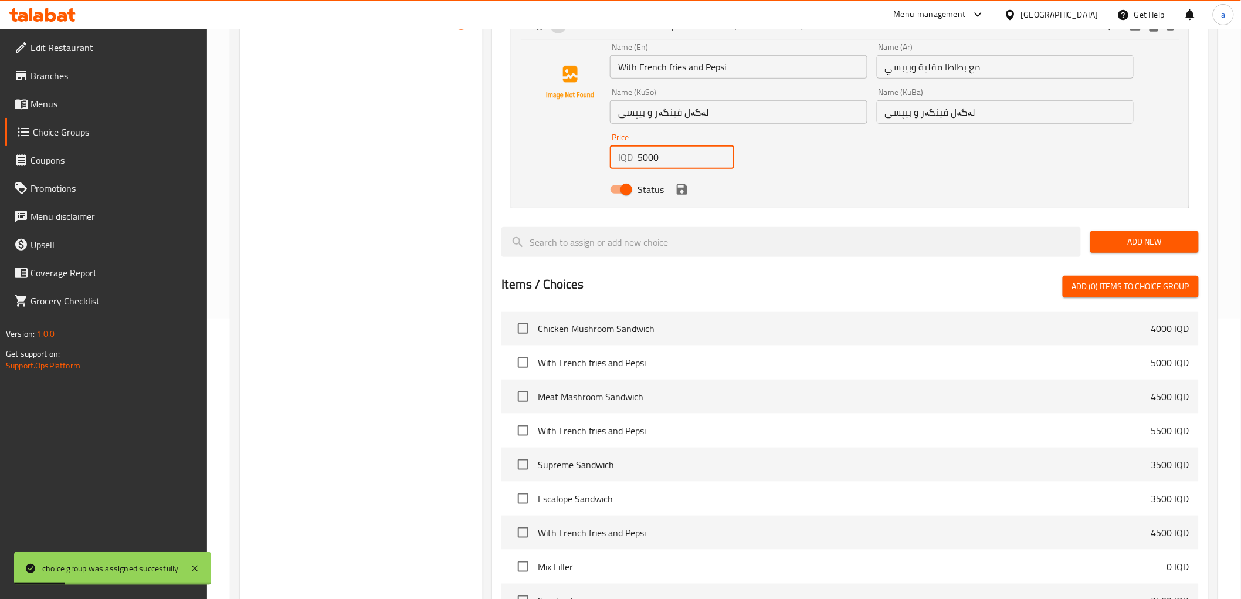
drag, startPoint x: 681, startPoint y: 161, endPoint x: 621, endPoint y: 177, distance: 62.5
click at [621, 177] on div "Name (En) With French fries and Pepsi Name (En) Name (Ar) مع بطاطا مقلية وبيبسي…" at bounding box center [871, 121] width 533 height 167
click at [650, 155] on input "5000" at bounding box center [686, 157] width 96 height 23
click at [681, 194] on icon "save" at bounding box center [682, 189] width 14 height 14
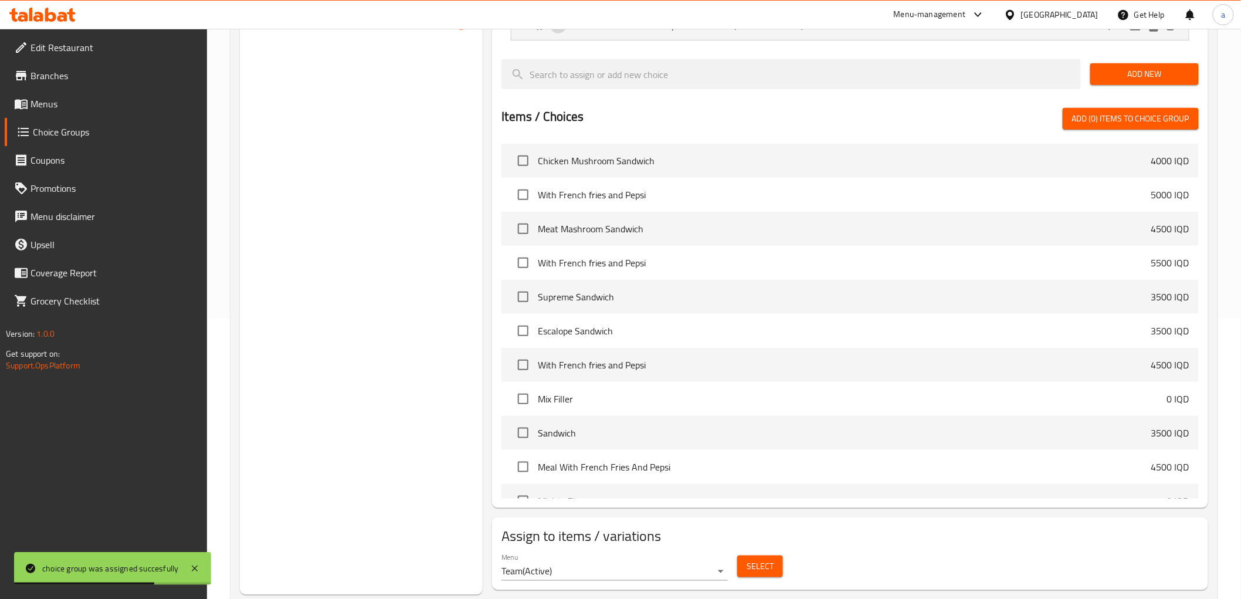
type input "1000"
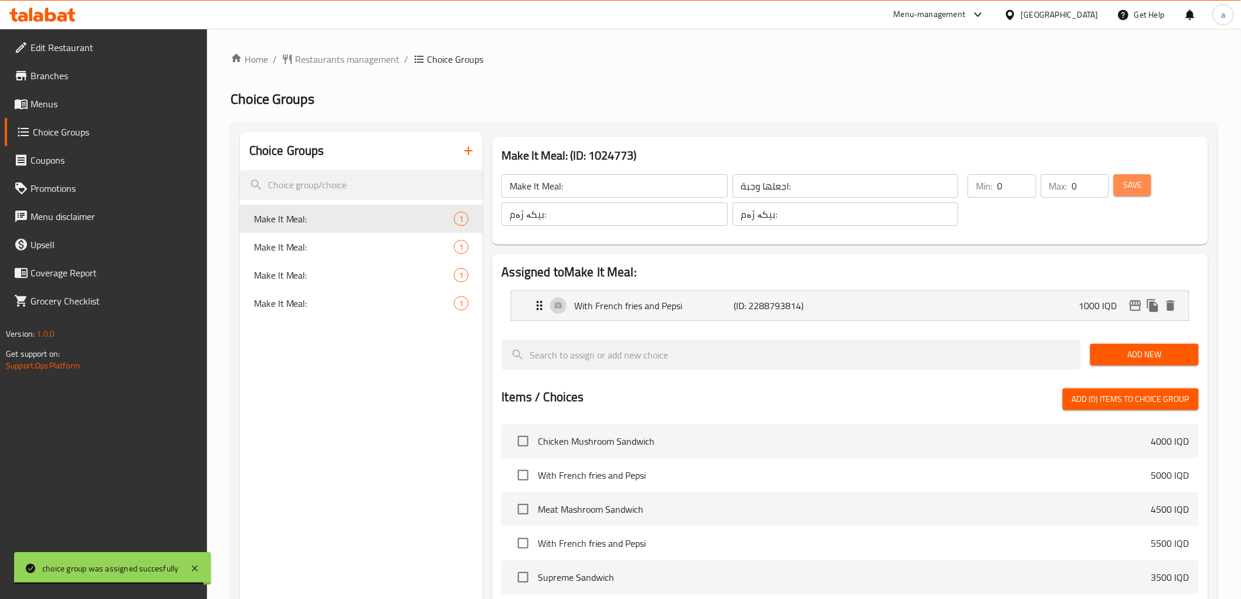
click at [1127, 180] on span "Save" at bounding box center [1133, 185] width 19 height 15
click at [467, 151] on icon "button" at bounding box center [469, 151] width 8 height 8
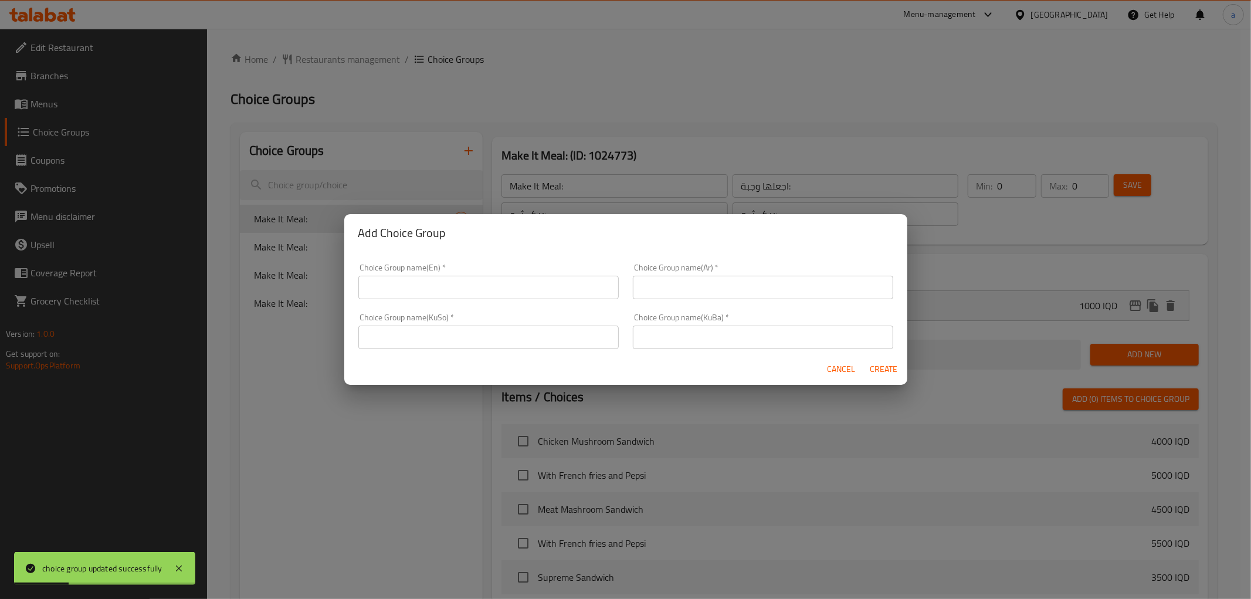
click at [845, 367] on span "Cancel" at bounding box center [842, 369] width 28 height 15
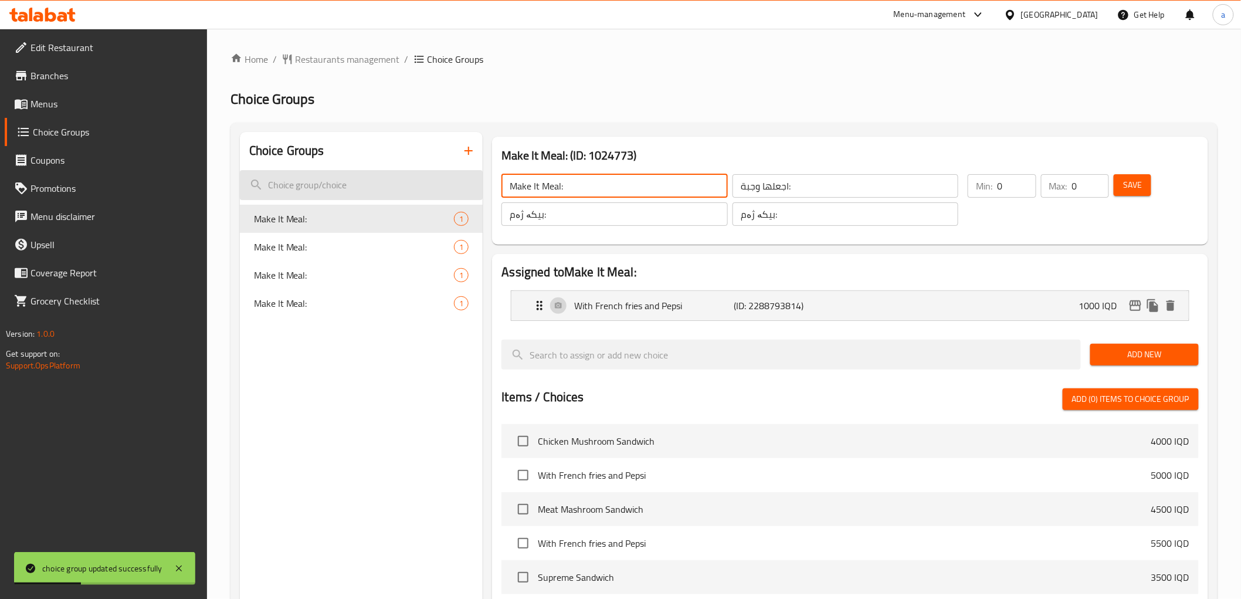
drag, startPoint x: 594, startPoint y: 188, endPoint x: 458, endPoint y: 188, distance: 136.7
click at [458, 188] on div "Choice Groups Make It Meal: 1 Make It Meal: 1 Make It Meal: 1 Make It Meal: 1 M…" at bounding box center [726, 503] width 973 height 743
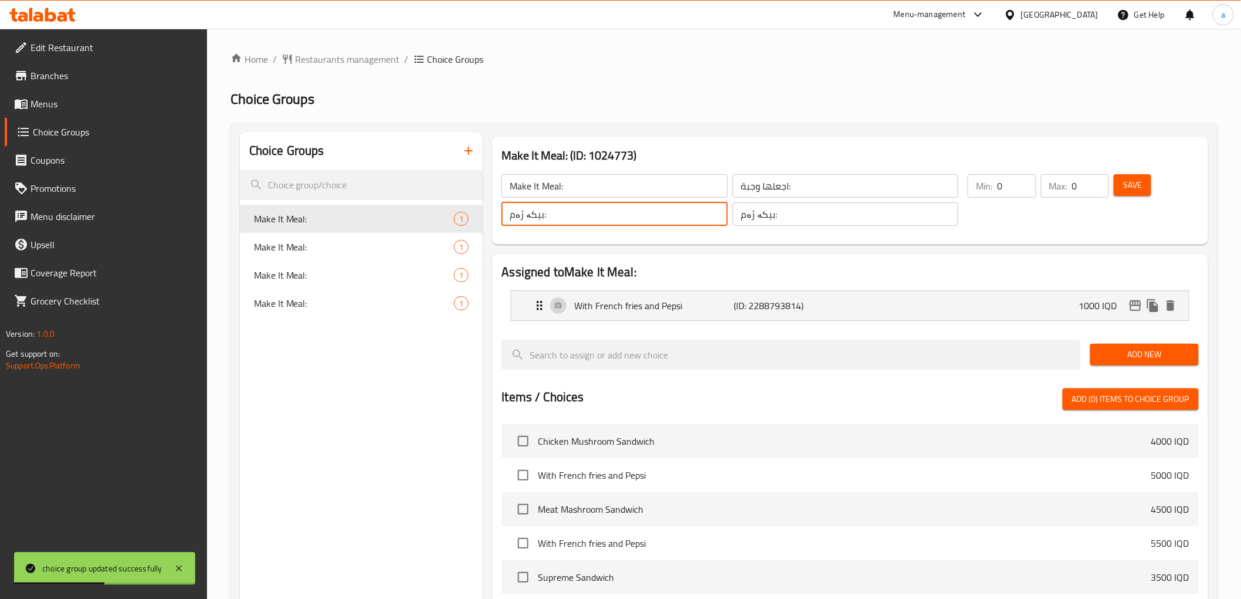
drag, startPoint x: 613, startPoint y: 224, endPoint x: 478, endPoint y: 212, distance: 136.0
click at [478, 212] on div "Choice Groups Make It Meal: 1 Make It Meal: 1 Make It Meal: 1 Make It Meal: 1 M…" at bounding box center [726, 503] width 973 height 743
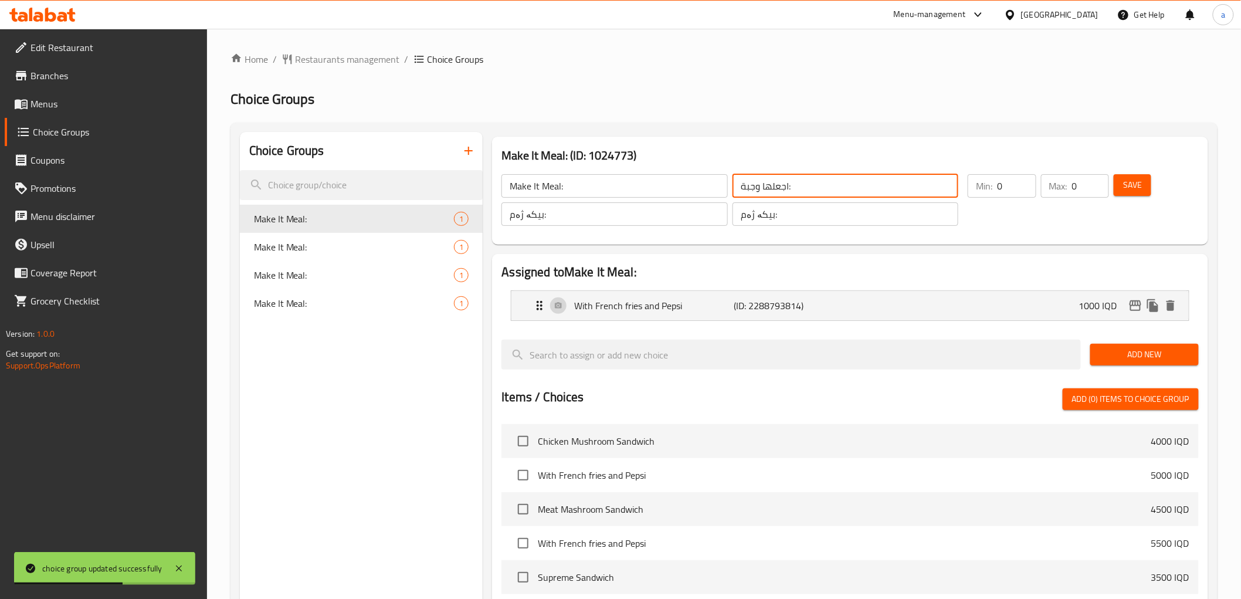
drag, startPoint x: 804, startPoint y: 190, endPoint x: 720, endPoint y: 190, distance: 83.3
click at [720, 190] on div "Make It Meal: ​ اجعلها وجبة: ​ بیکە ژەم: ​ بیکە ژەم: ​" at bounding box center [730, 200] width 471 height 66
click at [468, 153] on icon "button" at bounding box center [469, 151] width 14 height 14
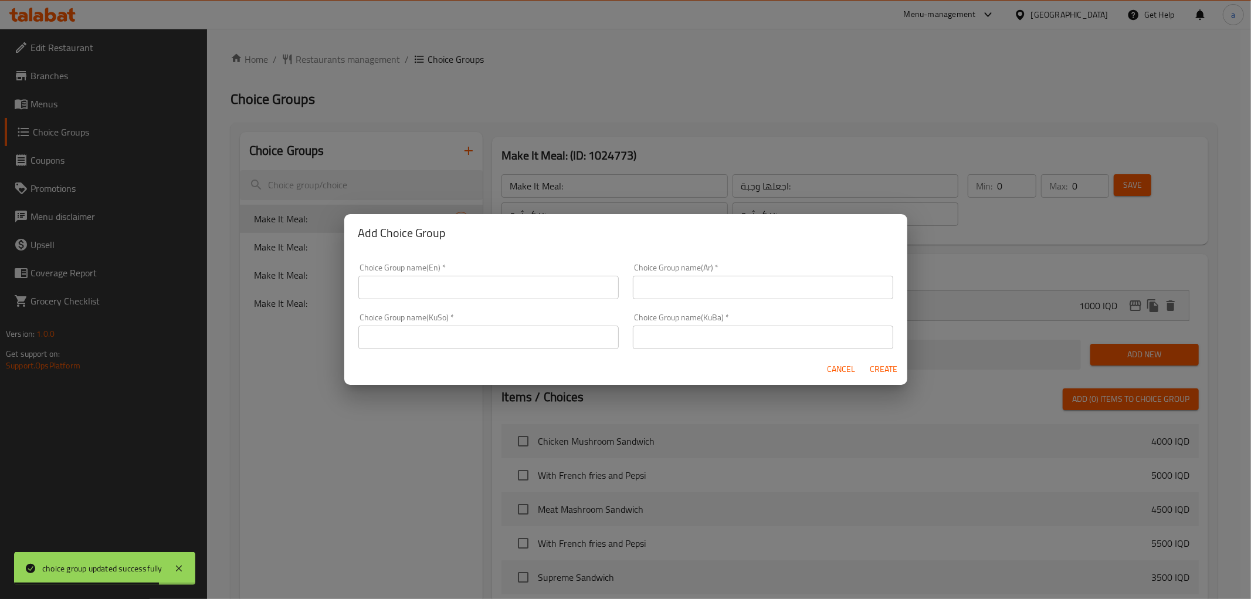
click at [512, 286] on input "text" at bounding box center [488, 287] width 260 height 23
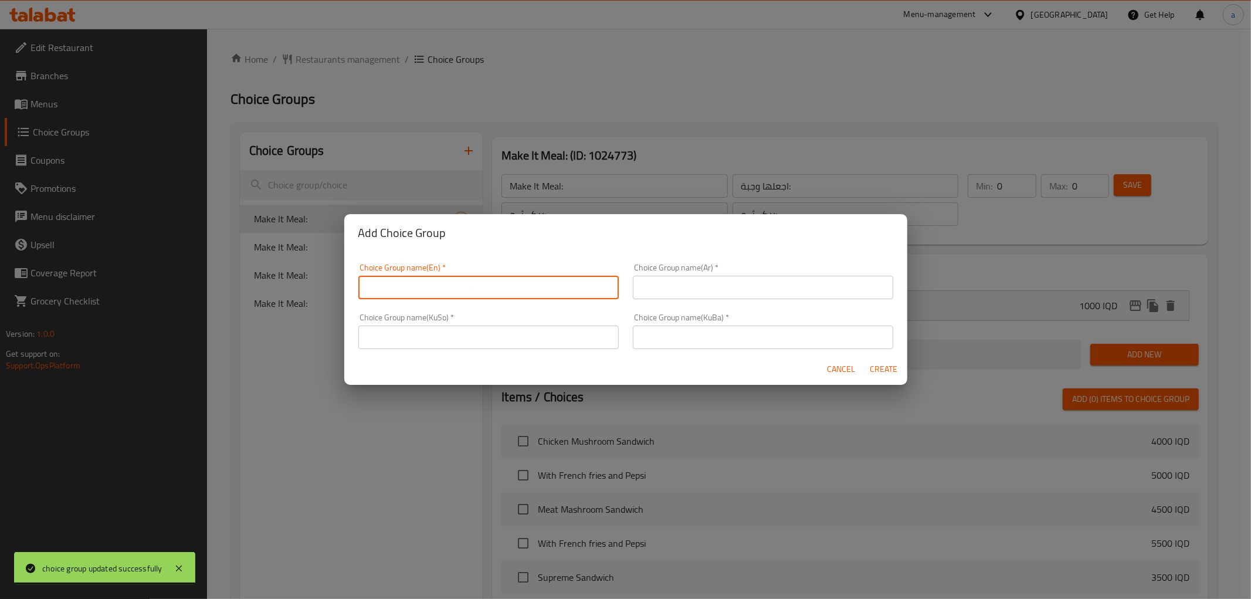
paste input "Make It Meal:"
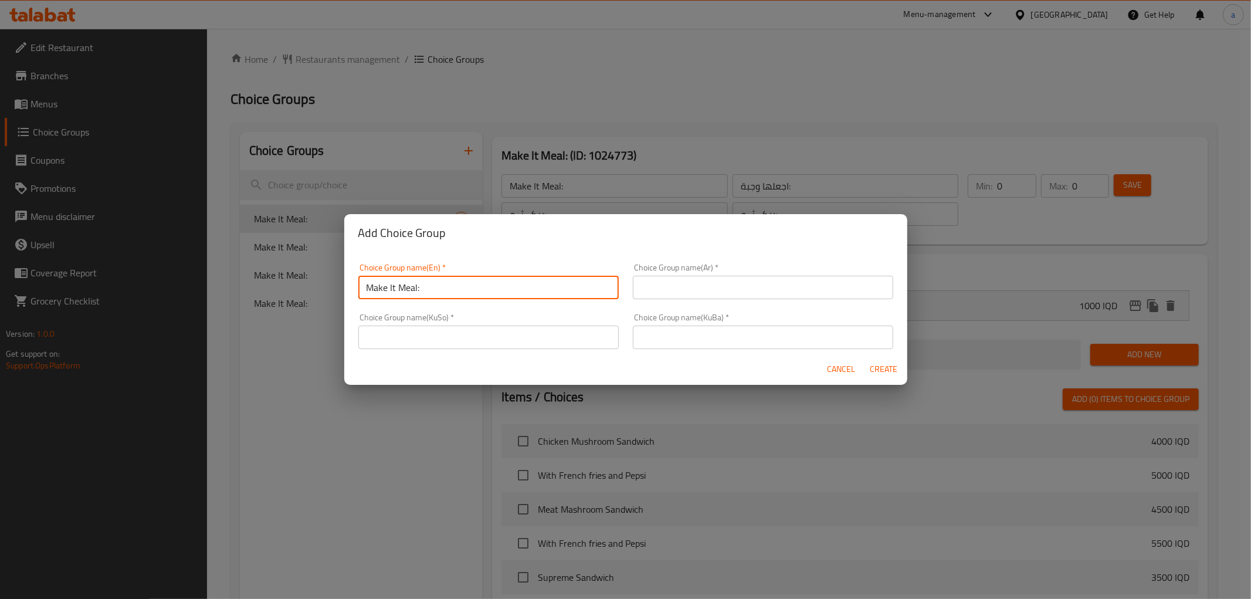
type input "Make It Meal:"
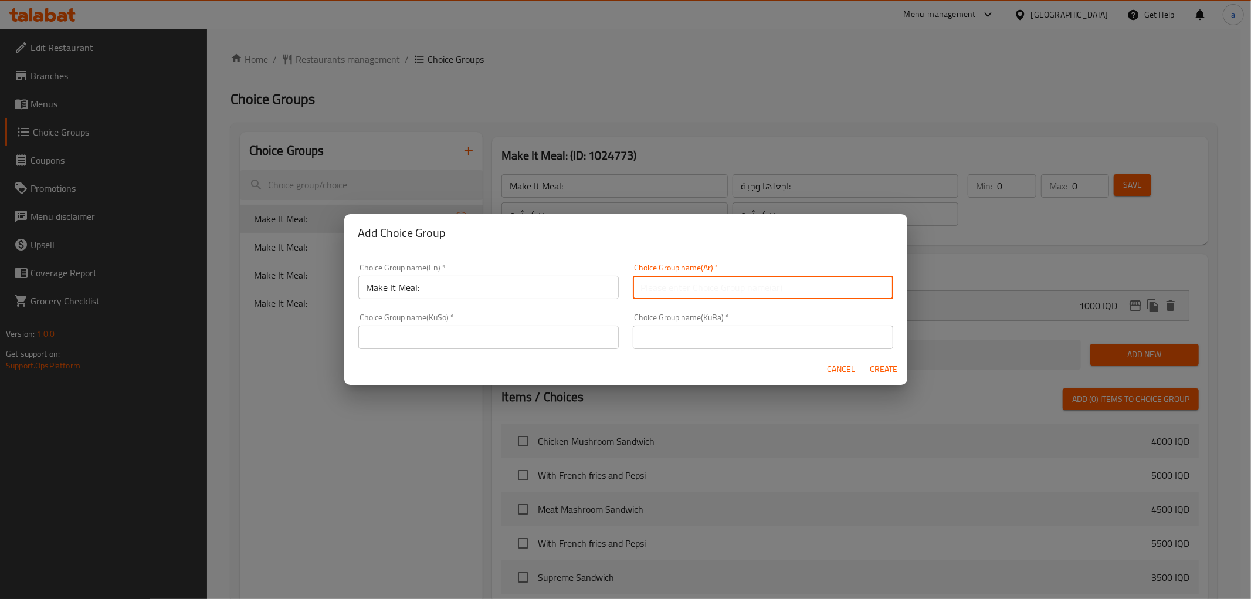
click at [665, 288] on input "text" at bounding box center [763, 287] width 260 height 23
paste input "بیکە ژەم:"
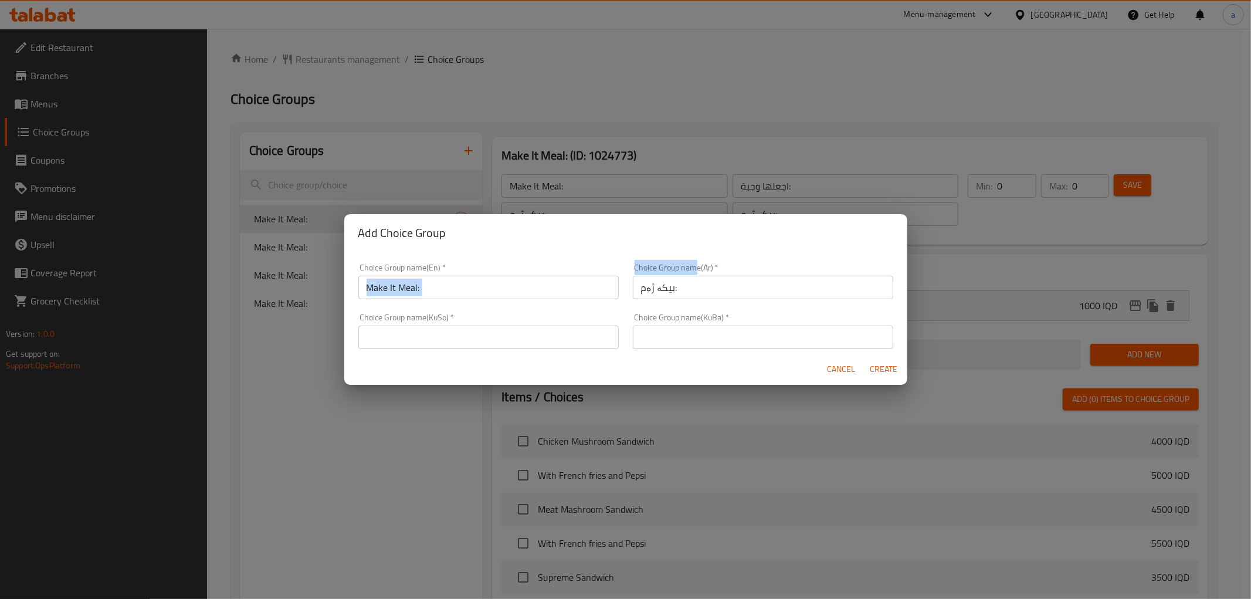
click at [596, 269] on div "Choice Group name(En)   * Make It Meal: Choice Group name(En) * Choice Group na…" at bounding box center [625, 306] width 549 height 100
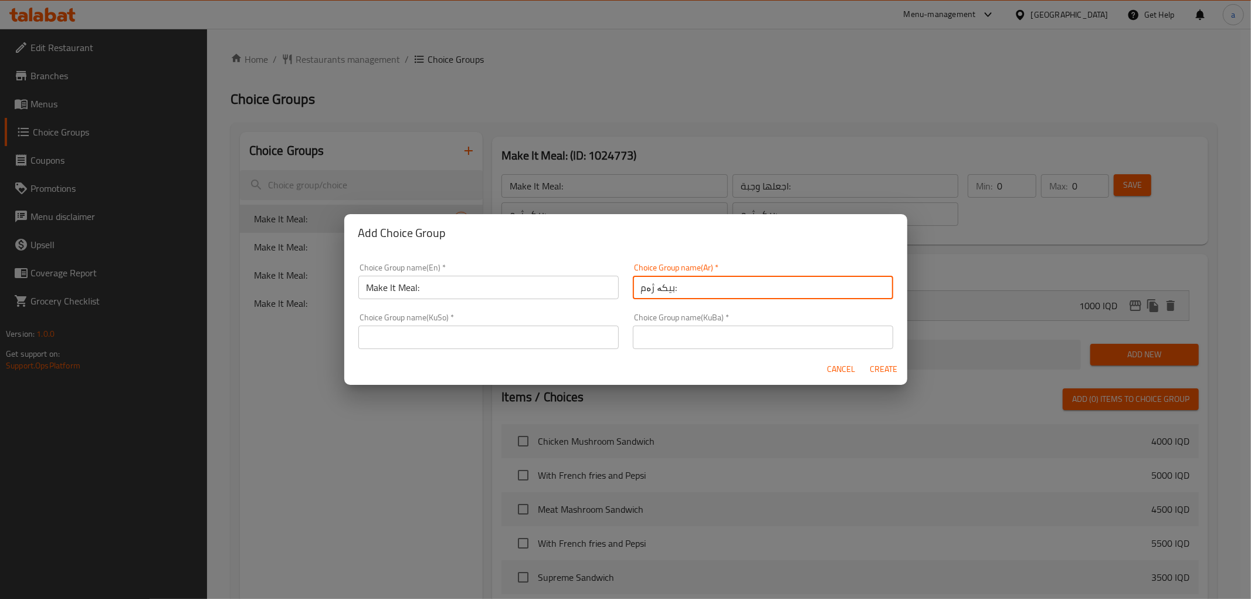
drag, startPoint x: 678, startPoint y: 279, endPoint x: 634, endPoint y: 282, distance: 44.1
click at [634, 282] on input "بیکە ژەم:" at bounding box center [763, 287] width 260 height 23
paste input "جعلها وجبة"
type input "اجعلها وجبة:"
click at [572, 330] on input "text" at bounding box center [488, 337] width 260 height 23
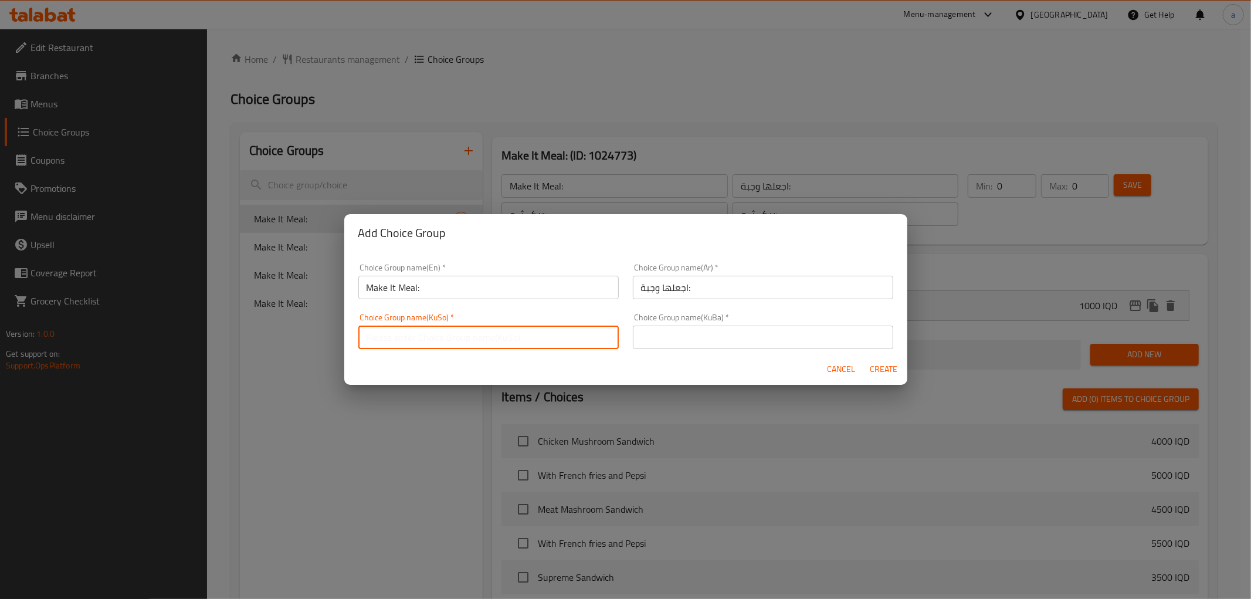
paste input "بیکە ژەم:"
type input "بیکە ژەم:"
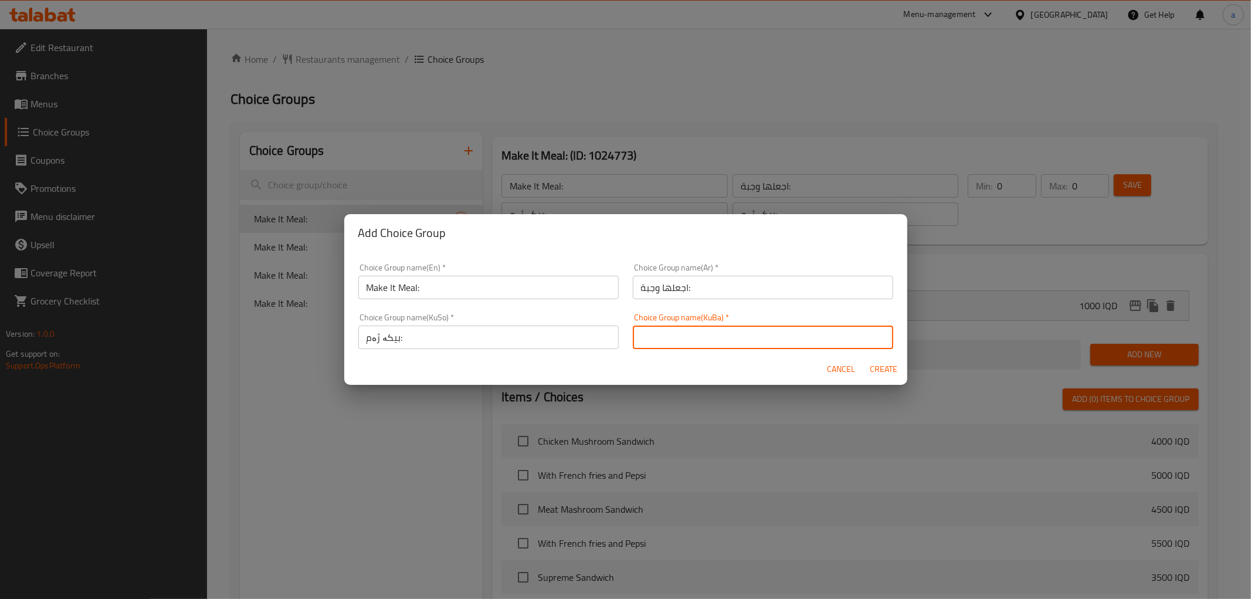
click at [635, 346] on input "text" at bounding box center [763, 337] width 260 height 23
paste input "بیکە ژەم:"
type input "بیکە ژەم:"
click at [873, 368] on span "Create" at bounding box center [884, 369] width 28 height 15
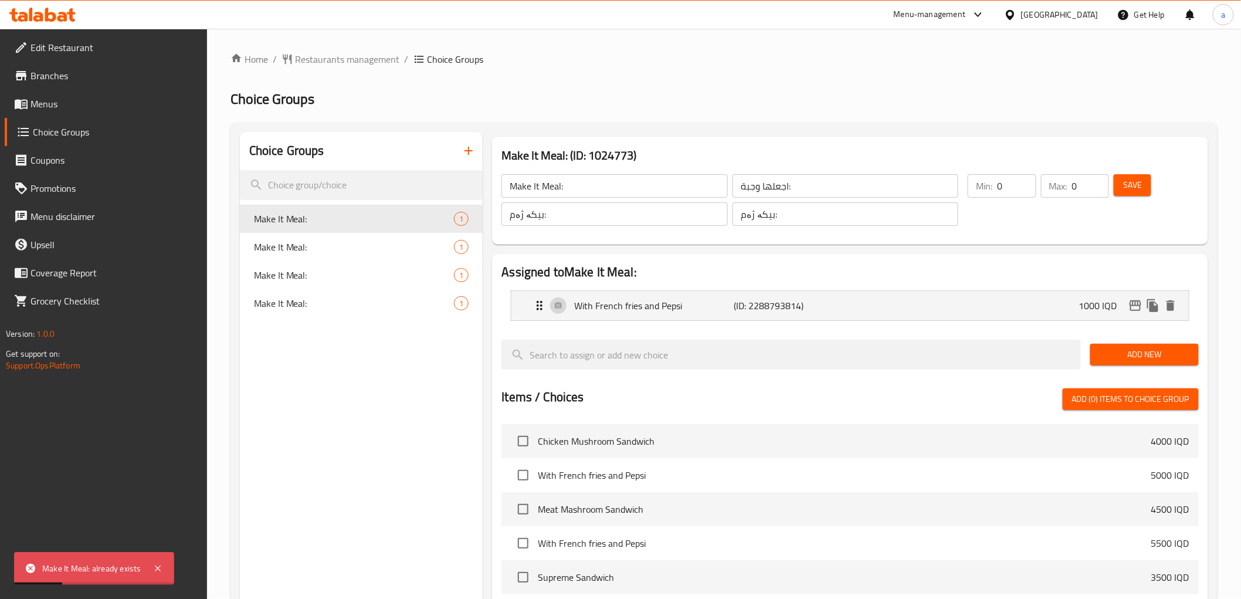
click at [471, 153] on icon "button" at bounding box center [469, 151] width 14 height 14
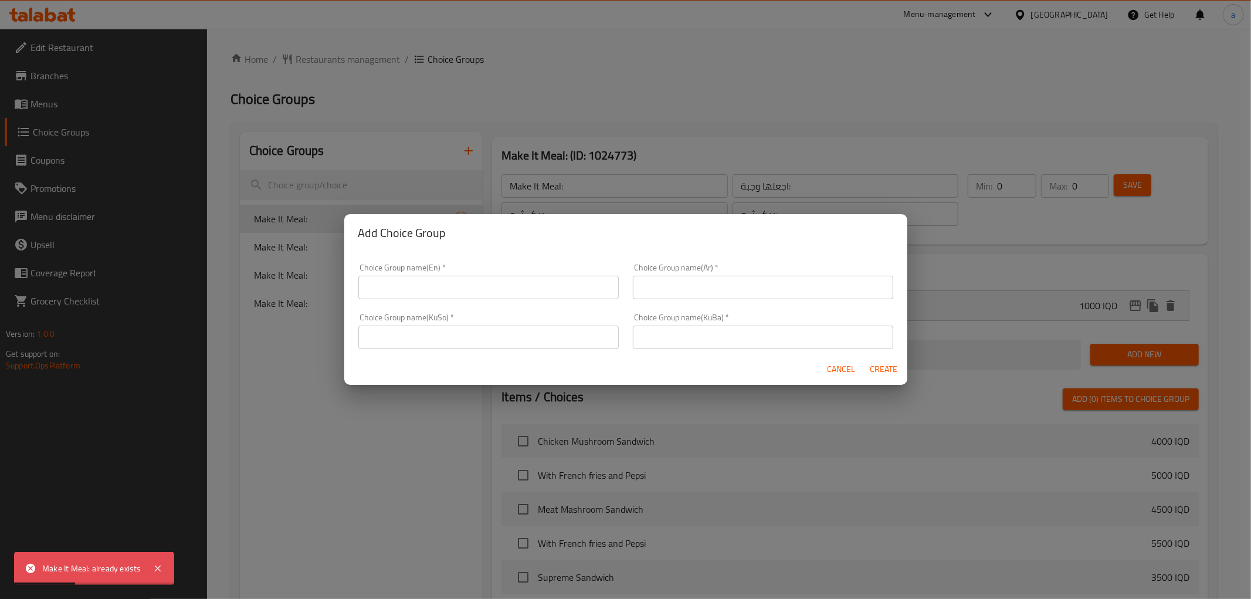
click at [429, 291] on input "text" at bounding box center [488, 287] width 260 height 23
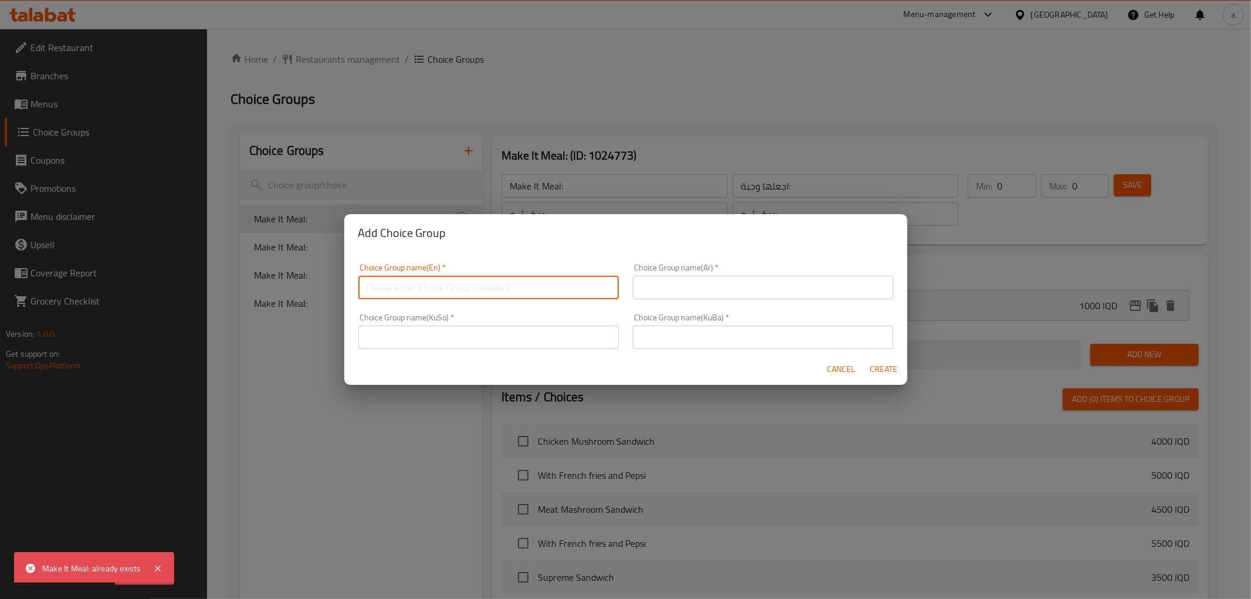
paste input "Make It Meal:"
type input "Make It Meal:"
click at [670, 292] on input "text" at bounding box center [763, 287] width 260 height 23
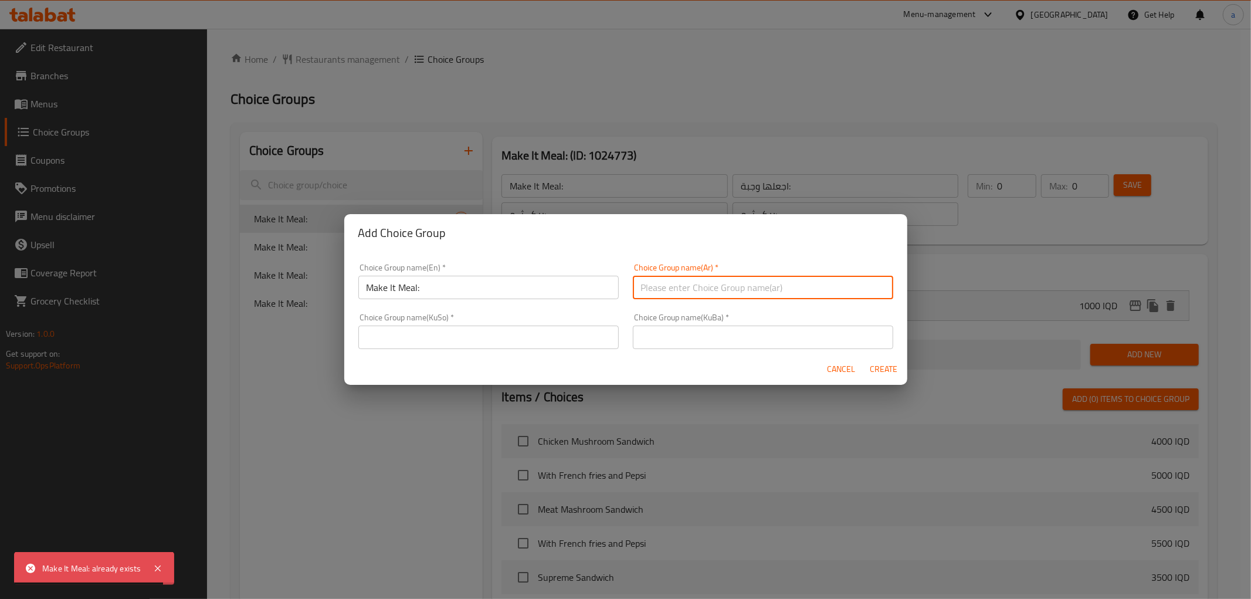
paste input "اجعلها وجبة:"
type input "اجعلها وجبة:"
click at [542, 344] on input "text" at bounding box center [488, 337] width 260 height 23
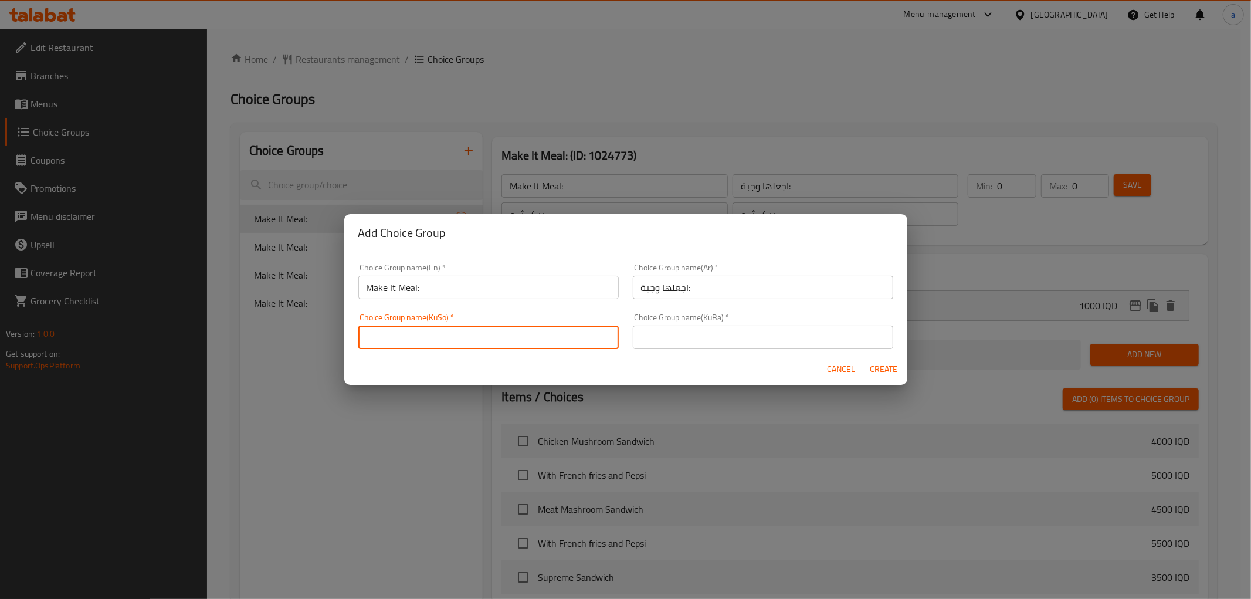
click at [529, 339] on input "text" at bounding box center [488, 337] width 260 height 23
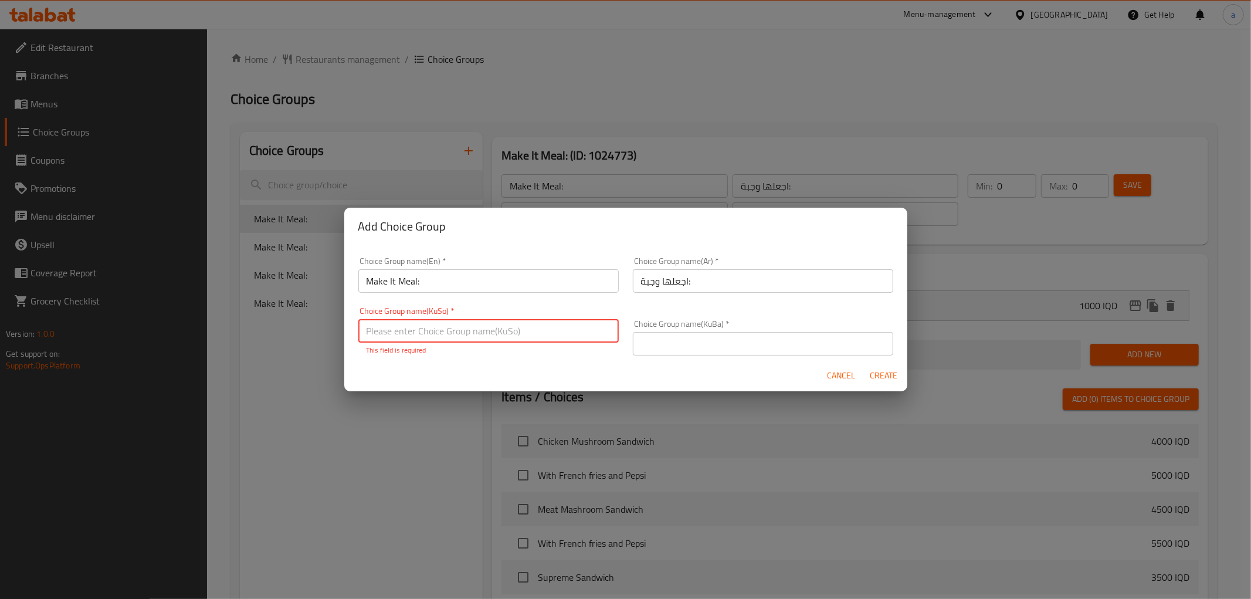
paste input "بیکە ژەم:"
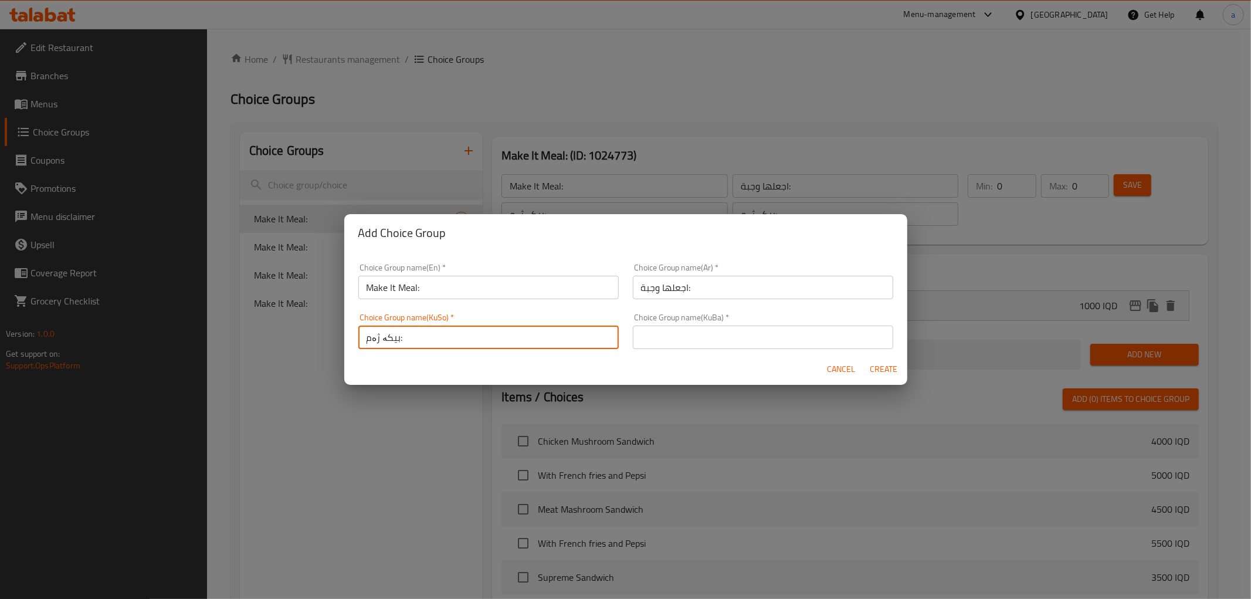
type input "بیکە ژەم:"
click at [719, 346] on input "text" at bounding box center [763, 337] width 260 height 23
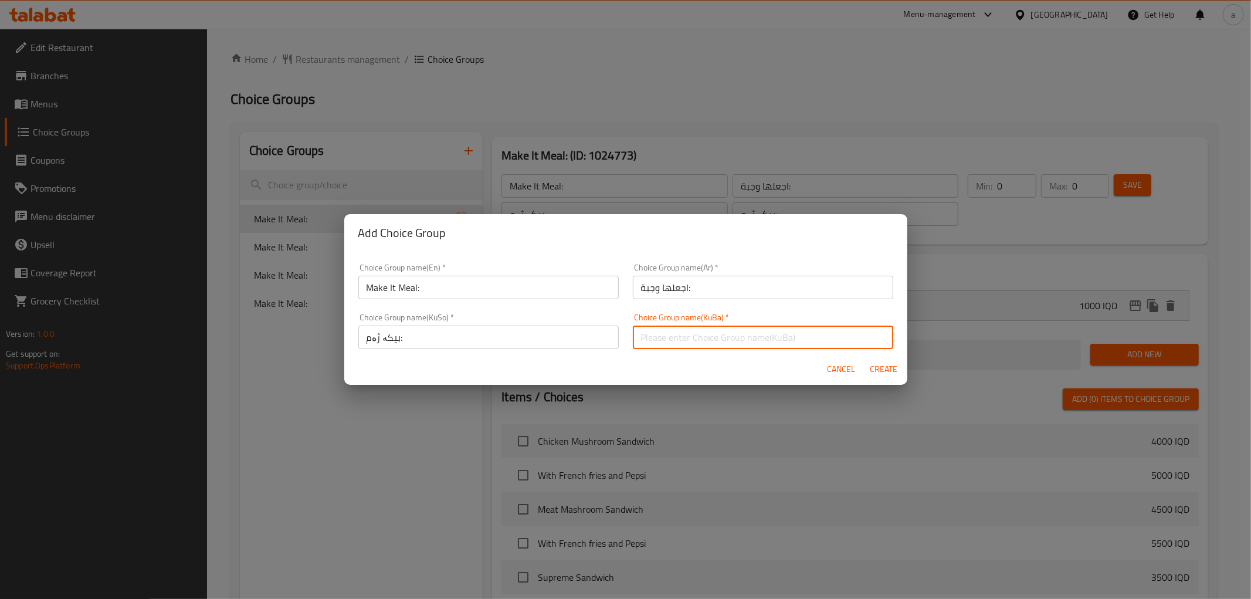
paste input "بیکە ژەم:"
type input "بیکە ژەم:"
click at [476, 342] on input "بیکە ژەم:" at bounding box center [488, 337] width 260 height 23
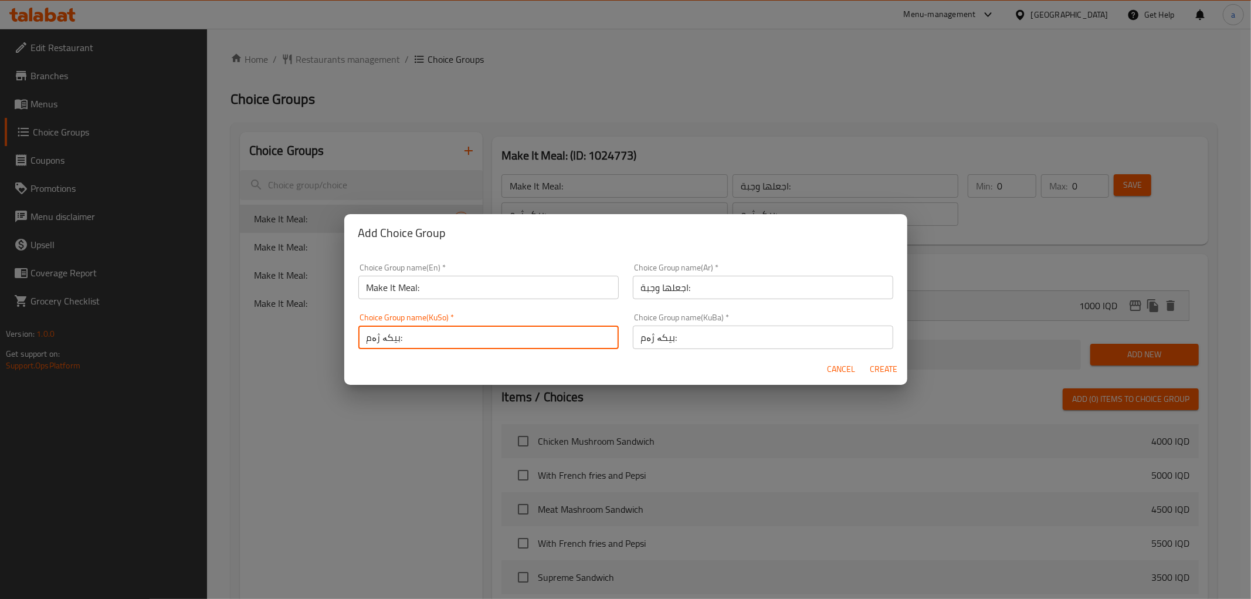
type input "بیکە ژەم:"
click at [876, 367] on span "Create" at bounding box center [884, 369] width 28 height 15
type input "Make It Meal:"
type input "بیکە ژەم:"
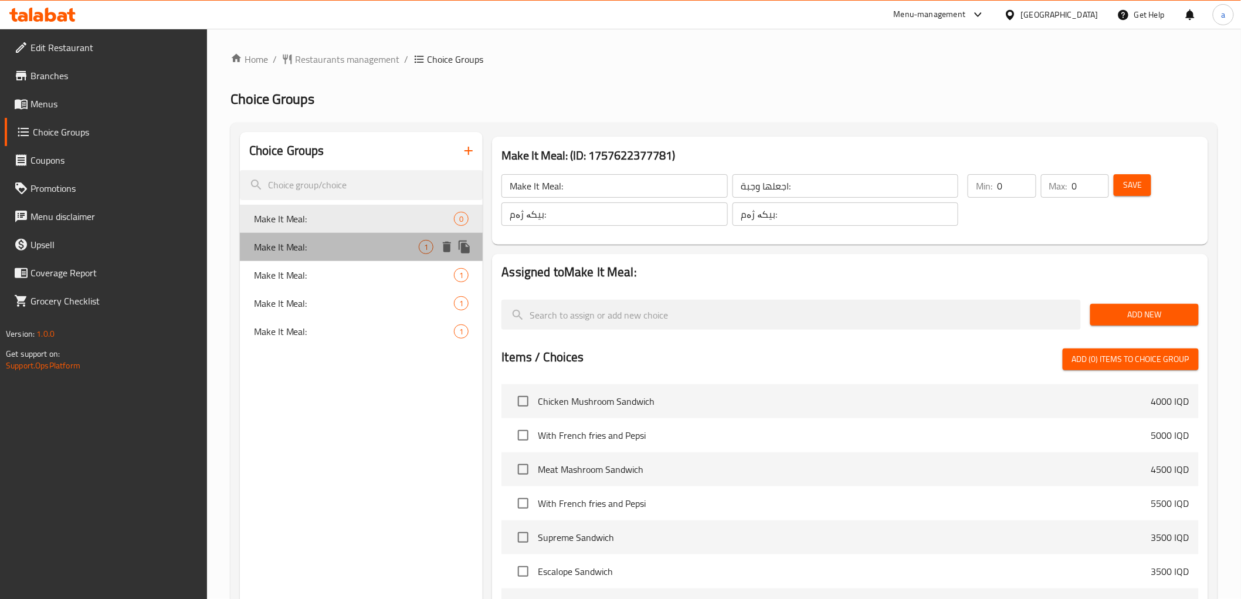
click at [314, 251] on span "Make It Meal:" at bounding box center [336, 247] width 165 height 14
type input "Make It Meal:"
type input "بیکە ژەم:"
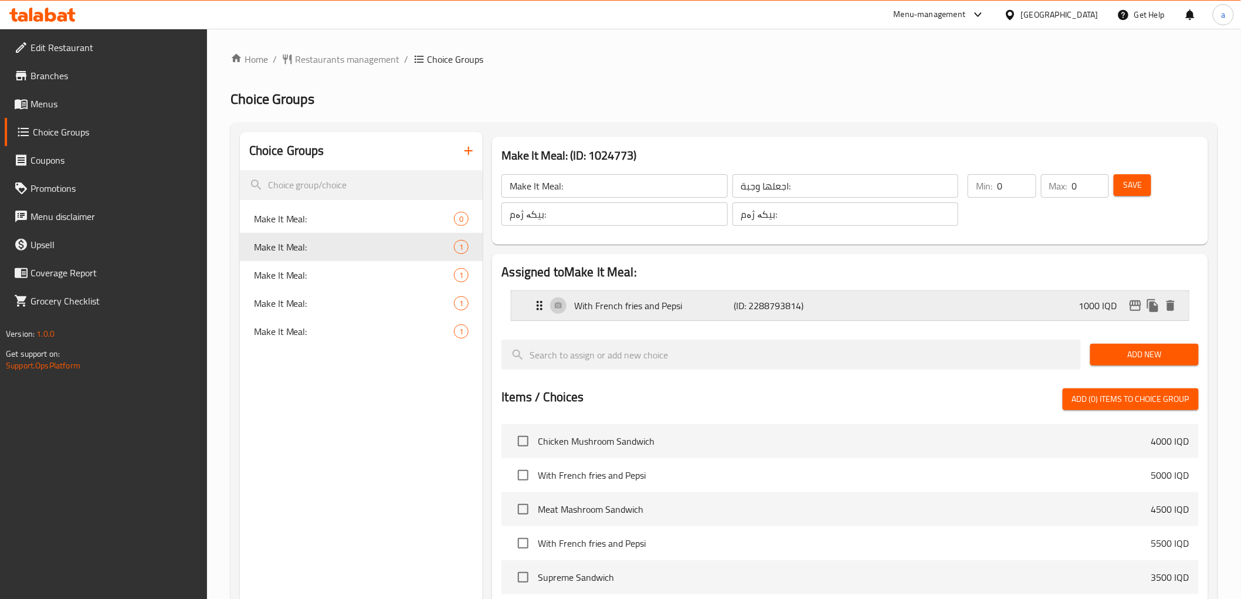
click at [641, 314] on div "With French fries and Pepsi (ID: 2288793814) 1000 IQD" at bounding box center [854, 305] width 642 height 29
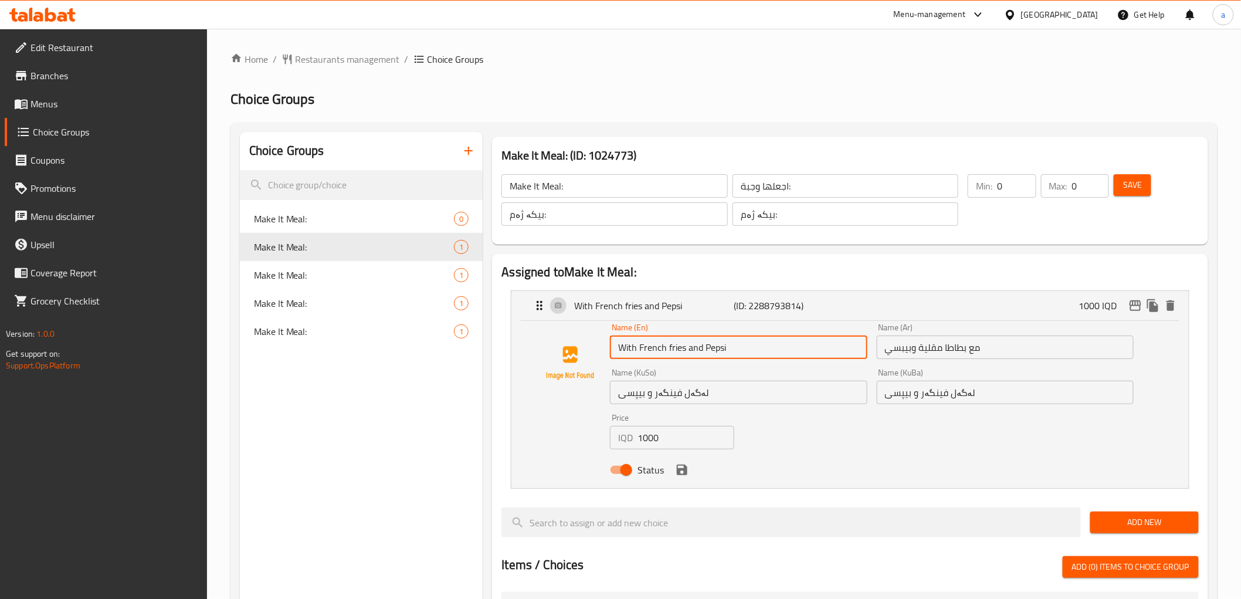
drag, startPoint x: 730, startPoint y: 350, endPoint x: 616, endPoint y: 356, distance: 114.6
click at [616, 356] on input "With French fries and Pepsi" at bounding box center [738, 347] width 257 height 23
paste input "بیکە ژەم:"
type input "With French fries and Pepsi"
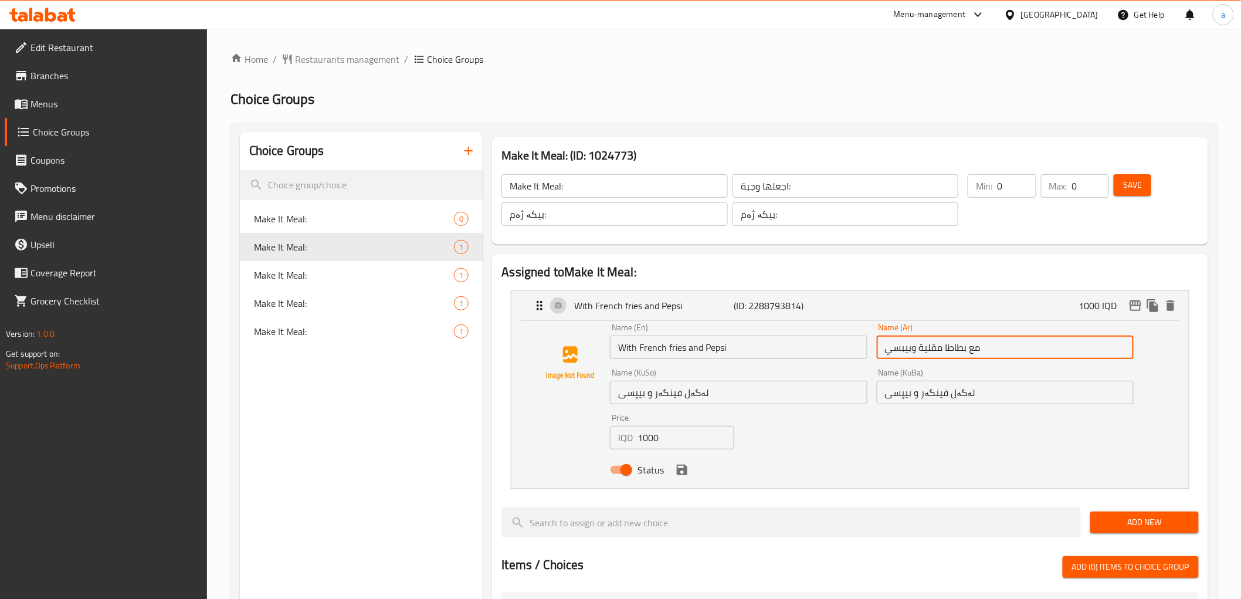
drag, startPoint x: 990, startPoint y: 339, endPoint x: 887, endPoint y: 366, distance: 106.7
click at [887, 366] on div "Name (En) With French fries and Pepsi Name (En) Name (Ar) مع بطاطا مقلية وبيبسي…" at bounding box center [871, 402] width 533 height 167
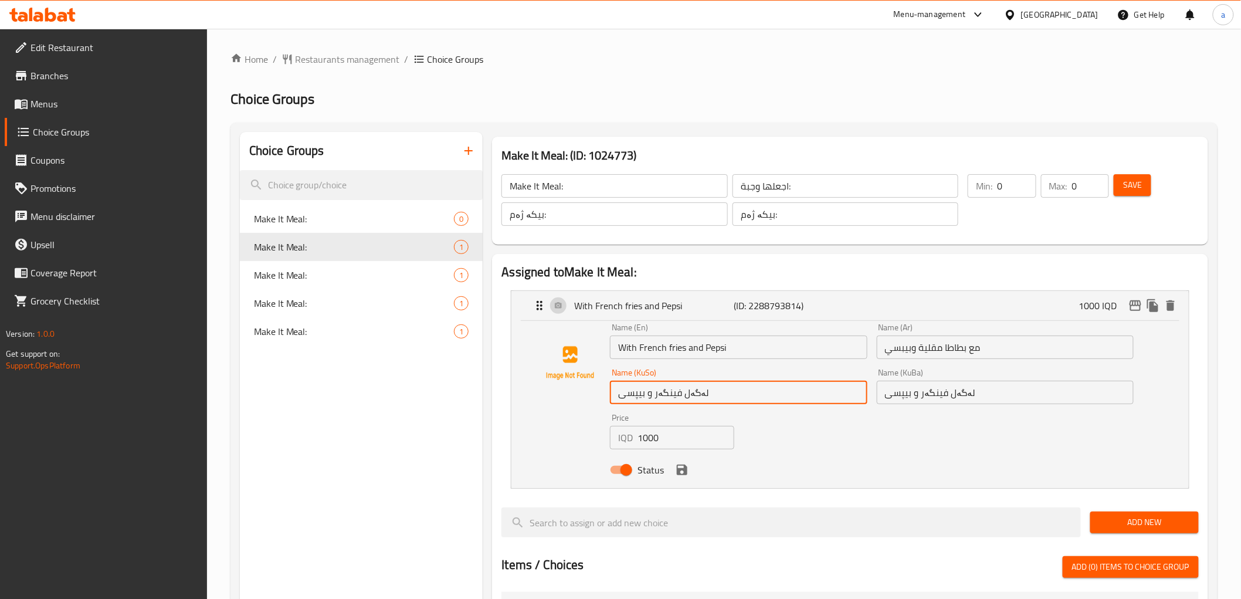
drag, startPoint x: 723, startPoint y: 394, endPoint x: 584, endPoint y: 402, distance: 139.3
click at [584, 402] on div "Name (En) With French fries and Pepsi Name (En) Name (Ar) مع بطاطا مقلية وبيبسي…" at bounding box center [850, 402] width 640 height 158
click at [682, 473] on icon "save" at bounding box center [682, 470] width 11 height 11
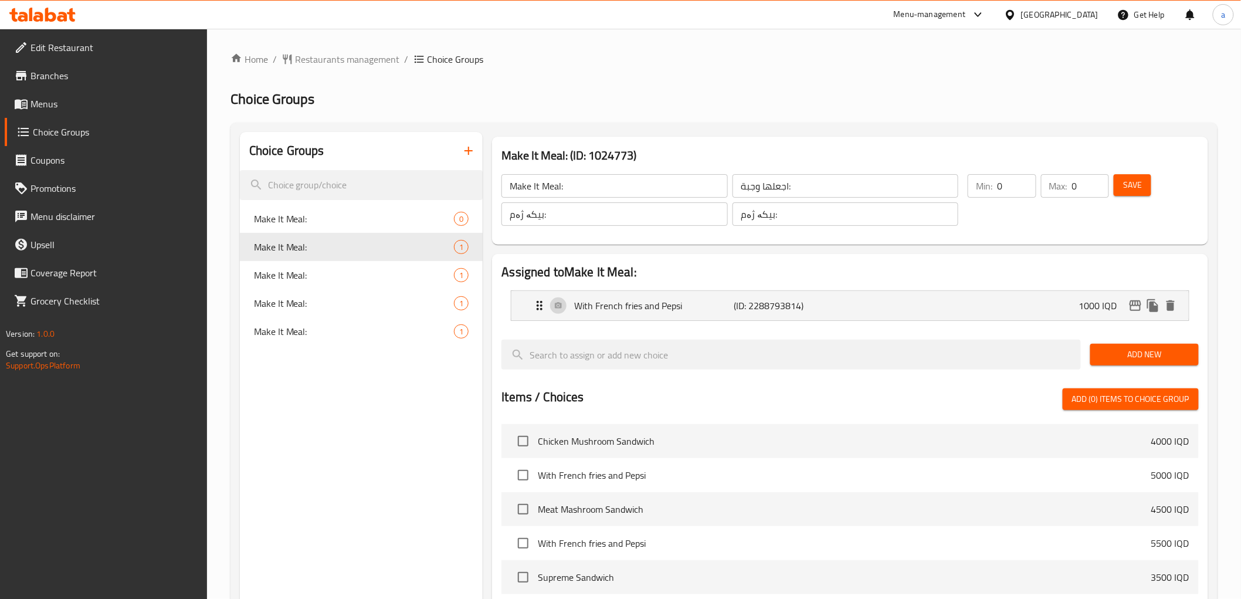
click at [1156, 191] on div "Save" at bounding box center [1149, 200] width 75 height 56
click at [1137, 186] on span "Save" at bounding box center [1133, 185] width 19 height 15
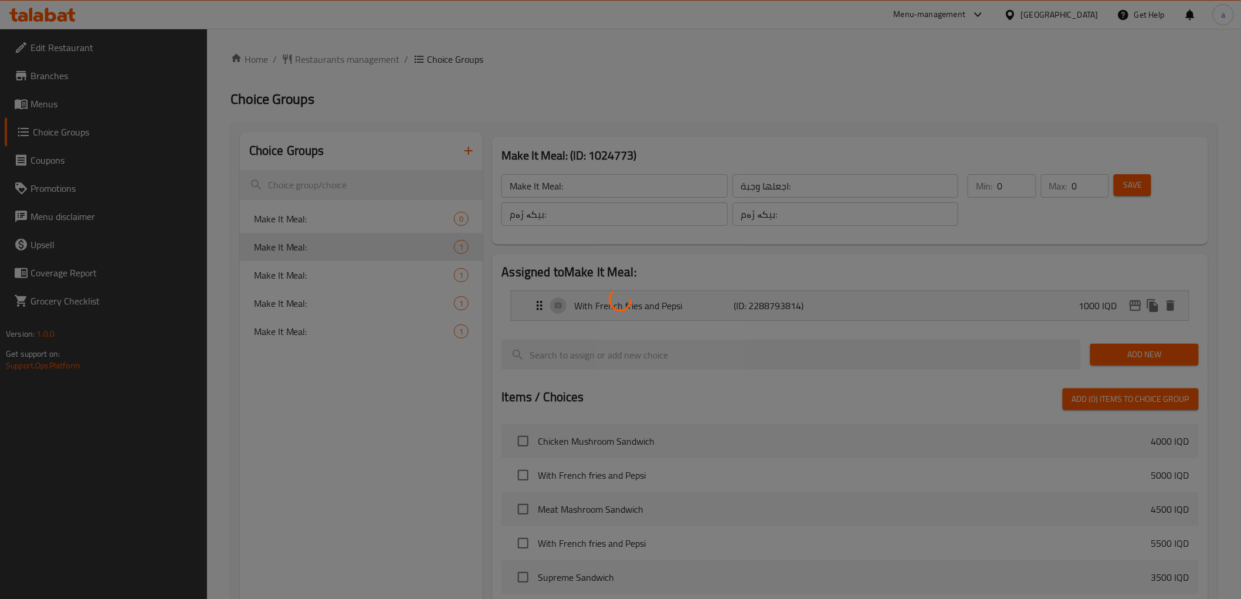
click at [401, 215] on div at bounding box center [620, 299] width 1241 height 599
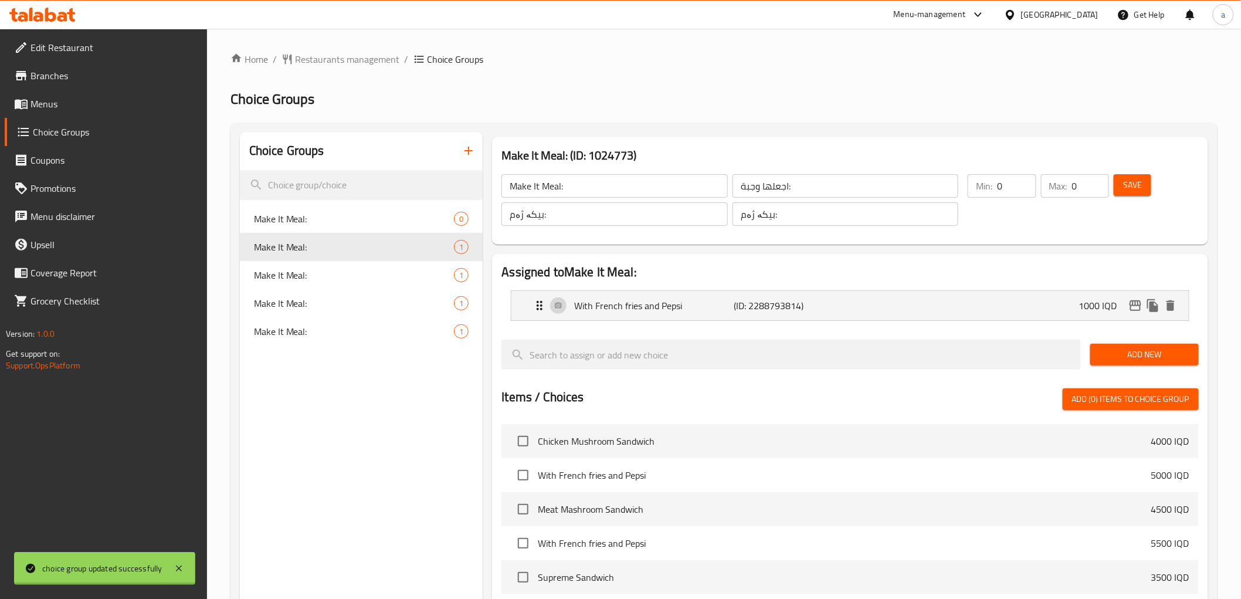
click at [401, 215] on div "Home / Restaurants management / Choice Groups Choice Groups Choice Groups Make …" at bounding box center [724, 468] width 987 height 833
click at [401, 215] on span "Make It Meal:" at bounding box center [336, 219] width 165 height 14
type input "Make It Meal:"
type input "بیکە ژەم:"
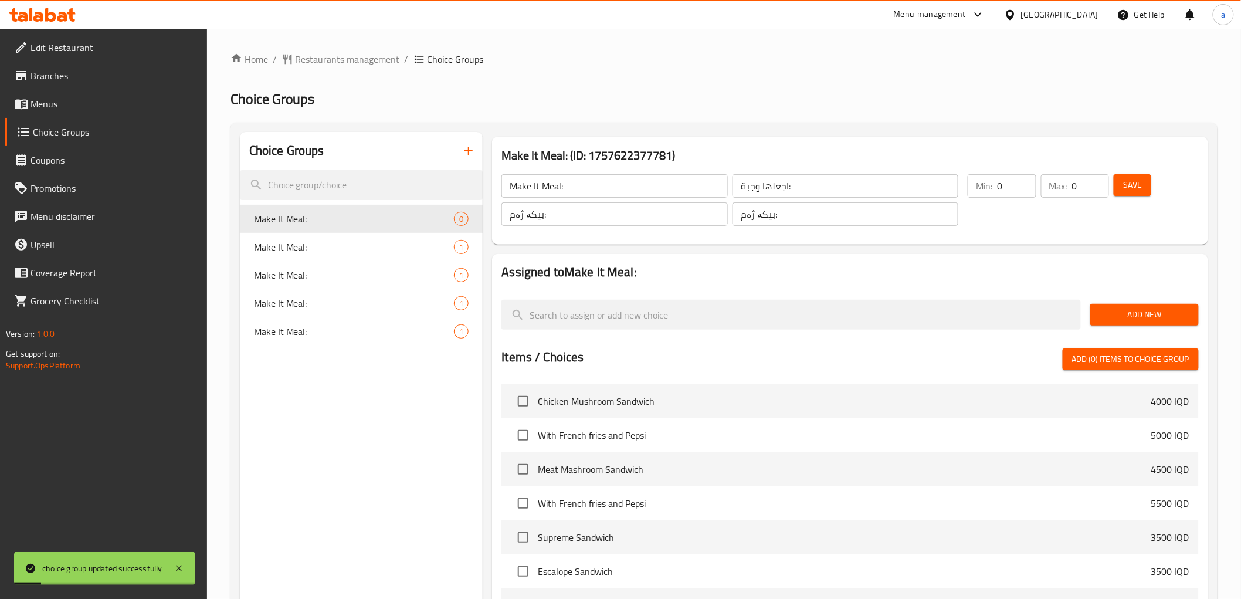
click at [1136, 319] on span "Add New" at bounding box center [1145, 314] width 90 height 15
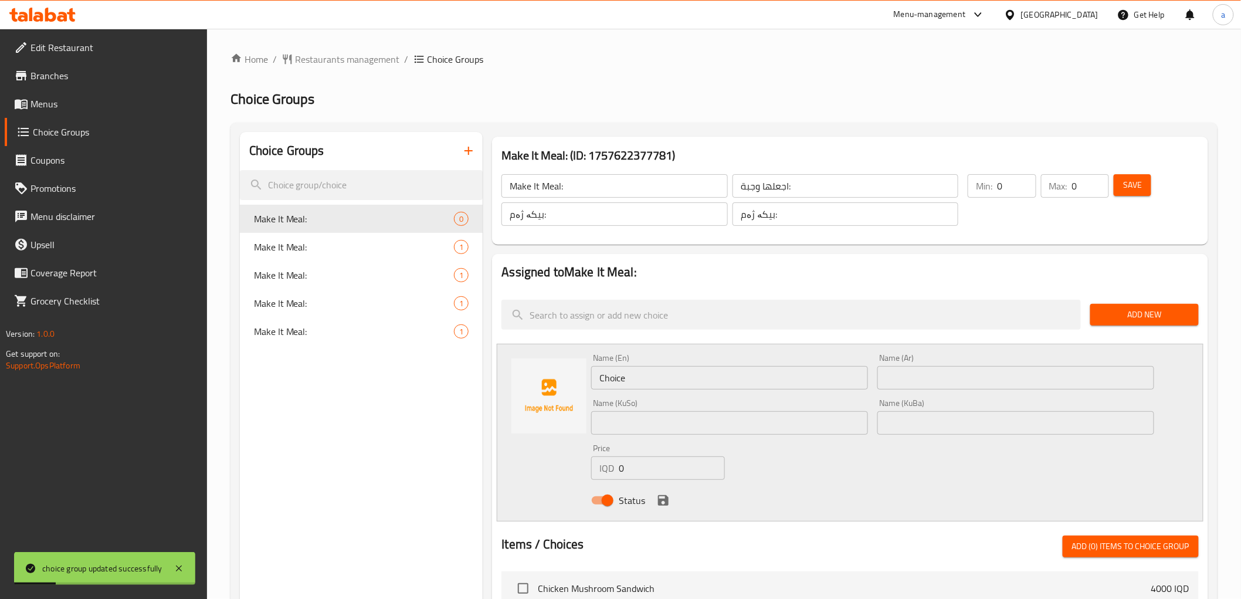
drag, startPoint x: 734, startPoint y: 384, endPoint x: 580, endPoint y: 395, distance: 154.7
click at [580, 395] on div "Name (En) Choice Name (En) Name (Ar) Name (Ar) Name (KuSo) Name (KuSo) Name (Ku…" at bounding box center [850, 433] width 706 height 178
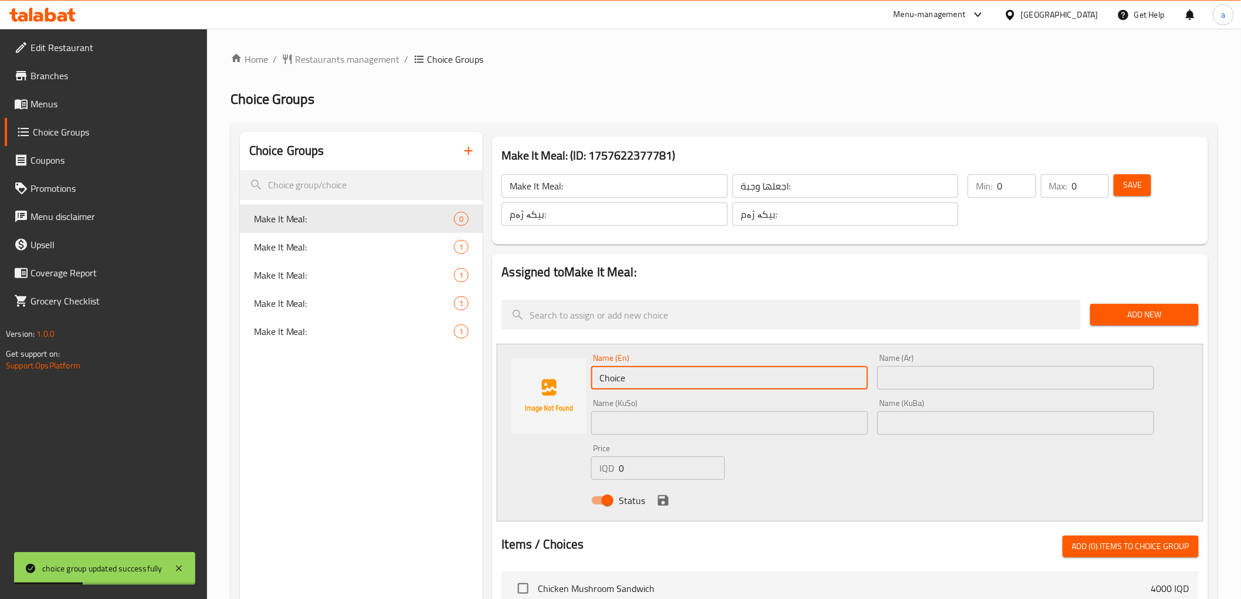
paste input "With French fries and Pepsi"
type input "With French fries and Pepsi"
drag, startPoint x: 894, startPoint y: 371, endPoint x: 884, endPoint y: 371, distance: 10.0
click at [894, 371] on input "text" at bounding box center [1016, 377] width 277 height 23
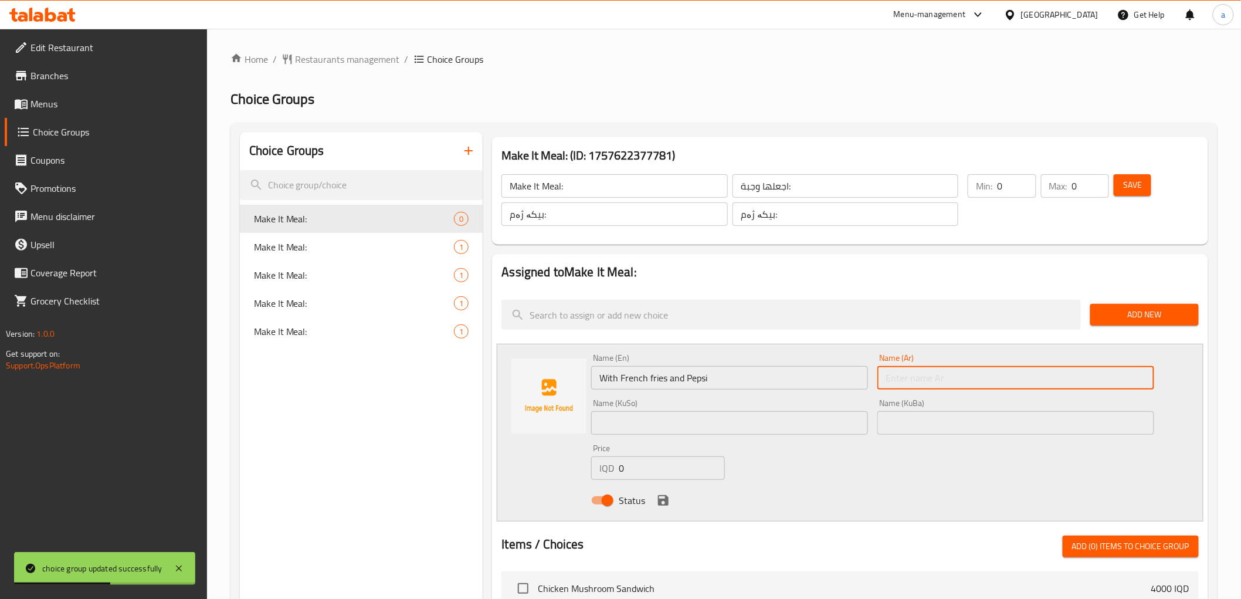
paste input "مع بطاطا مقلية وبيبسي"
type input "مع بطاطا مقلية وبيبسي"
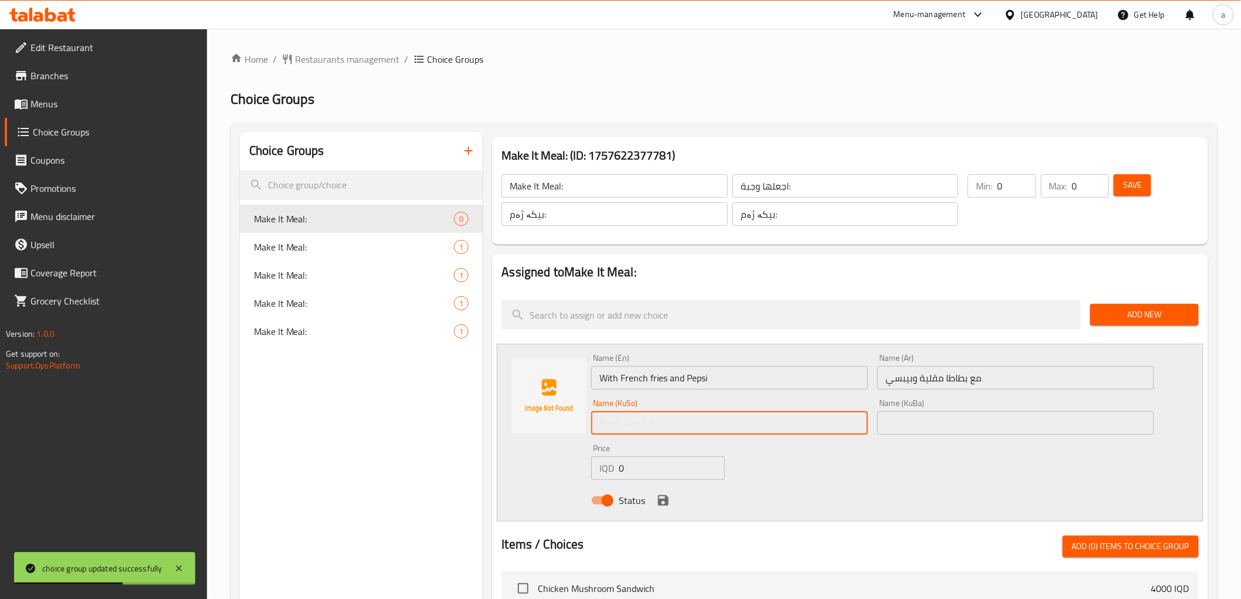
click at [804, 421] on input "text" at bounding box center [729, 422] width 277 height 23
paste input "لەگەل فینگەر و بیپسی"
type input "لەگەل فینگەر و بیپسی"
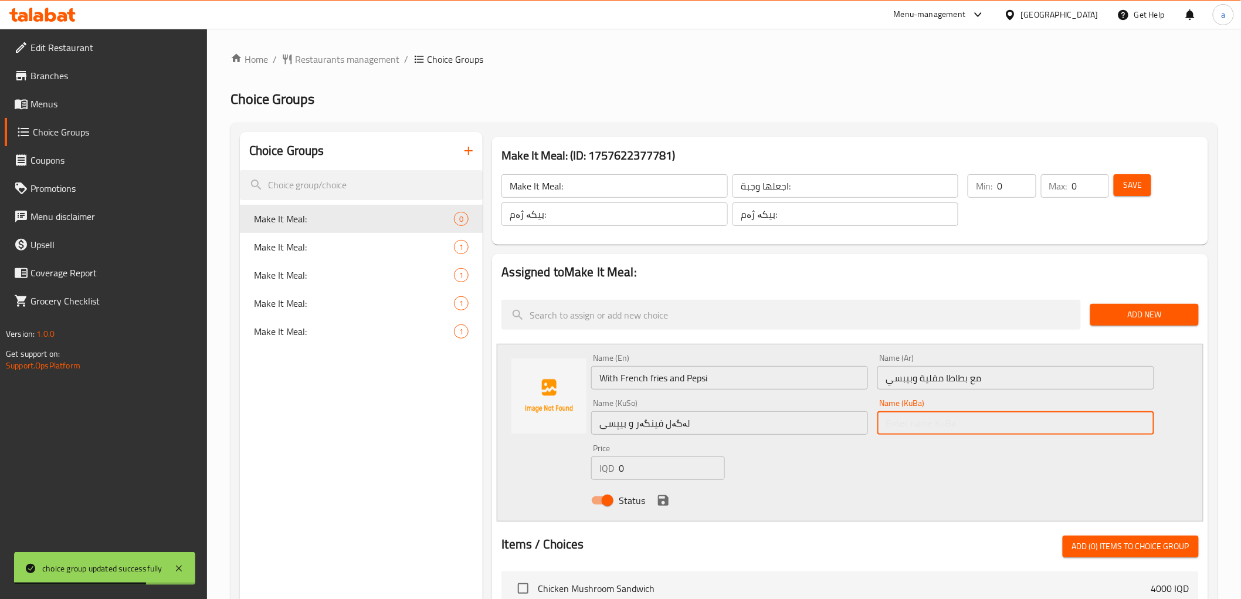
click at [935, 415] on input "text" at bounding box center [1016, 422] width 277 height 23
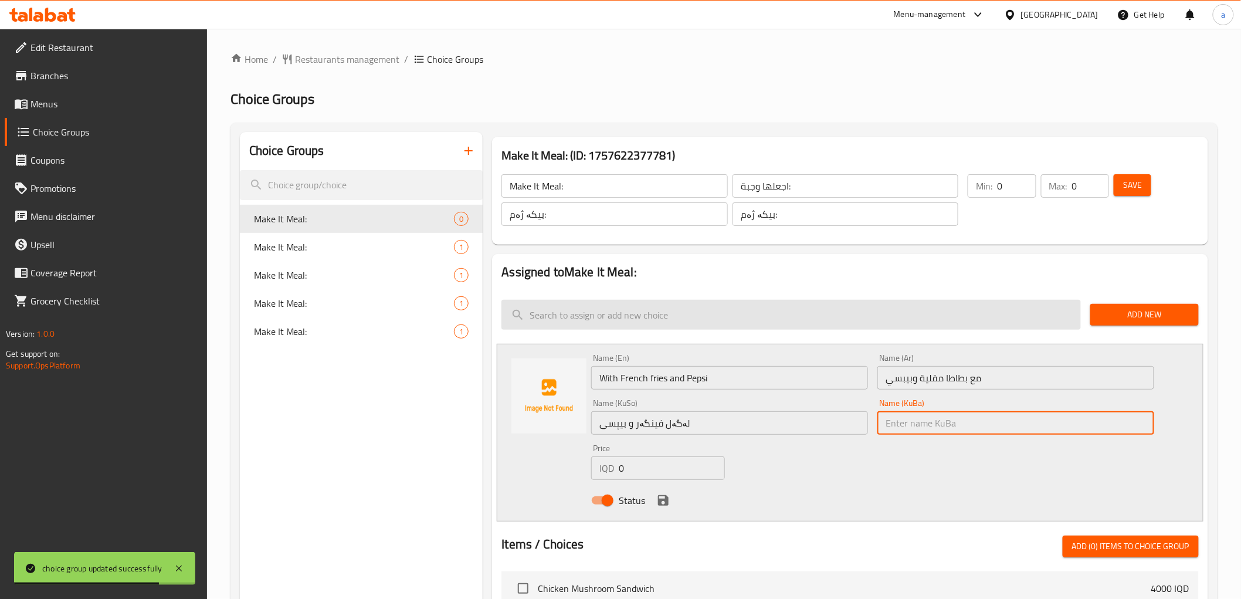
paste input "لەگەل فینگەر و بیپسی"
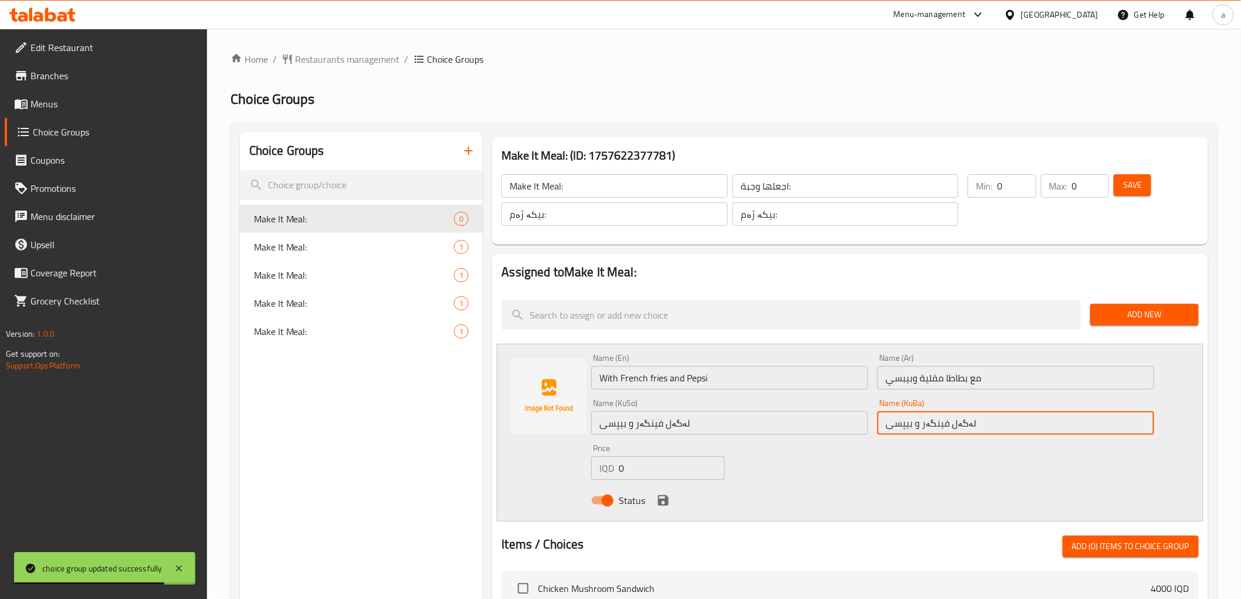
type input "لەگەل فینگەر و بیپسی"
drag, startPoint x: 668, startPoint y: 473, endPoint x: 612, endPoint y: 489, distance: 57.8
click at [613, 483] on div "Price IQD 0 Price" at bounding box center [658, 461] width 143 height 45
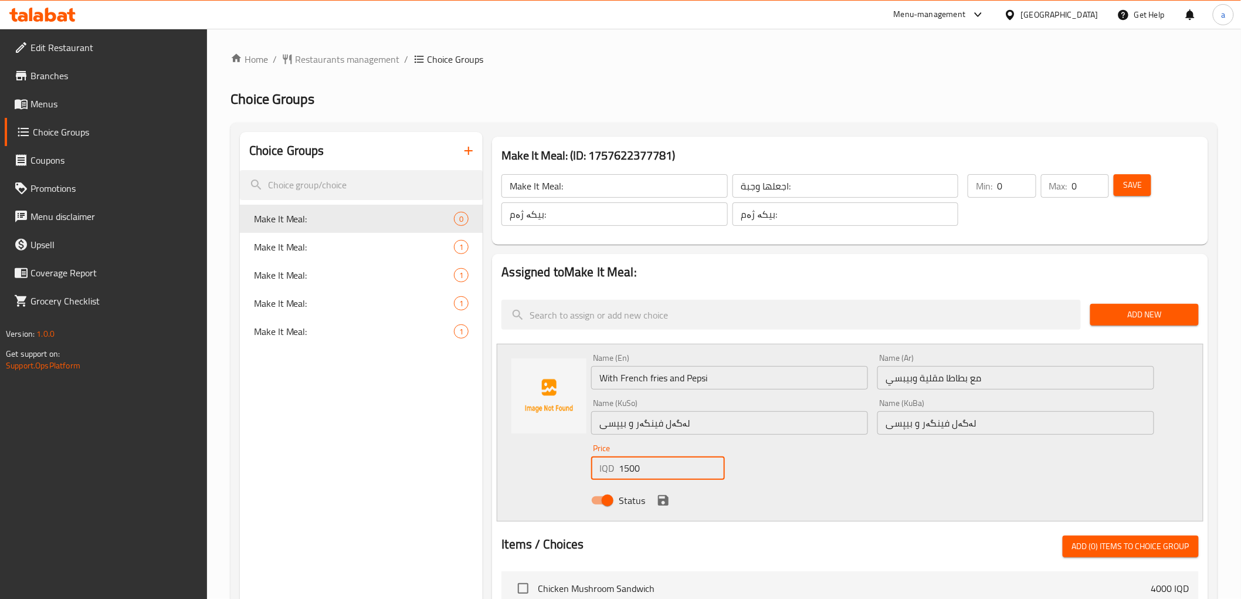
type input "1500"
click at [662, 499] on icon "save" at bounding box center [663, 500] width 11 height 11
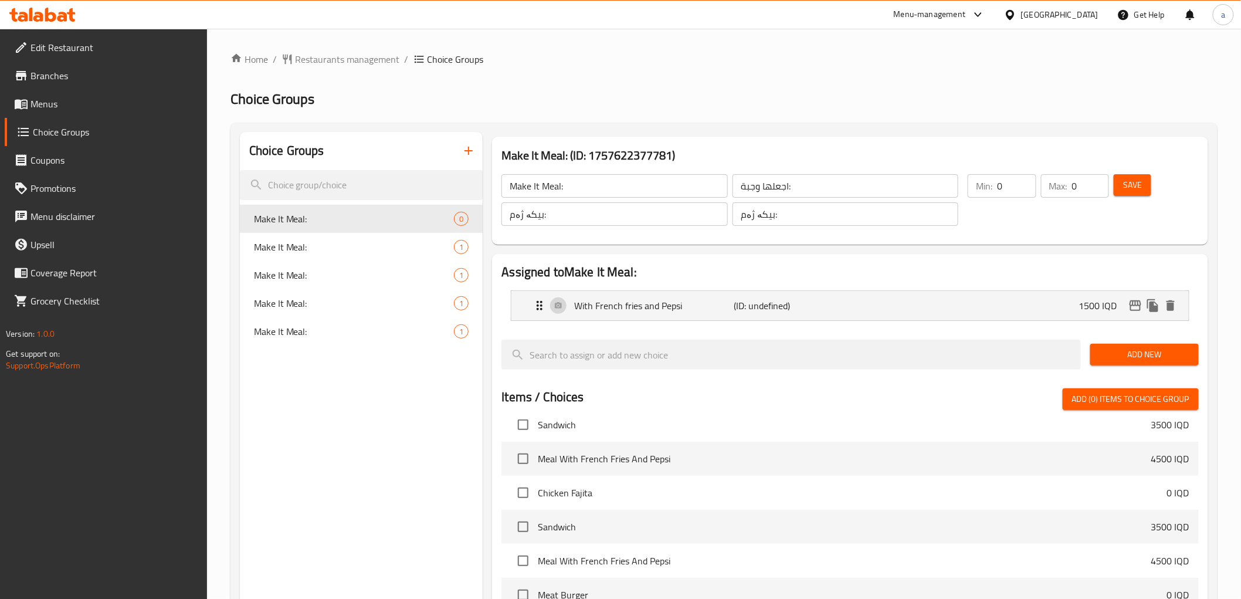
click at [1121, 186] on button "Save" at bounding box center [1133, 185] width 38 height 22
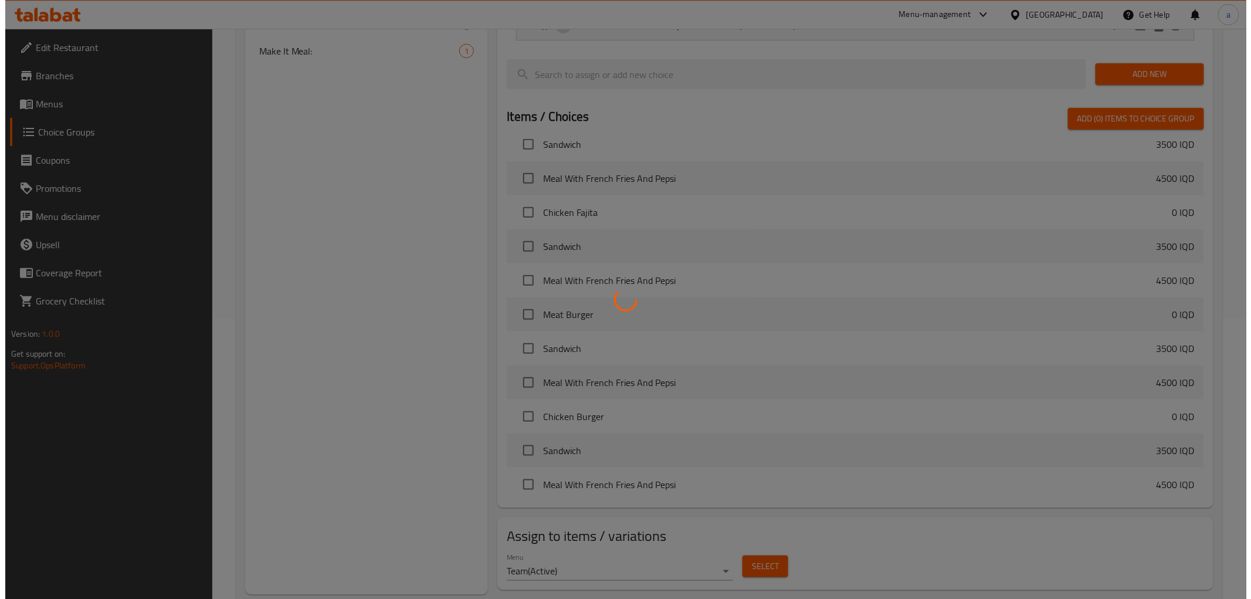
scroll to position [309, 0]
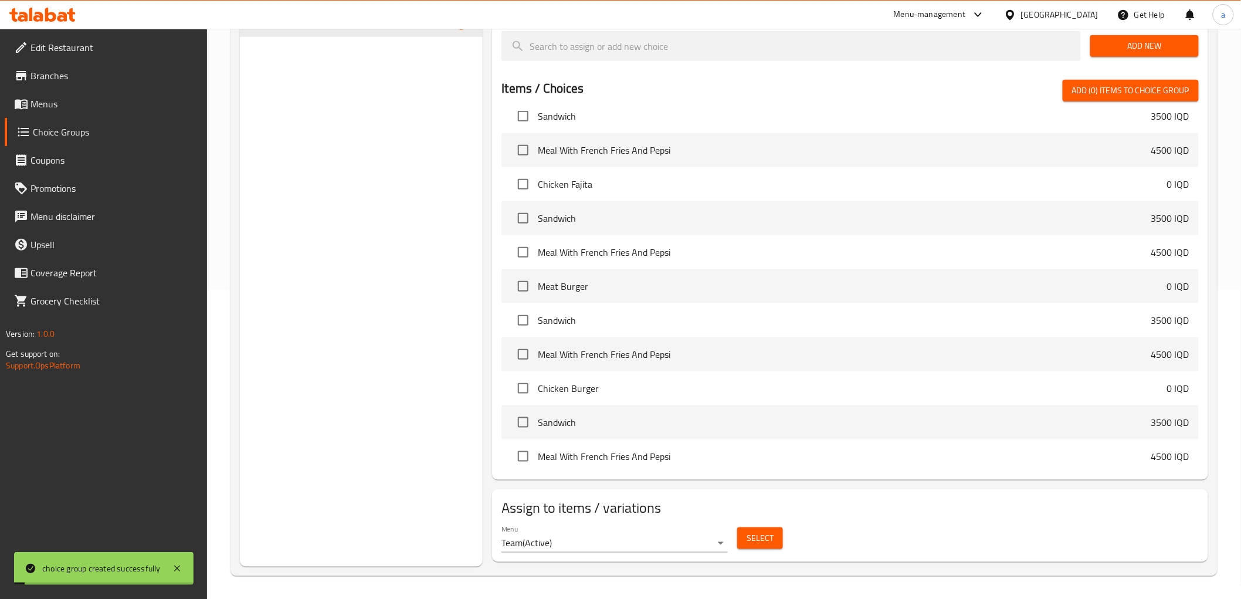
click at [753, 536] on span "Select" at bounding box center [760, 538] width 27 height 15
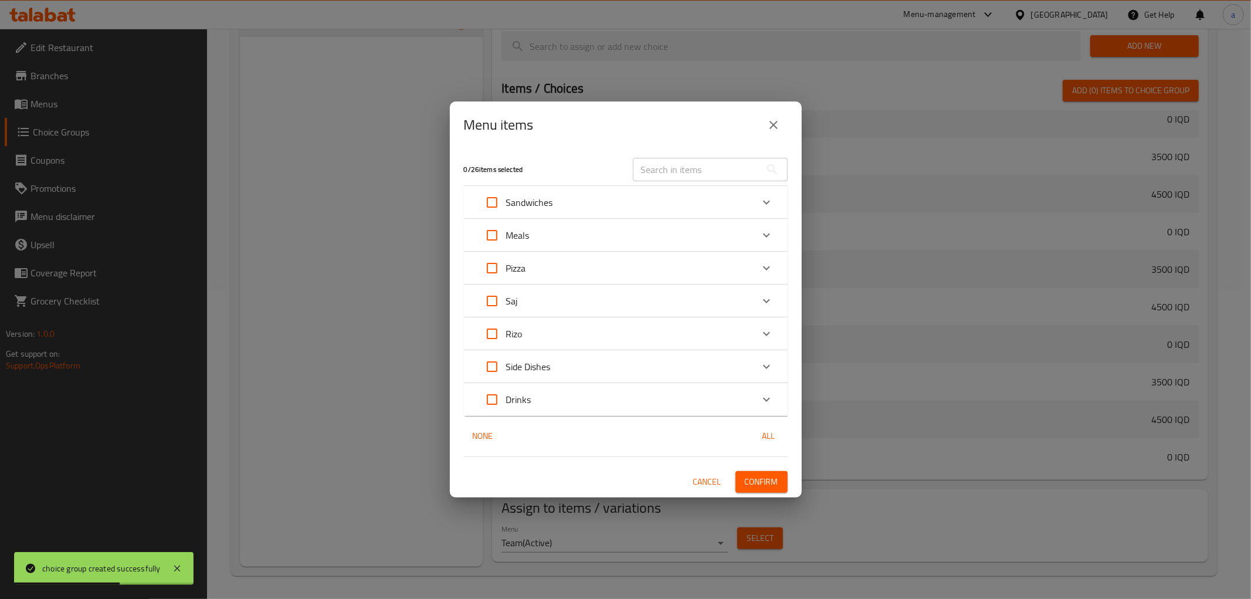
click at [742, 190] on div "Sandwiches" at bounding box center [615, 202] width 275 height 28
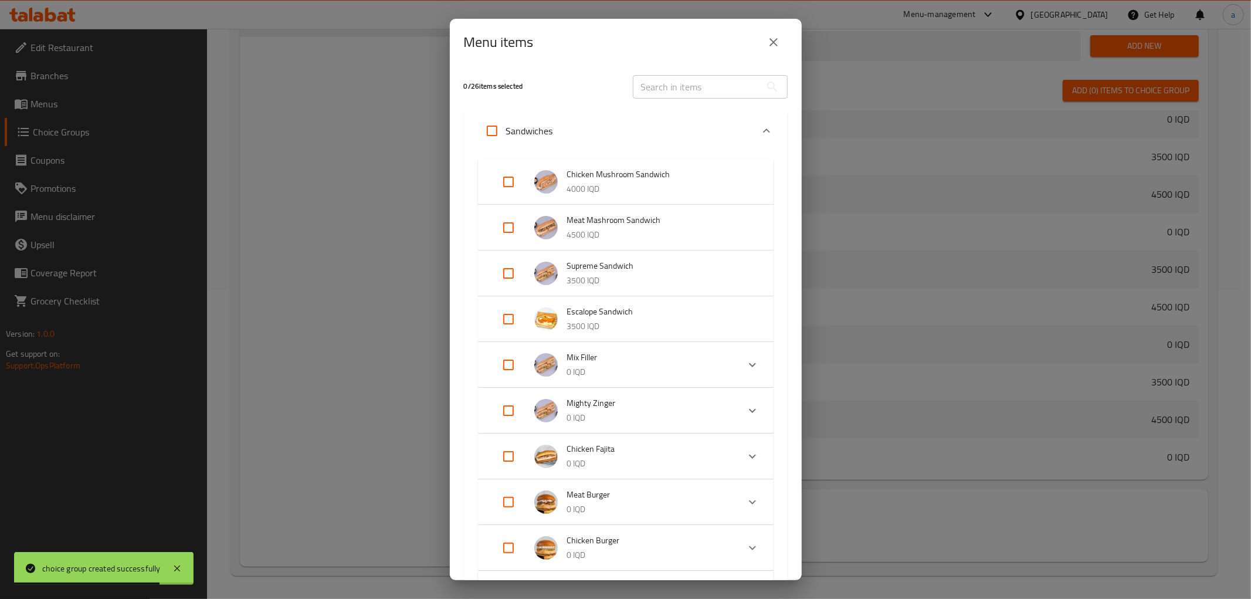
click at [519, 265] on input "Expand" at bounding box center [509, 273] width 28 height 28
checkbox input "true"
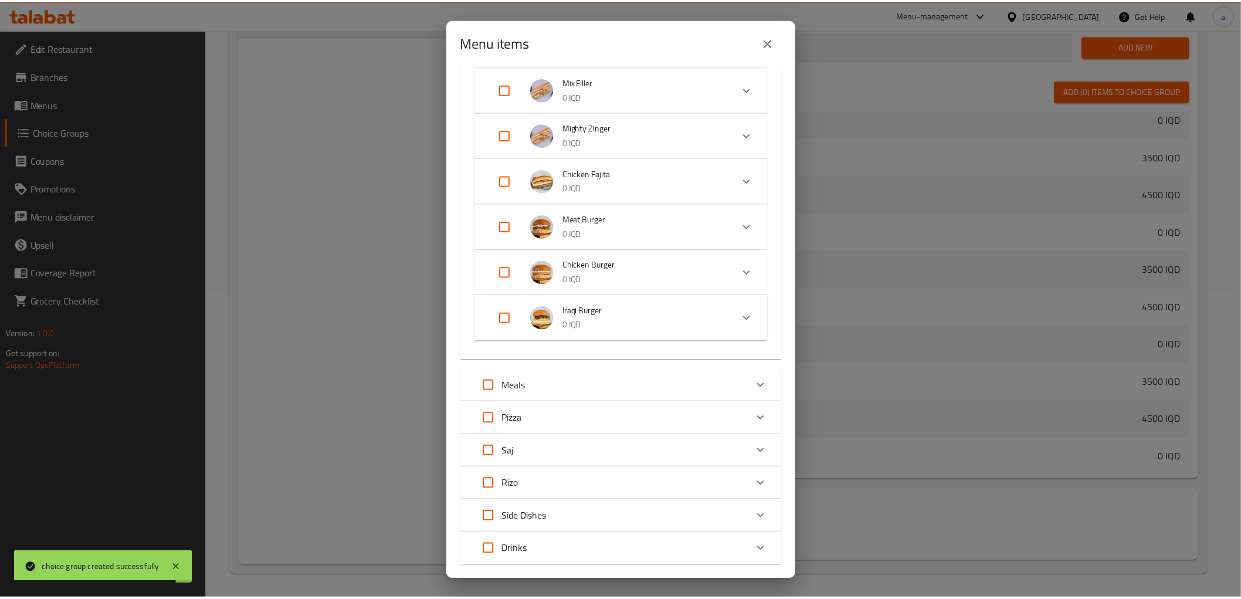
scroll to position [361, 0]
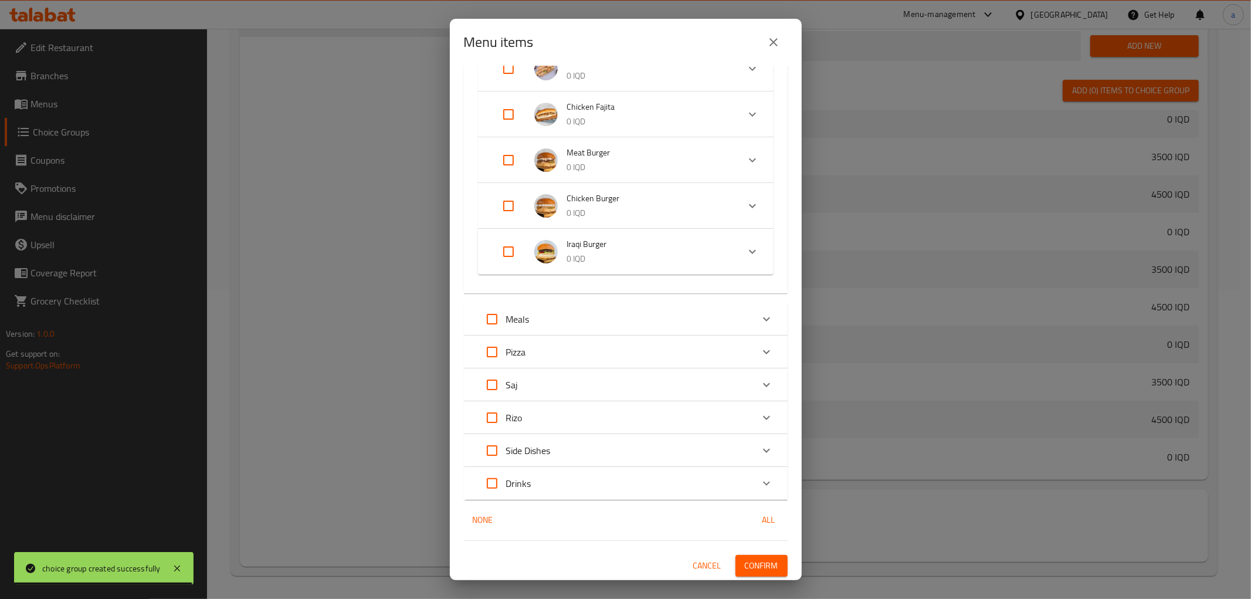
click at [754, 564] on span "Confirm" at bounding box center [761, 566] width 33 height 15
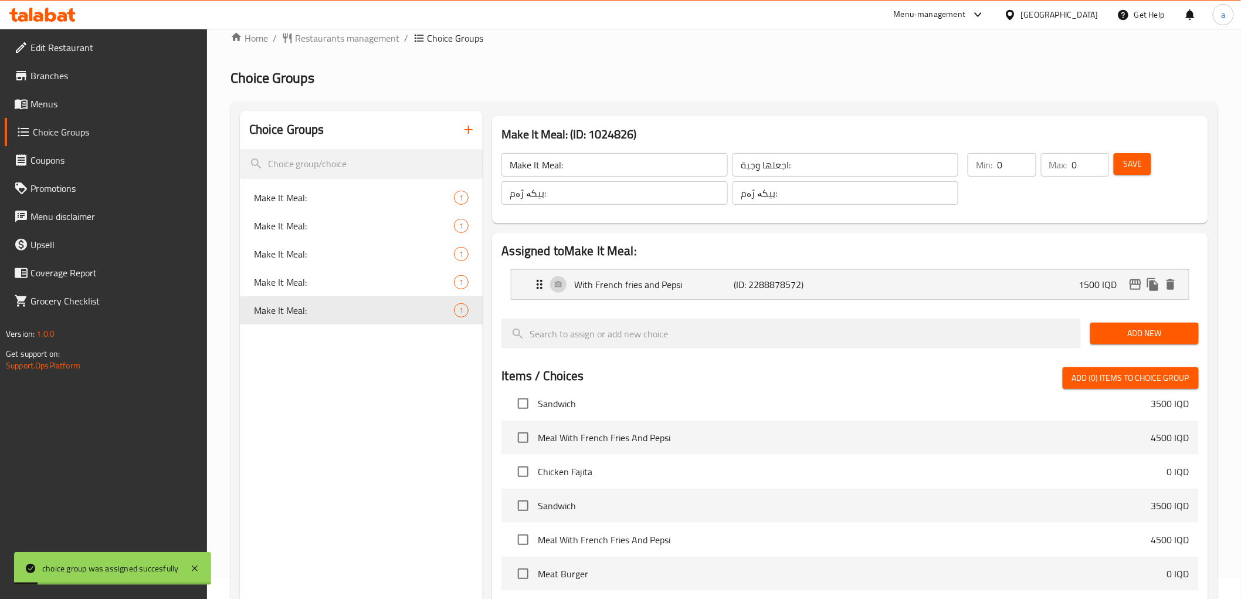
scroll to position [0, 0]
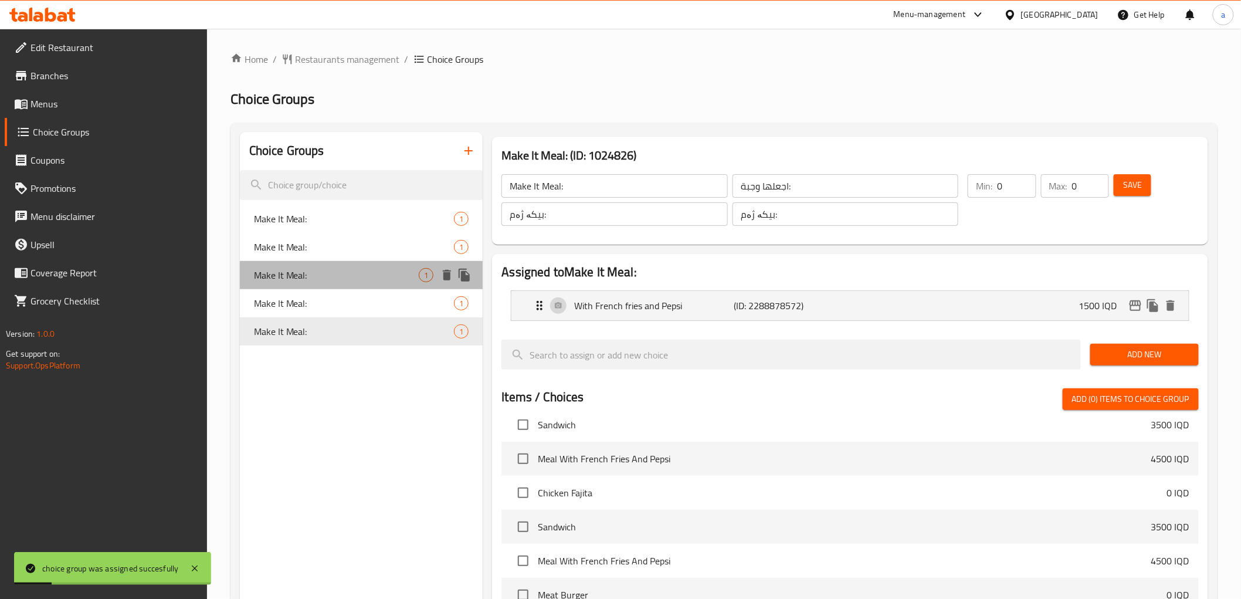
click at [350, 261] on div "Make It Meal: 1" at bounding box center [361, 275] width 243 height 28
type input "Make It Meal:"
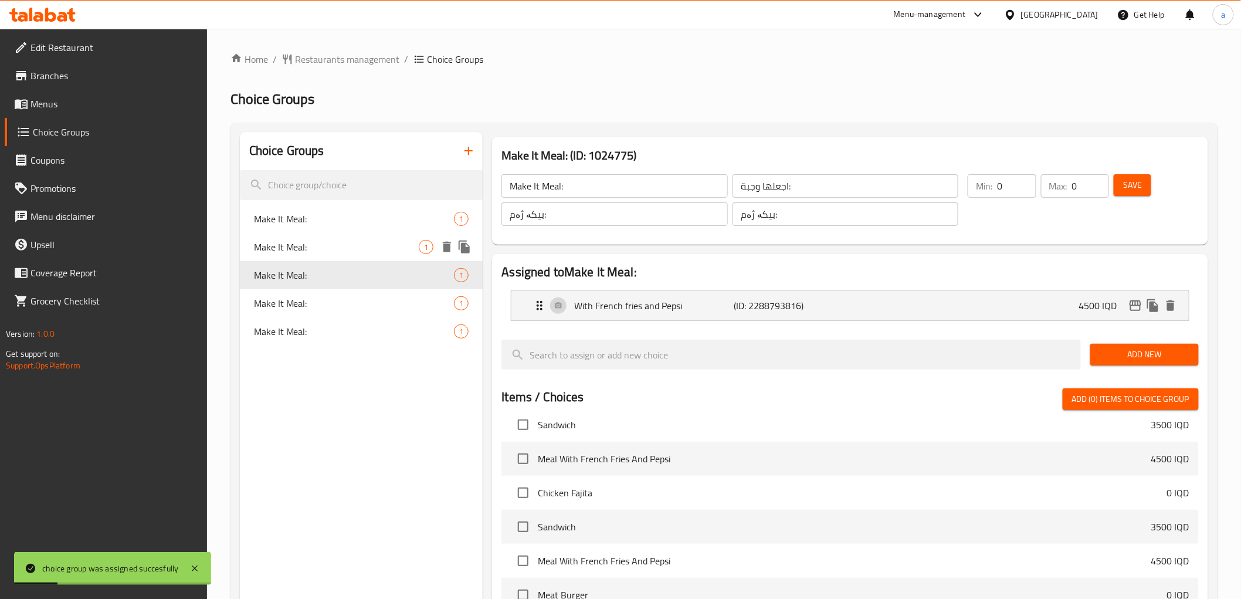
click at [357, 243] on span "Make It Meal:" at bounding box center [336, 247] width 165 height 14
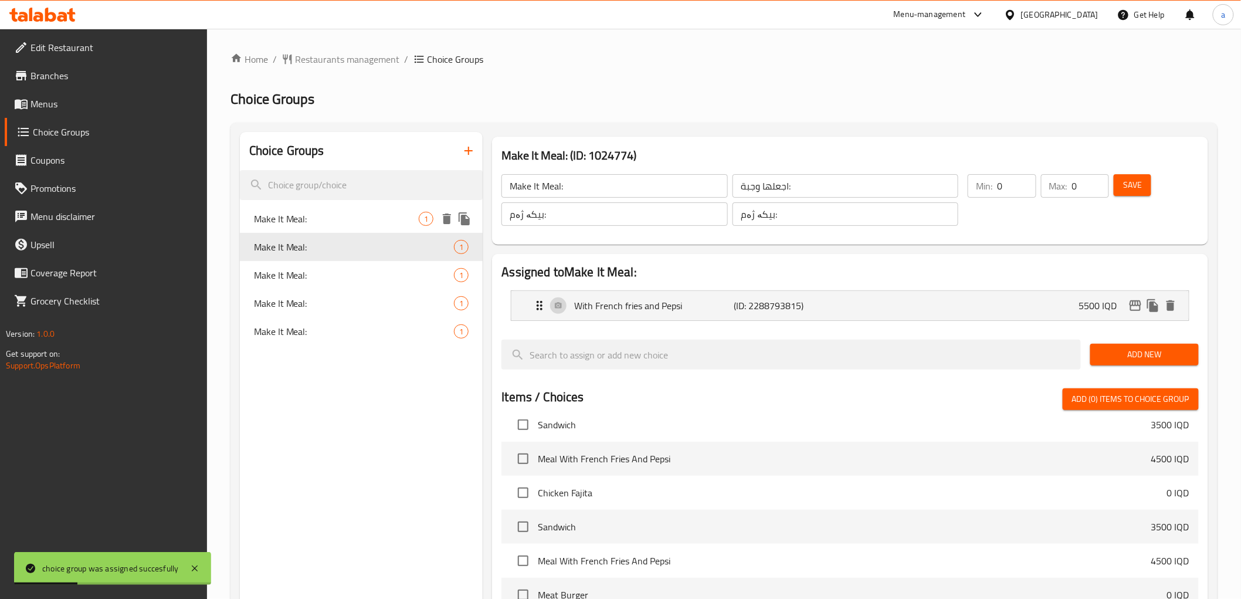
click at [347, 212] on span "Make It Meal:" at bounding box center [336, 219] width 165 height 14
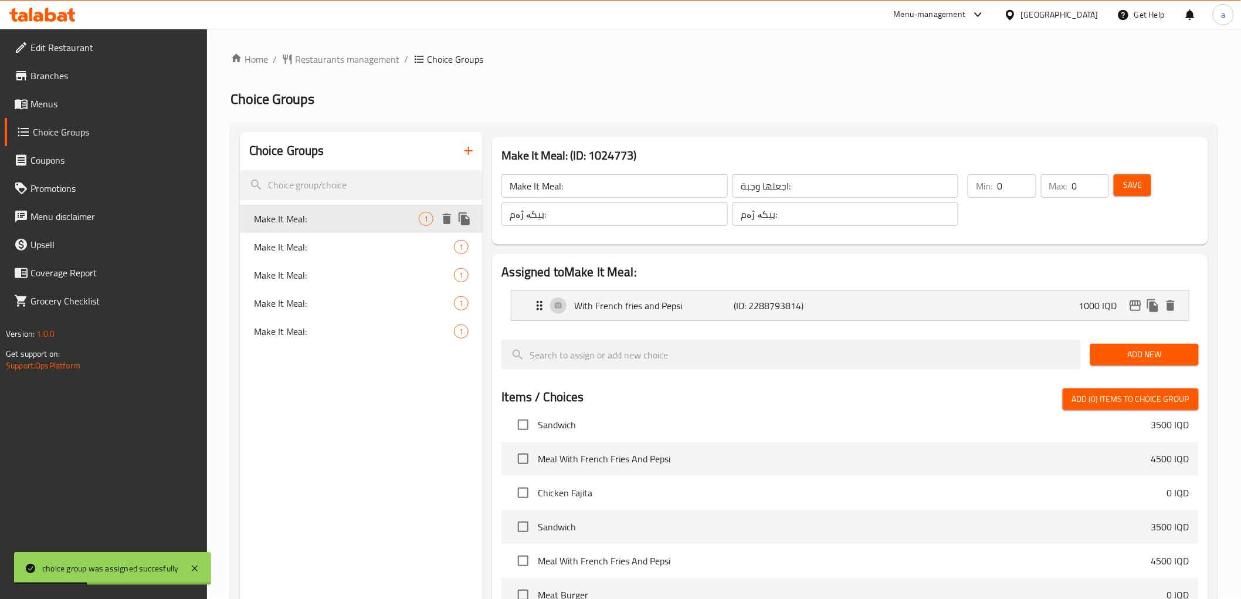
click at [354, 241] on span "Make It Meal:" at bounding box center [354, 247] width 201 height 14
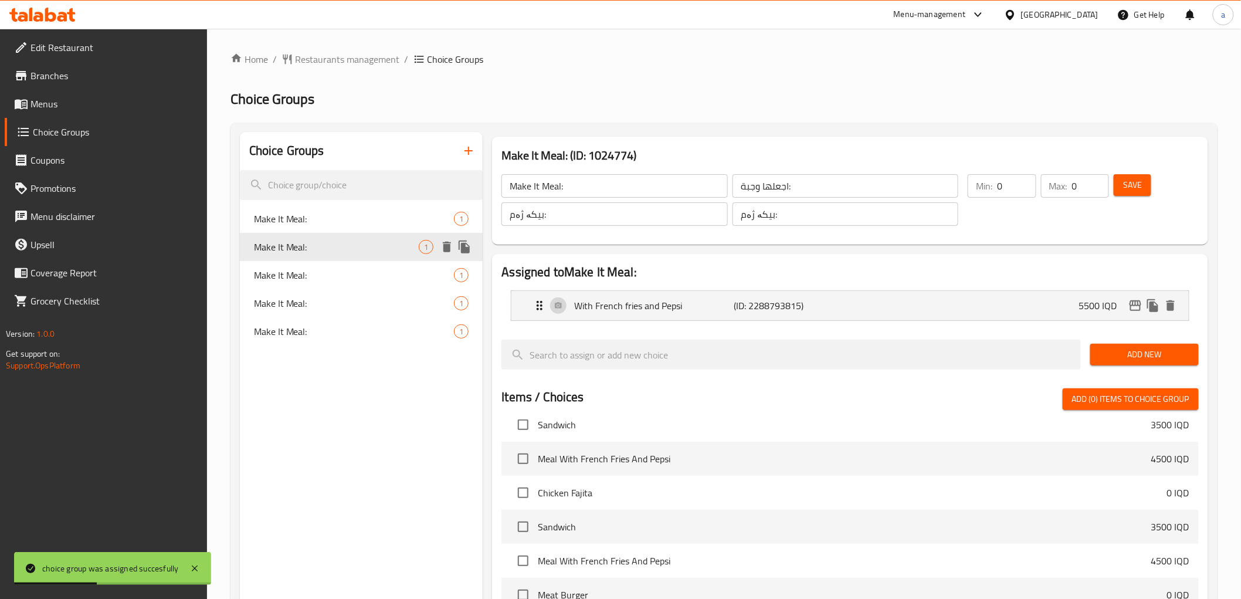
click at [360, 272] on span "Make It Meal:" at bounding box center [354, 275] width 201 height 14
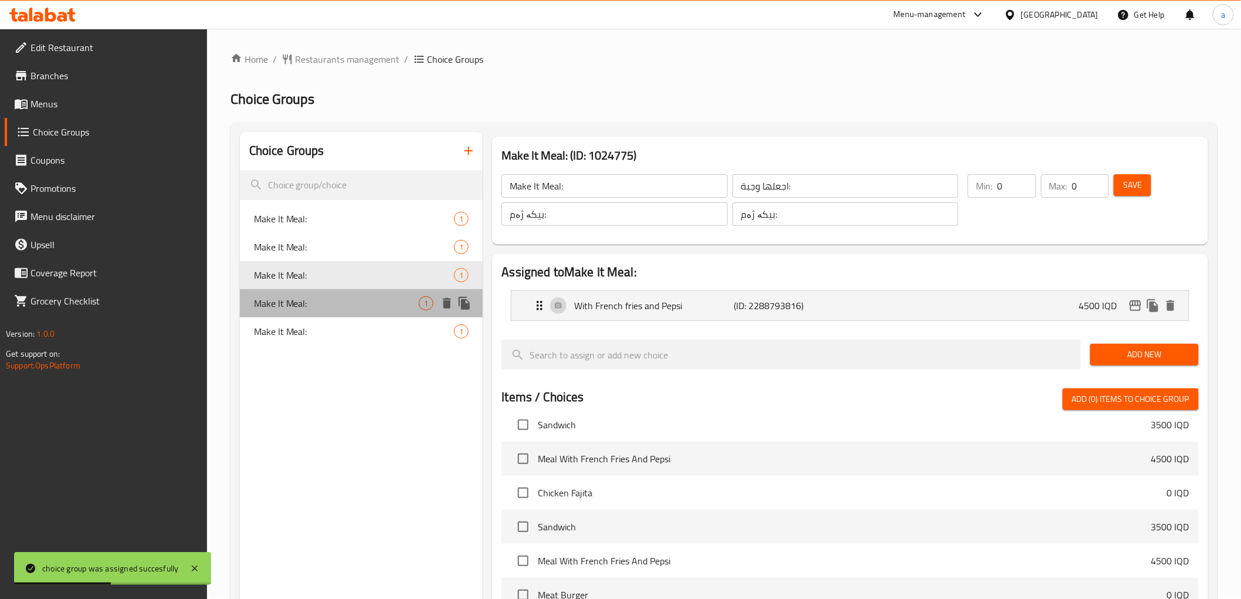
click at [360, 290] on div "Make It Meal: 1" at bounding box center [361, 303] width 243 height 28
type input "بیکە بە ژەم:"
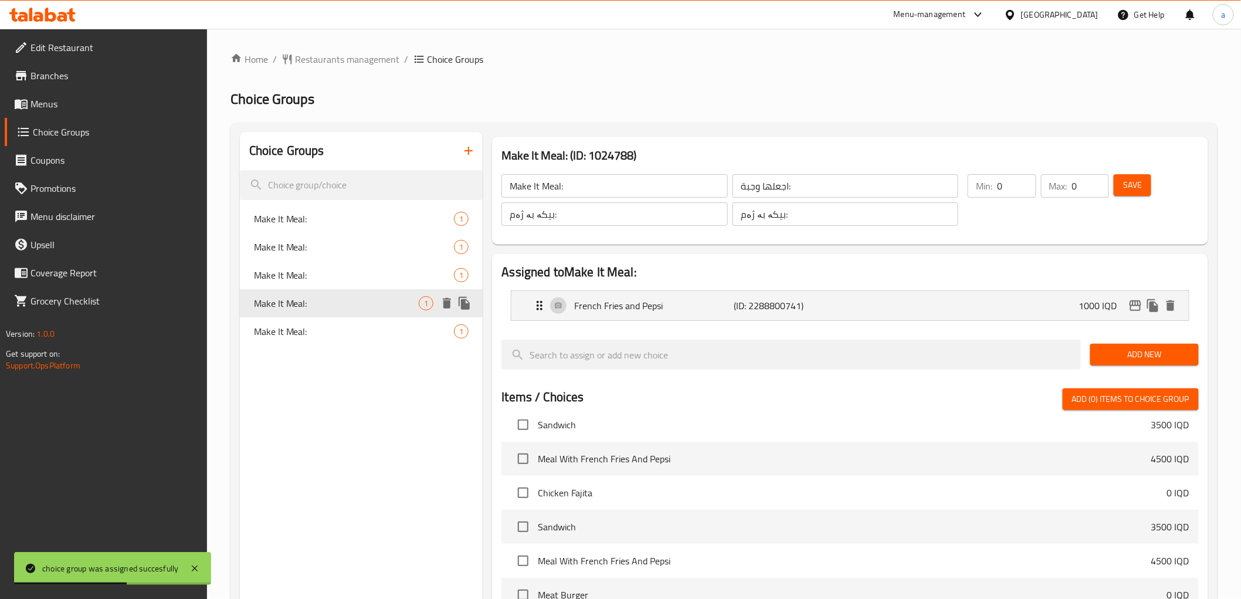
click at [367, 327] on span "Make It Meal:" at bounding box center [354, 331] width 201 height 14
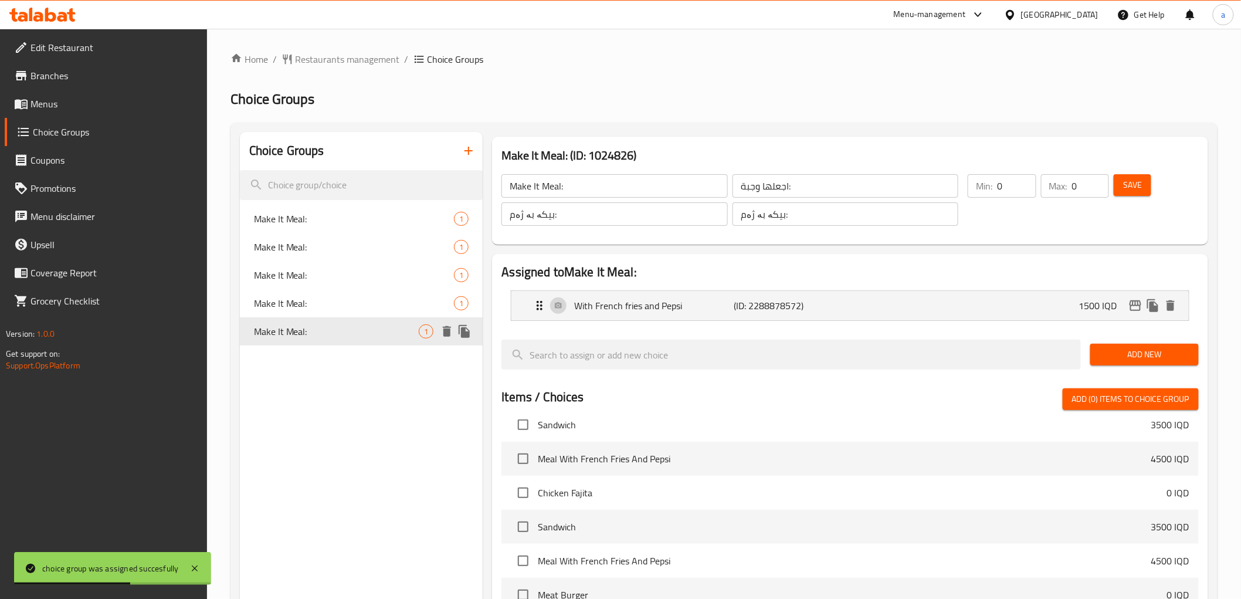
type input "Make It Meal:"
type input "بیکە ژەم:"
click at [382, 275] on span "Make It Meal:" at bounding box center [336, 275] width 165 height 14
type input "Make It Meal:"
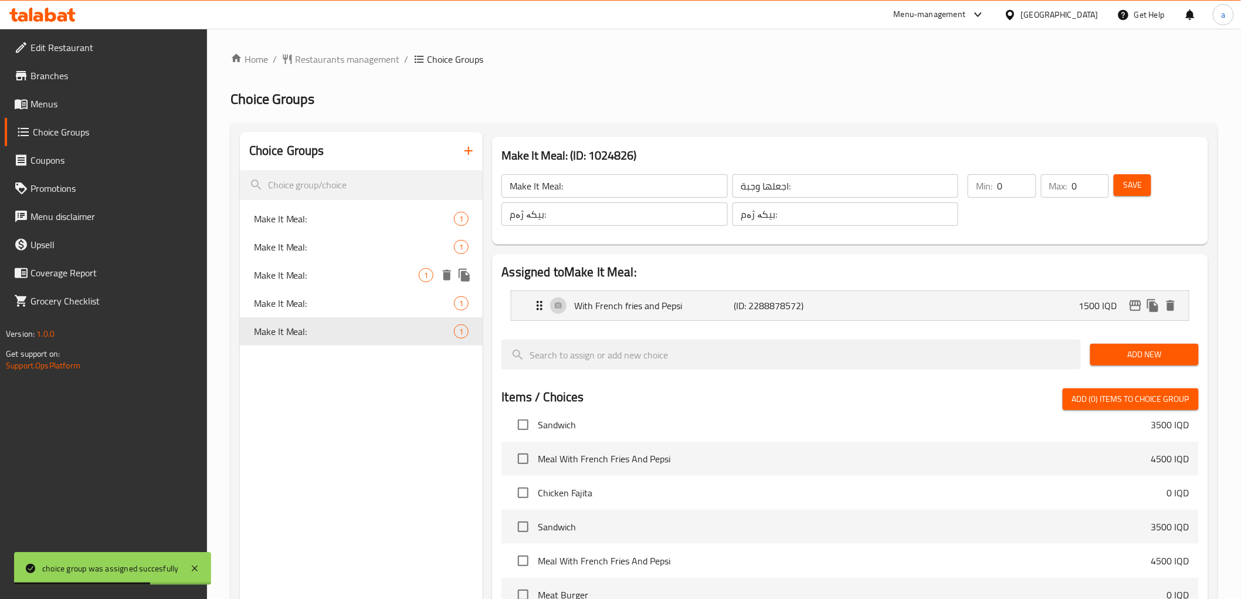
type input "بیکە ژەم:"
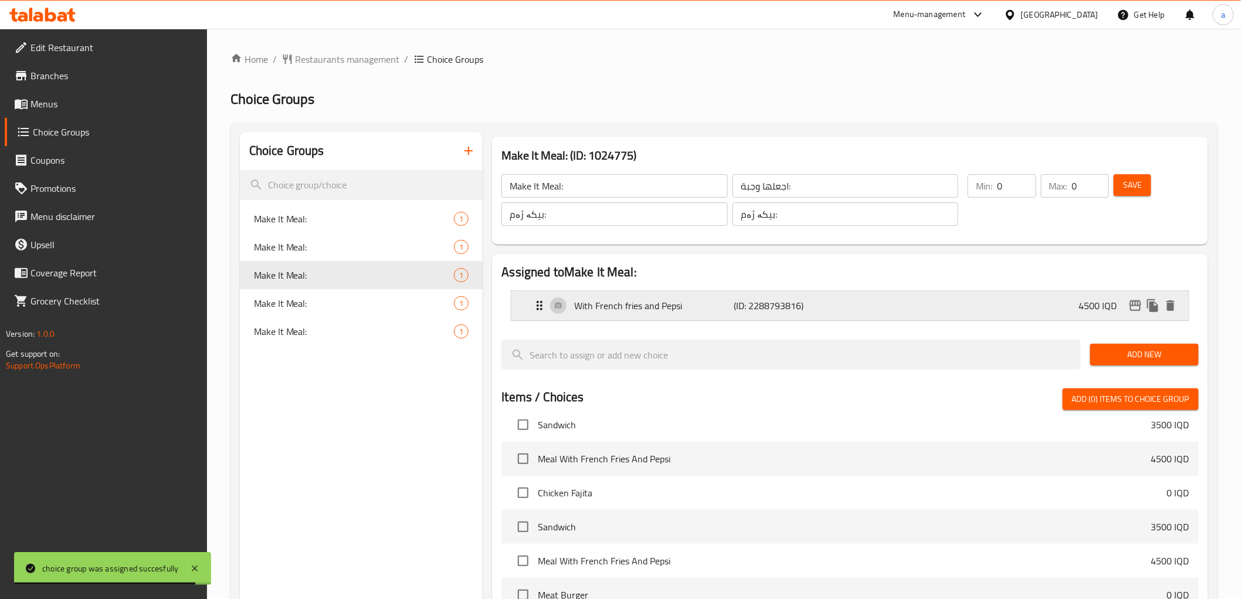
drag, startPoint x: 1013, startPoint y: 313, endPoint x: 921, endPoint y: 315, distance: 92.1
click at [1014, 313] on div "With French fries and Pepsi (ID: 2288793816) 4500 IQD" at bounding box center [854, 305] width 642 height 29
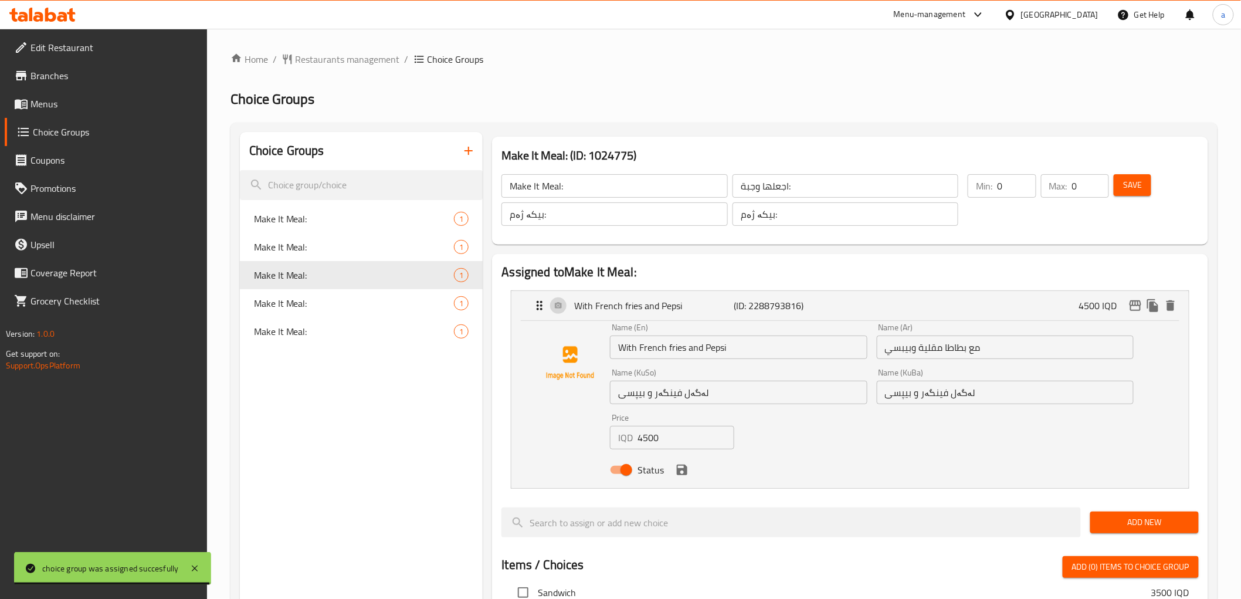
click at [844, 320] on div "Name (En) With French fries and Pepsi Name (En)" at bounding box center [738, 341] width 266 height 45
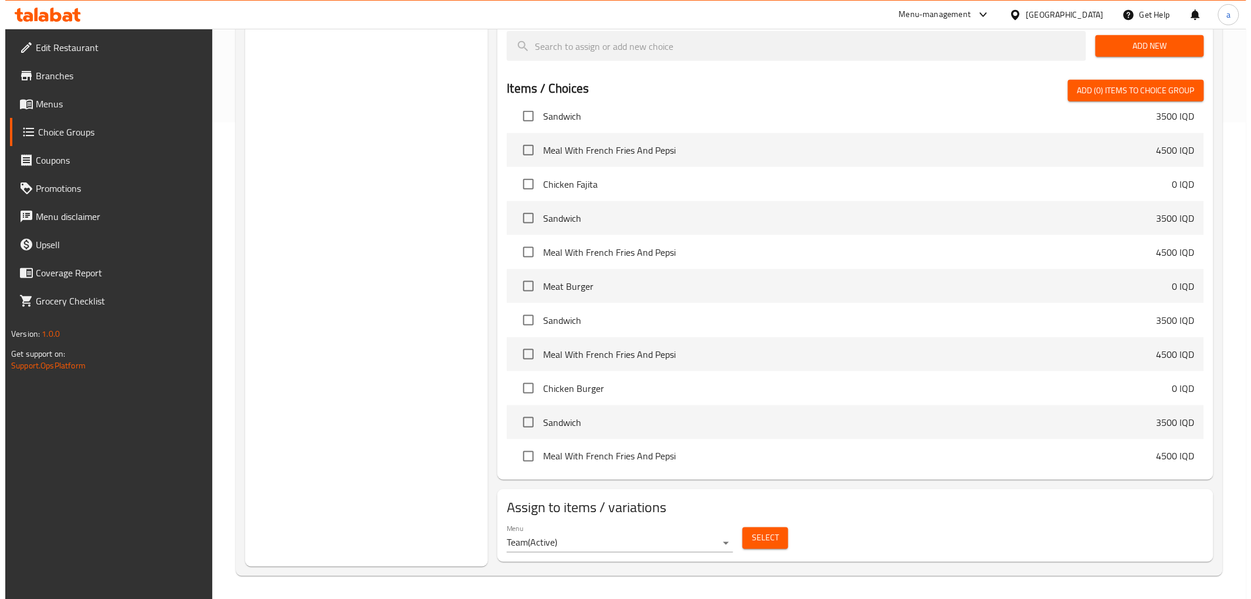
scroll to position [782, 0]
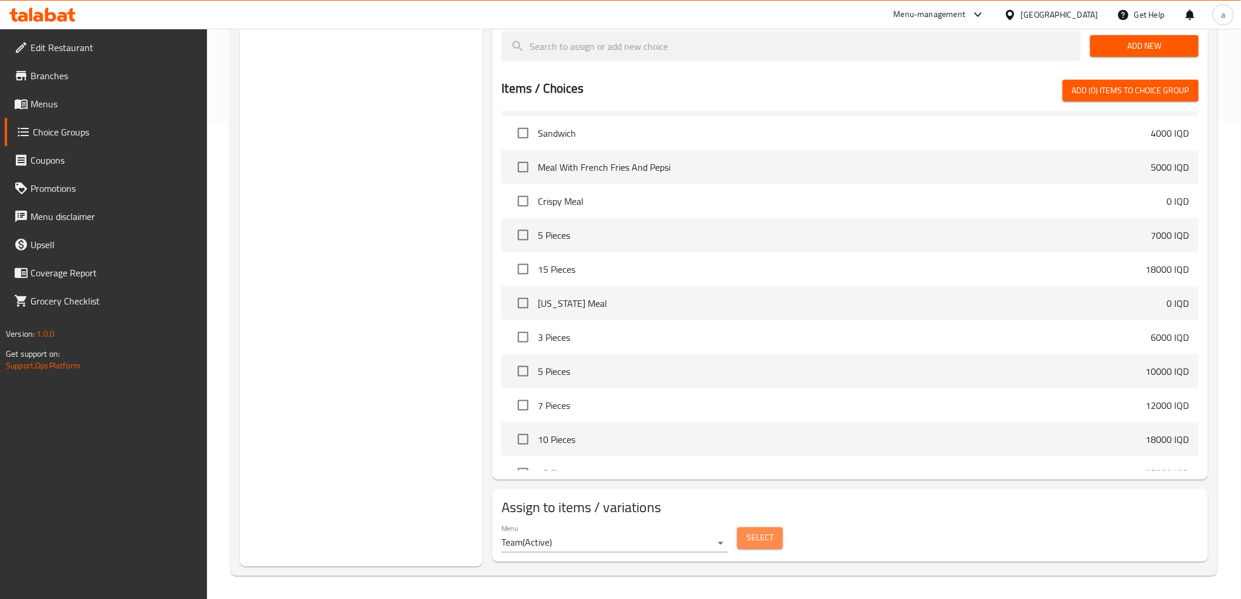
click at [760, 541] on span "Select" at bounding box center [760, 538] width 27 height 15
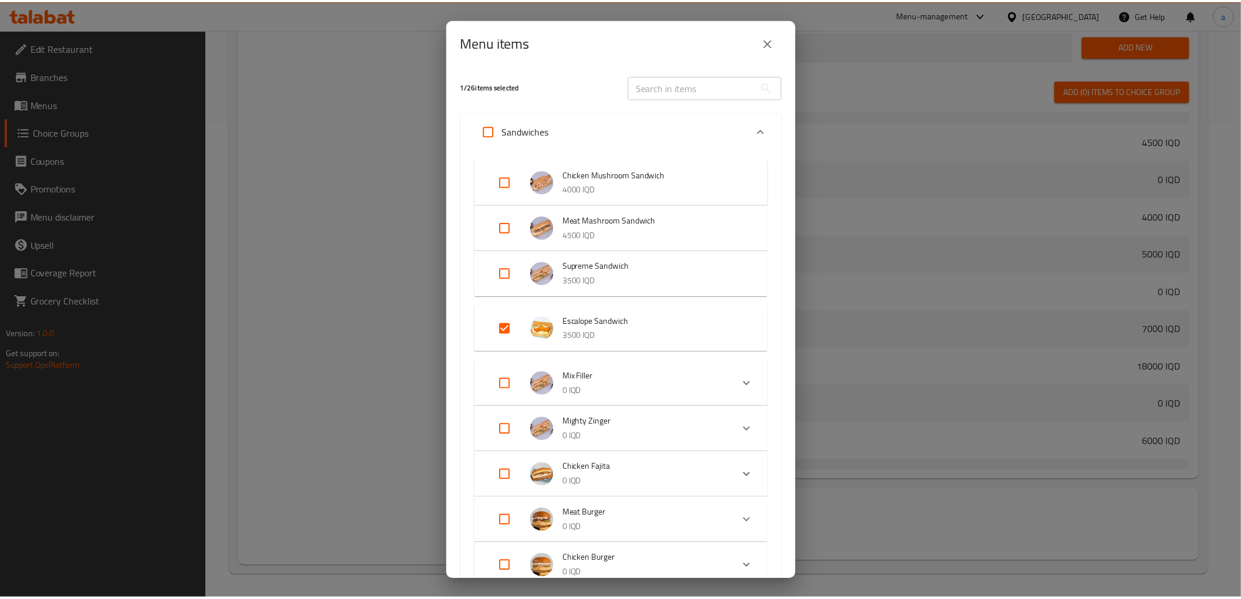
scroll to position [860, 0]
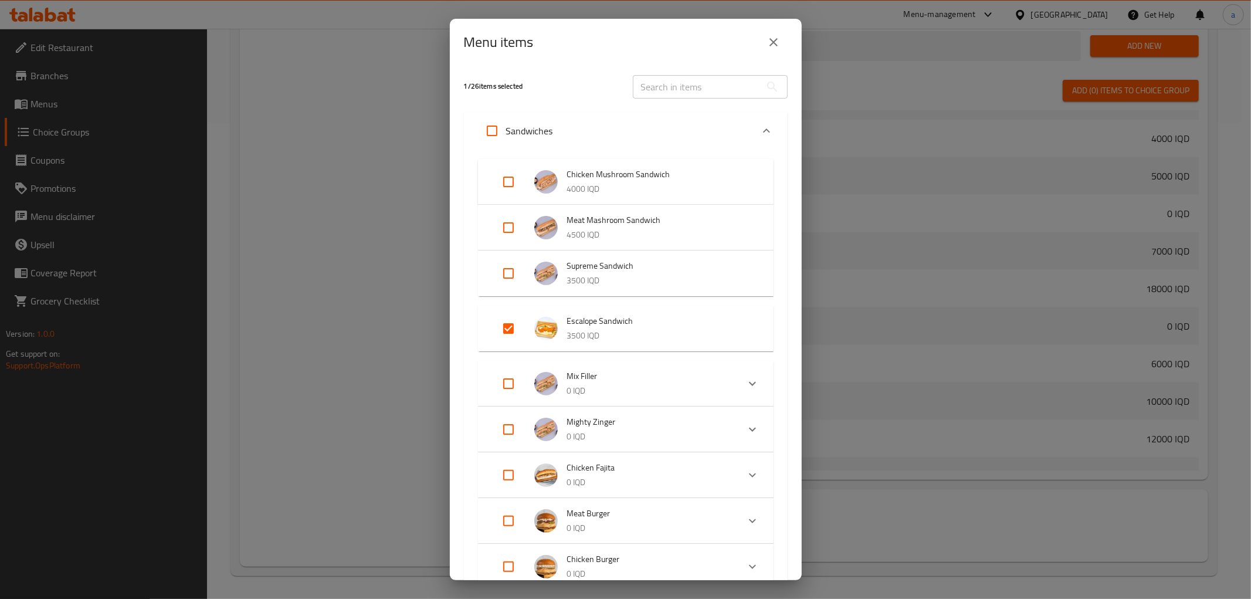
click at [519, 321] on input "Expand" at bounding box center [509, 328] width 28 height 28
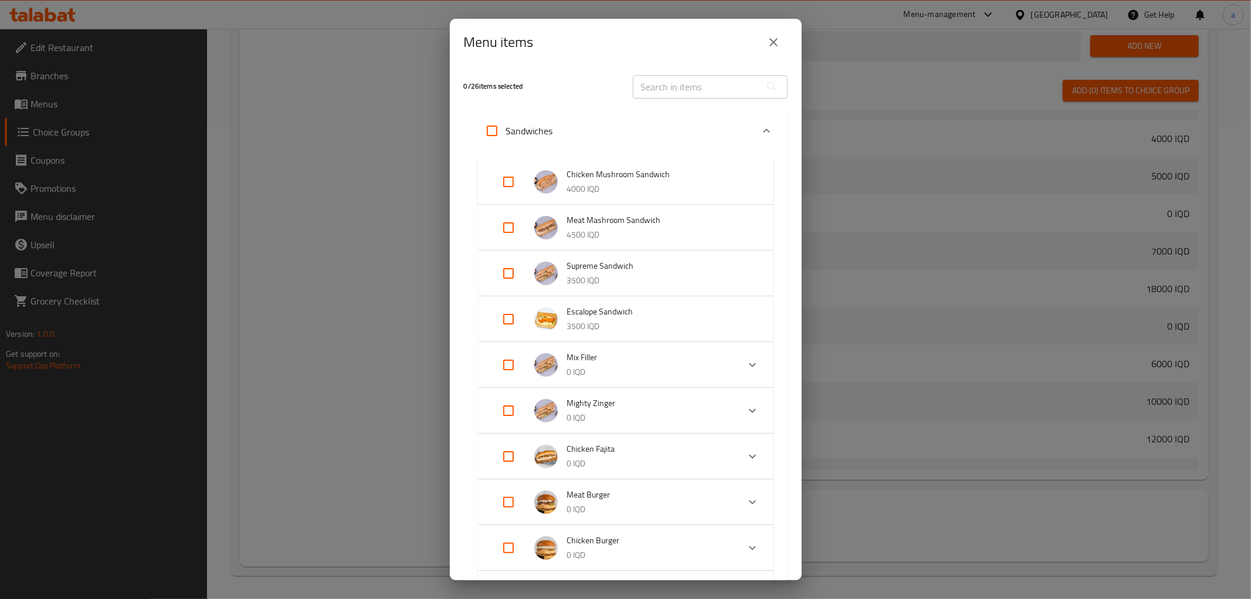
click at [519, 321] on input "Expand" at bounding box center [509, 319] width 28 height 28
checkbox input "true"
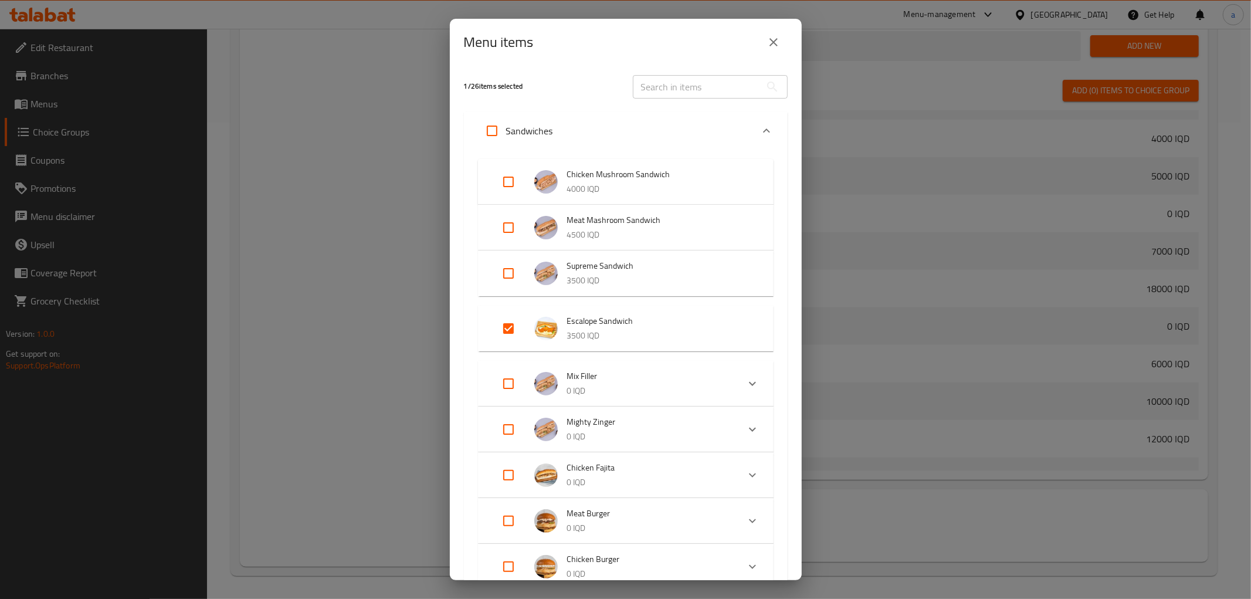
click at [783, 24] on div "Menu items" at bounding box center [626, 42] width 352 height 47
click at [779, 37] on icon "close" at bounding box center [774, 42] width 14 height 14
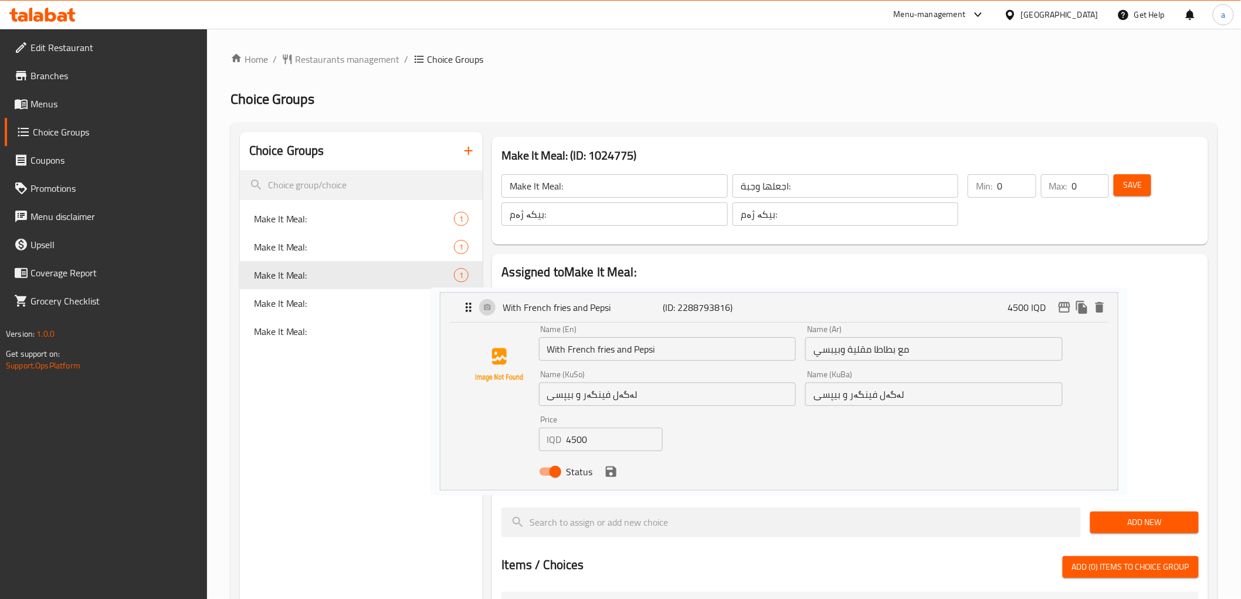
scroll to position [1, 0]
drag, startPoint x: 661, startPoint y: 452, endPoint x: 587, endPoint y: 455, distance: 73.4
click at [587, 455] on nav "With French fries and Pepsi (ID: 2288793816) 4500 IQD Name (En) With French fri…" at bounding box center [850, 388] width 697 height 217
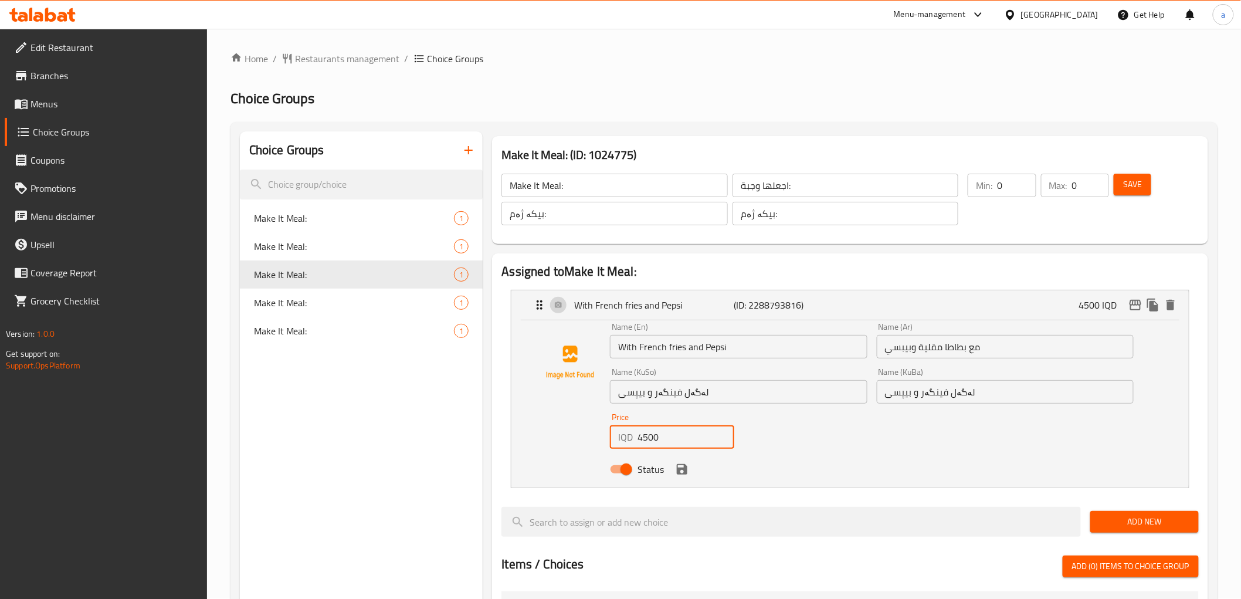
drag, startPoint x: 678, startPoint y: 432, endPoint x: 617, endPoint y: 435, distance: 61.1
click at [617, 435] on div "IQD 4500 Price" at bounding box center [672, 436] width 124 height 23
click at [686, 468] on icon "save" at bounding box center [682, 469] width 11 height 11
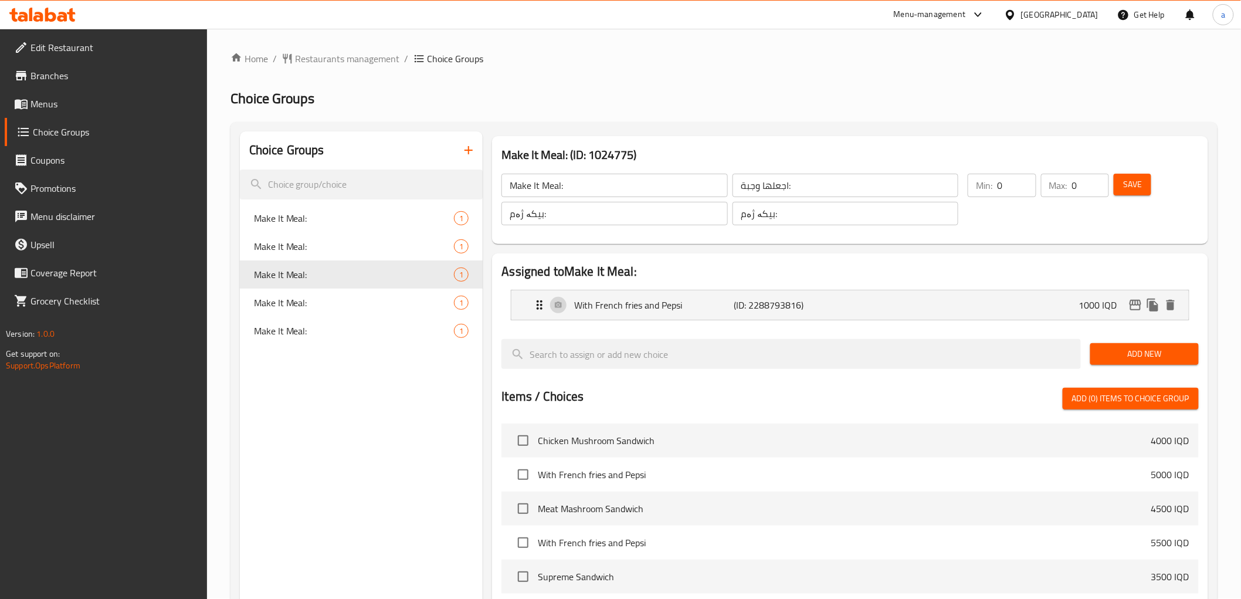
type input "1000"
click at [1141, 185] on span "Save" at bounding box center [1133, 184] width 19 height 15
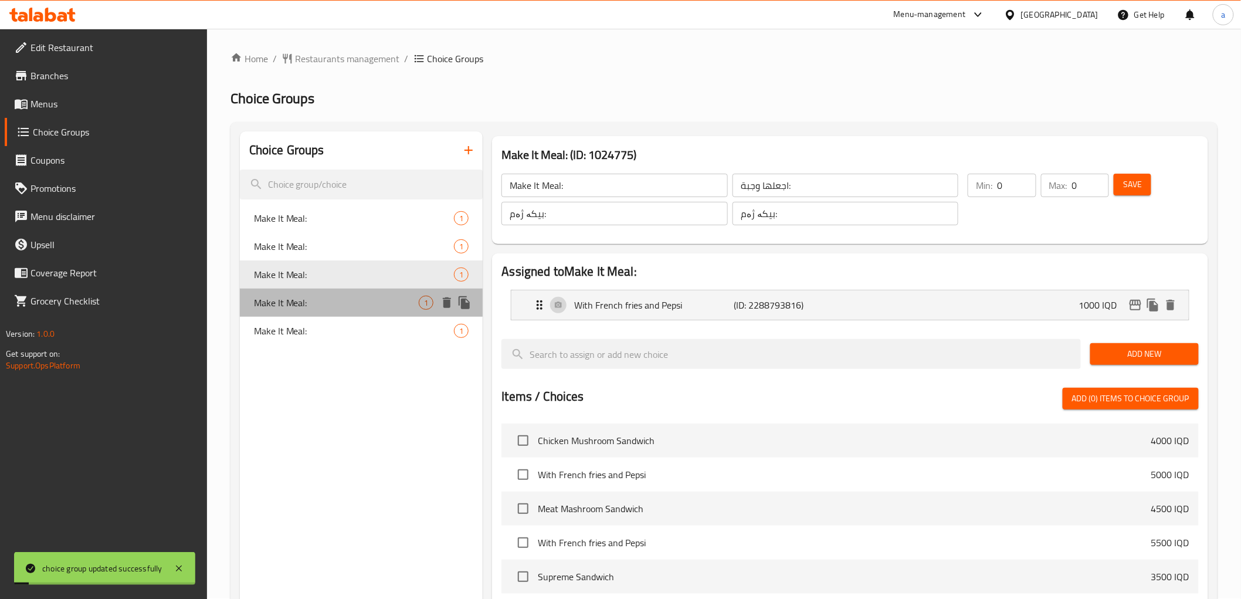
click at [386, 305] on span "Make It Meal:" at bounding box center [336, 303] width 165 height 14
type input "بیکە بە ژەم:"
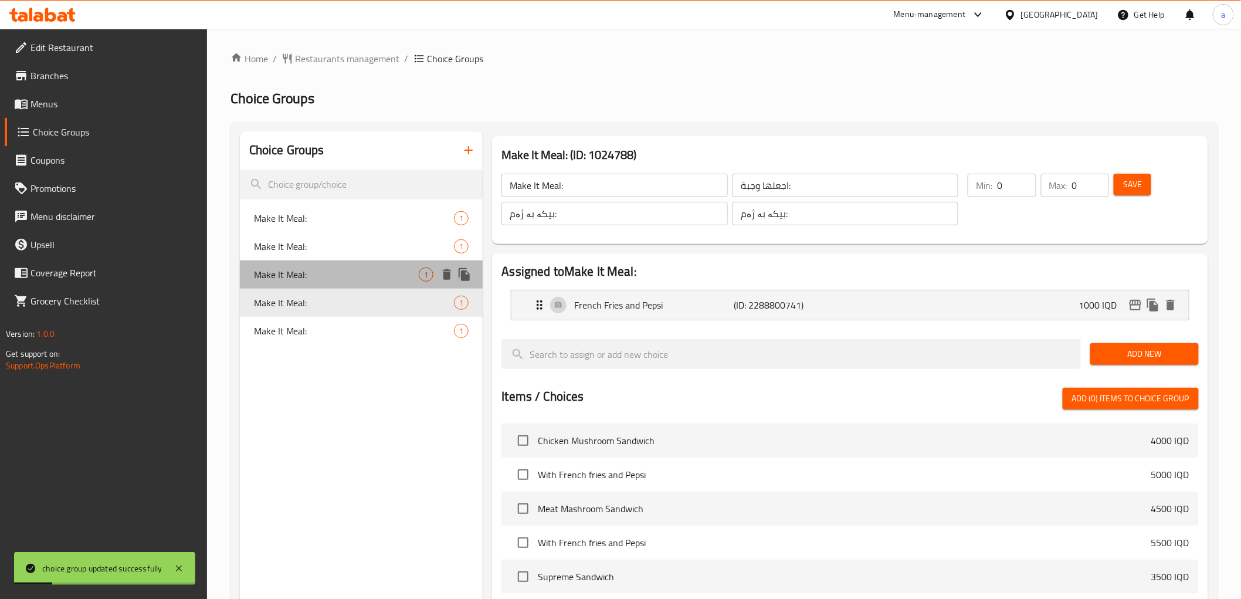
click at [374, 272] on span "Make It Meal:" at bounding box center [336, 275] width 165 height 14
type input "بیکە ژەم:"
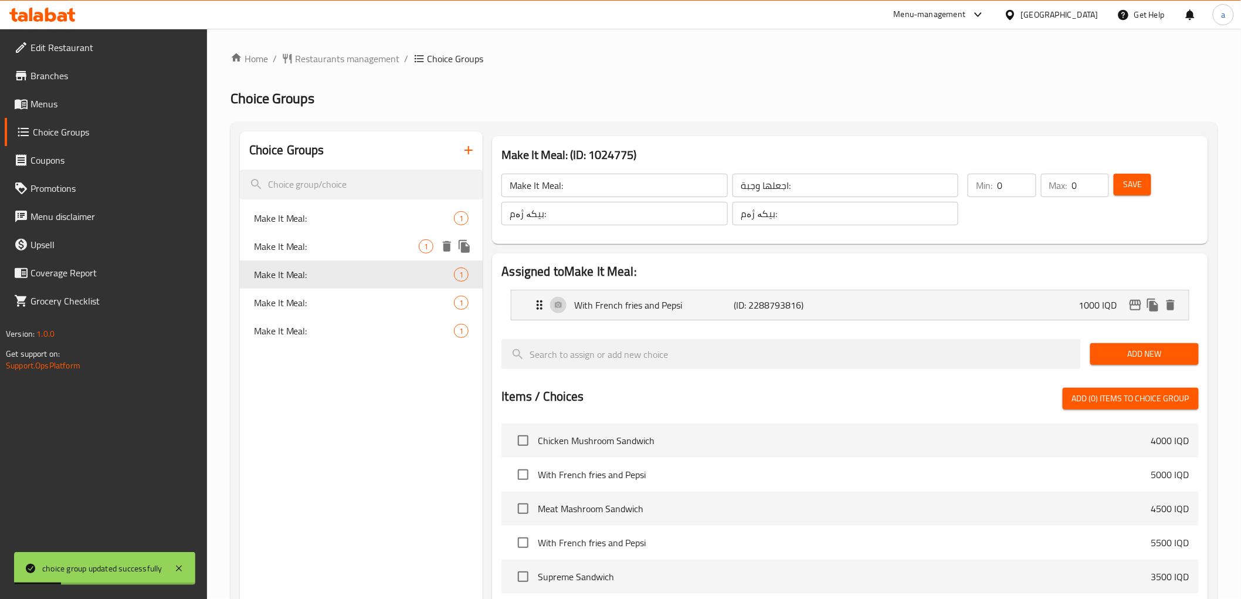
click at [384, 251] on span "Make It Meal:" at bounding box center [336, 246] width 165 height 14
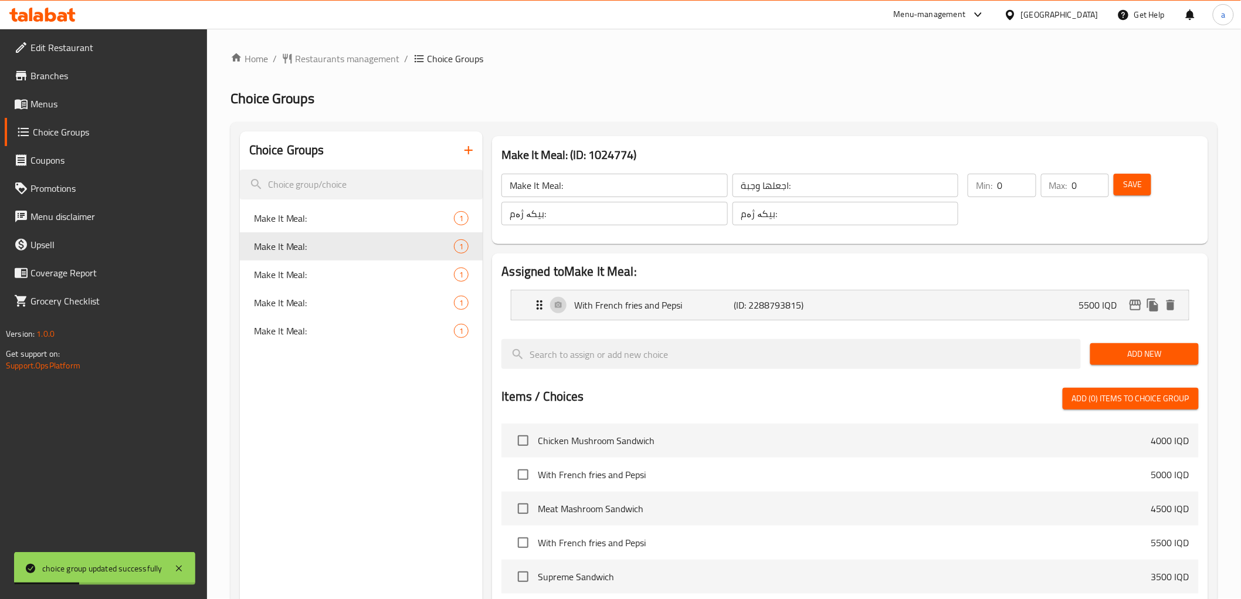
click at [862, 321] on nav "With French fries and Pepsi (ID: 2288793815) 5500 IQD Name (En) With French fri…" at bounding box center [850, 304] width 697 height 49
click at [1092, 303] on p "5500 IQD" at bounding box center [1104, 305] width 48 height 14
click at [605, 312] on p "With French fries and Pepsi" at bounding box center [654, 305] width 160 height 14
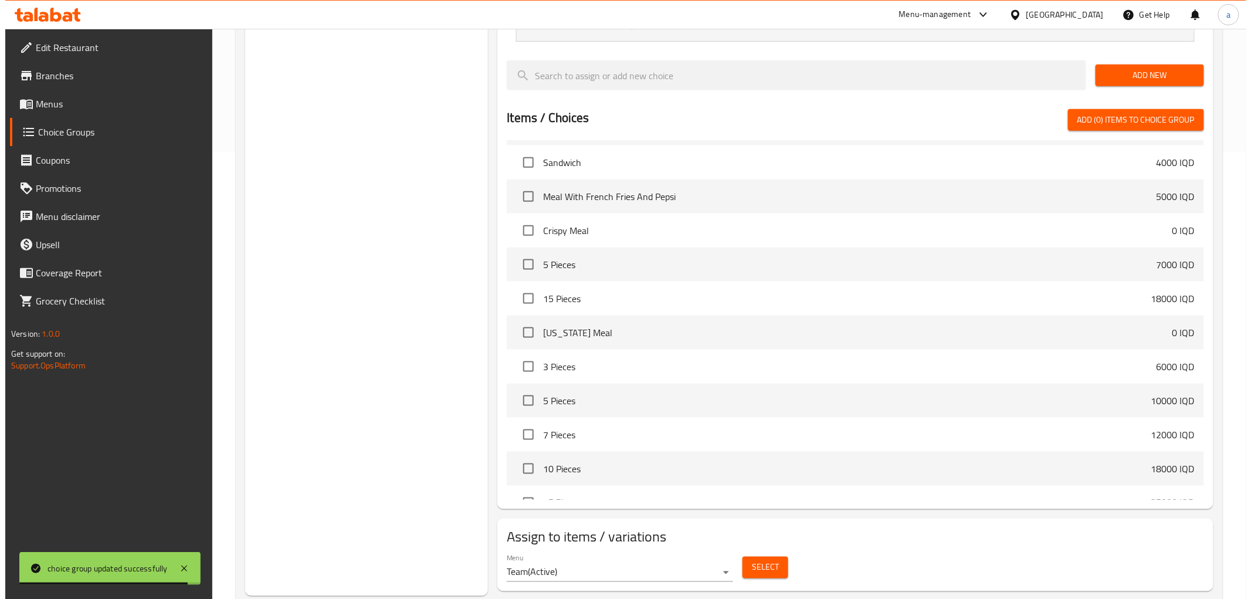
scroll to position [476, 0]
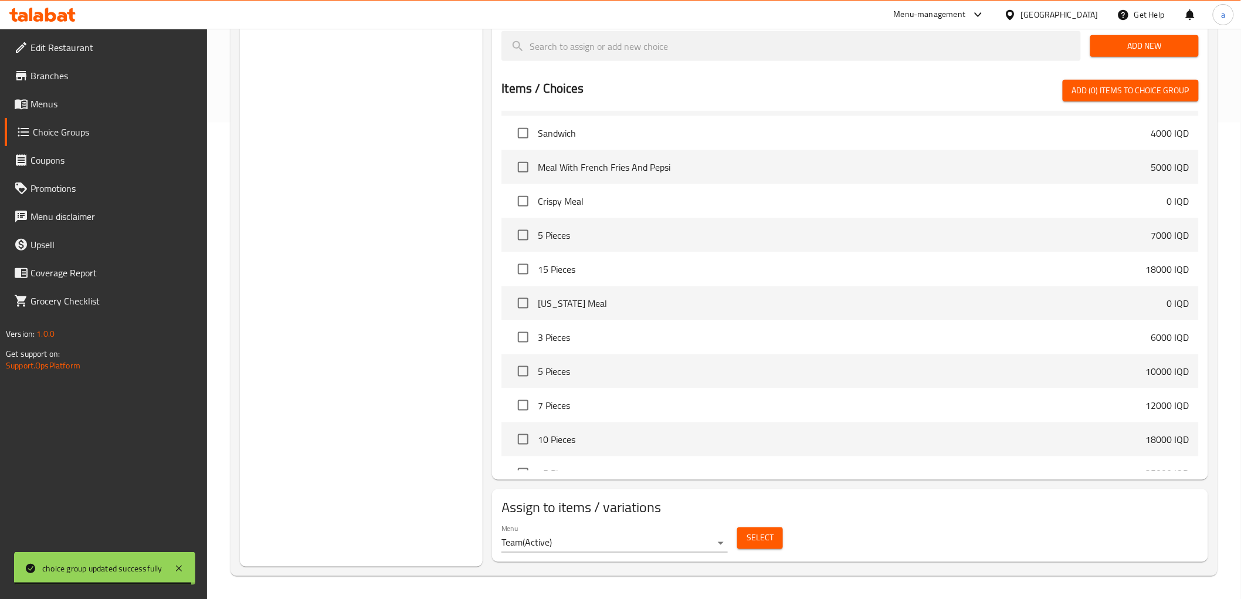
click at [748, 536] on span "Select" at bounding box center [760, 538] width 27 height 15
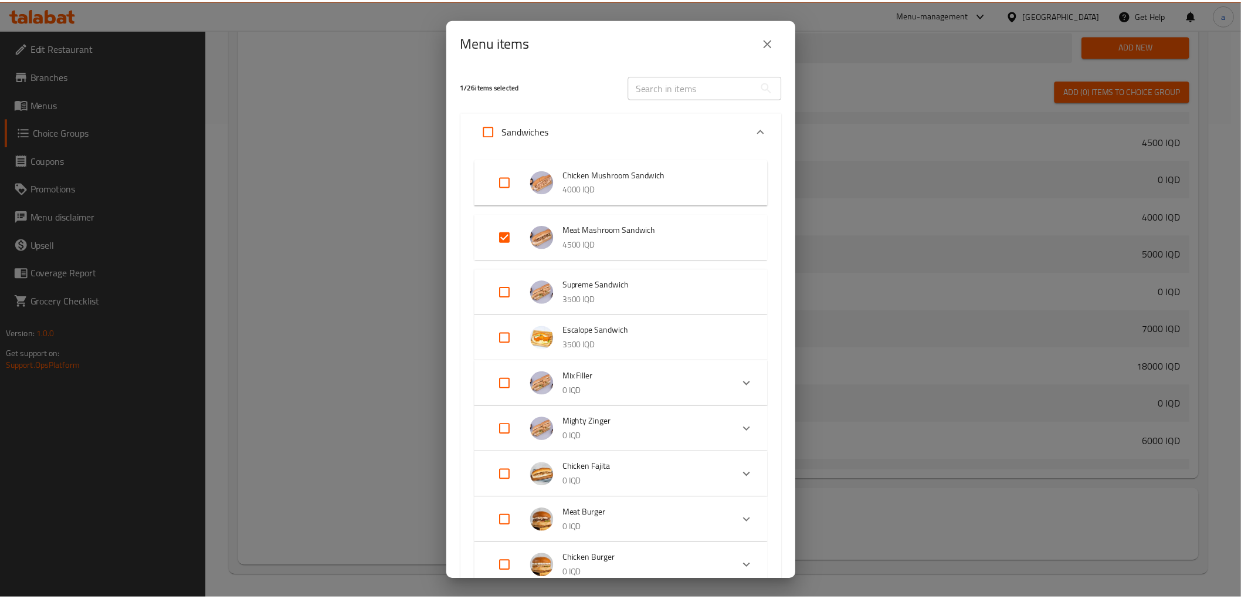
scroll to position [860, 0]
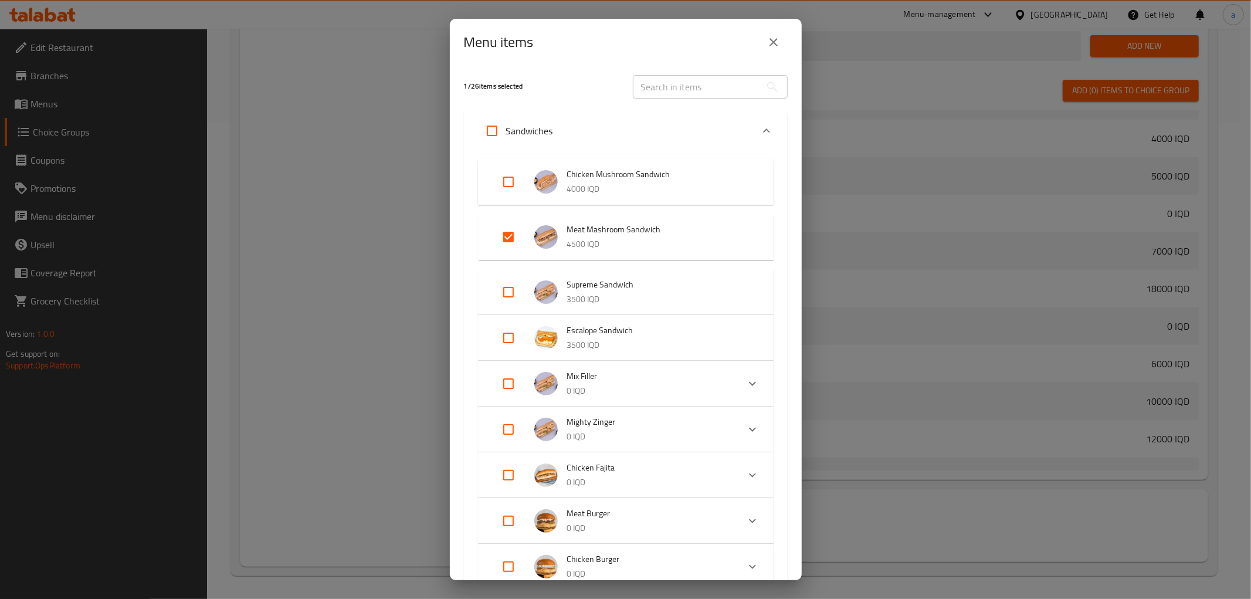
click at [771, 52] on button "close" at bounding box center [774, 42] width 28 height 28
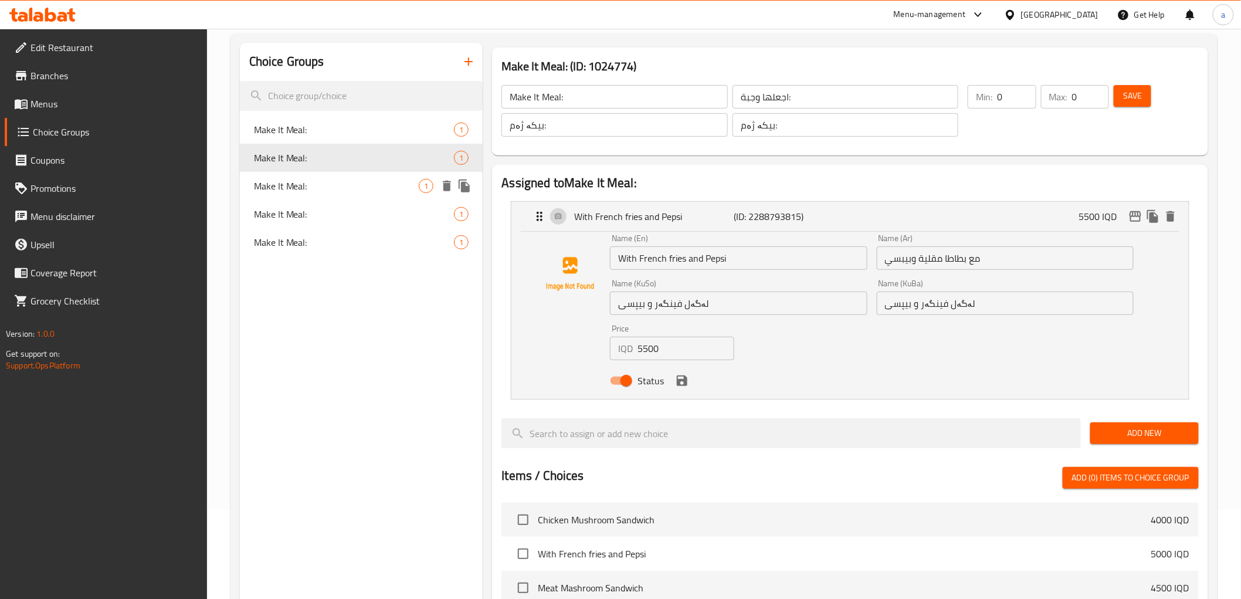
scroll to position [0, 0]
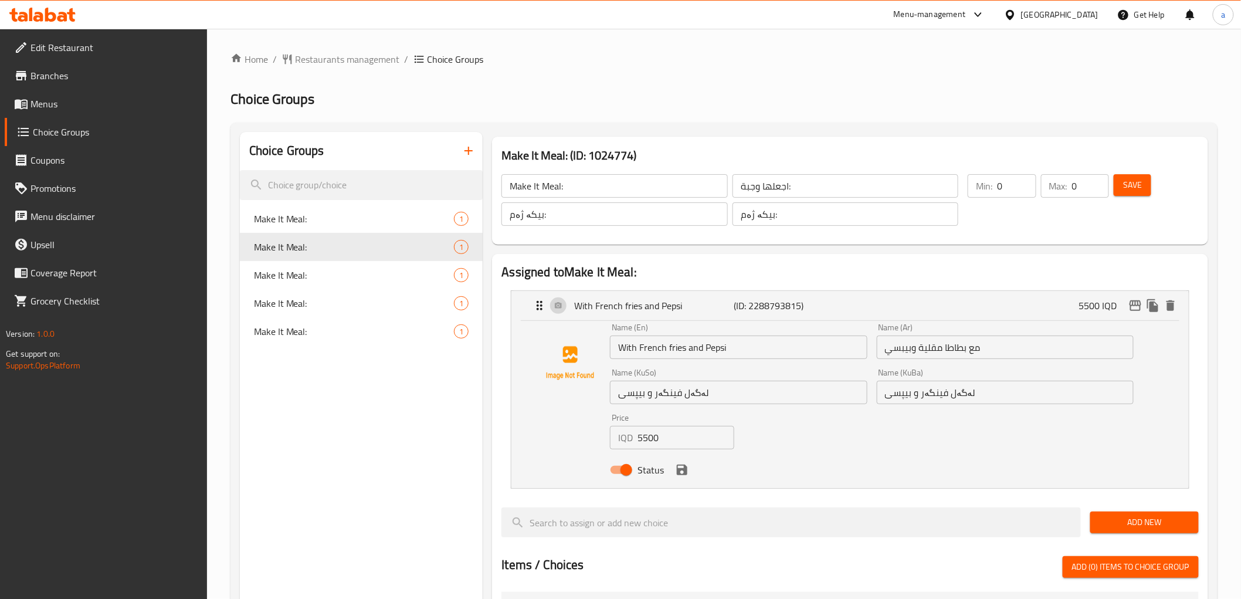
drag, startPoint x: 608, startPoint y: 437, endPoint x: 582, endPoint y: 435, distance: 26.4
click at [582, 435] on div "Name (En) With French fries and Pepsi Name (En) Name (Ar) مع بطاطا مقلية وبيبسي…" at bounding box center [850, 402] width 640 height 158
click at [682, 485] on div "Status" at bounding box center [871, 470] width 533 height 32
click at [686, 476] on icon "save" at bounding box center [682, 470] width 14 height 14
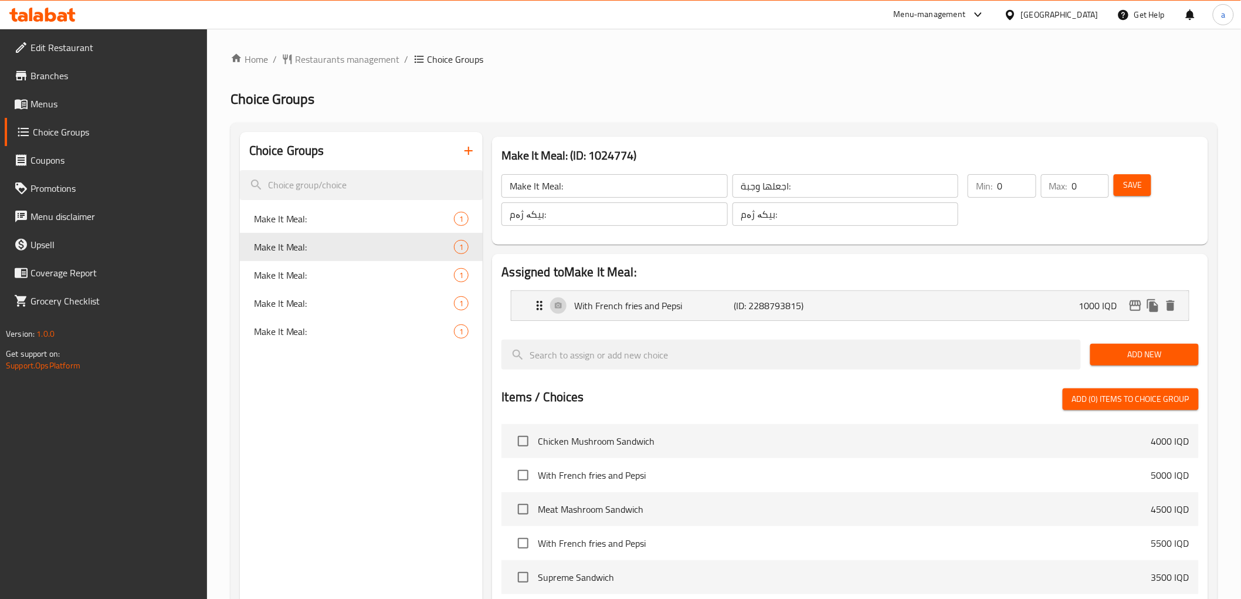
type input "1000"
click at [1144, 188] on button "Save" at bounding box center [1133, 185] width 38 height 22
click at [102, 110] on span "Menus" at bounding box center [114, 104] width 167 height 14
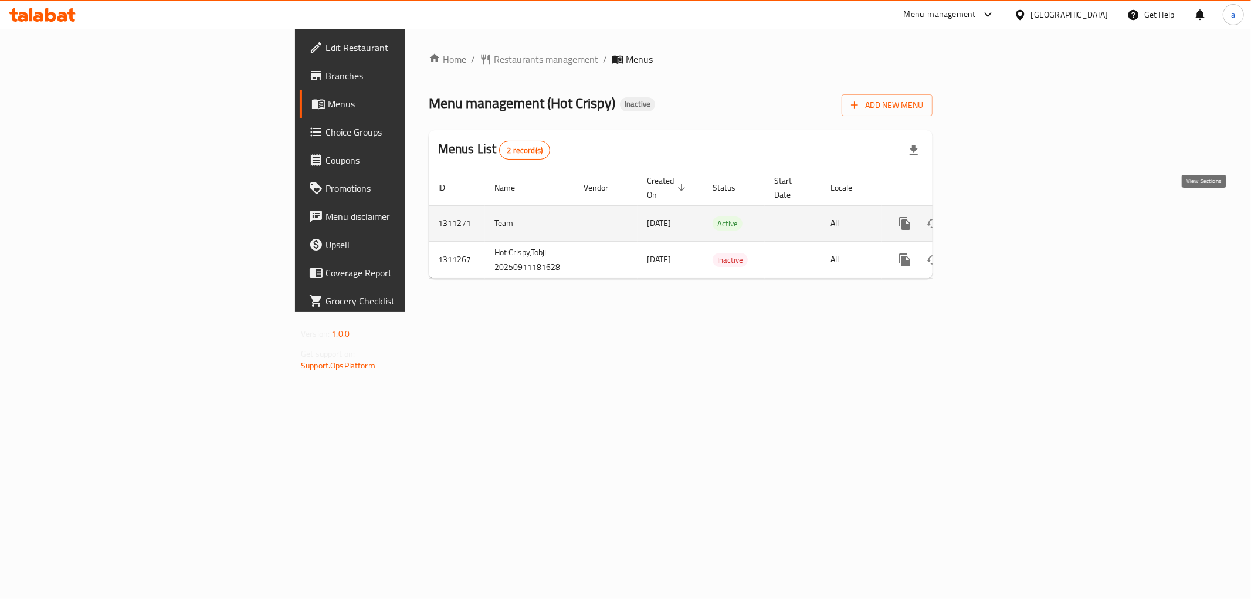
click at [997, 216] on icon "enhanced table" at bounding box center [990, 223] width 14 height 14
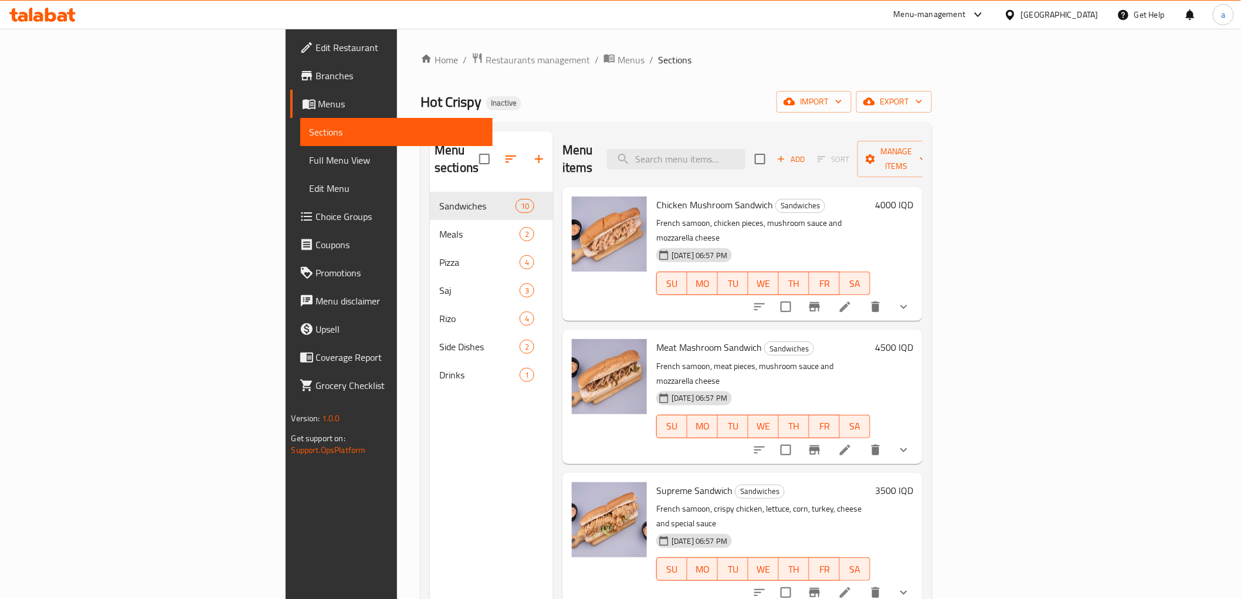
click at [310, 163] on span "Full Menu View" at bounding box center [397, 160] width 174 height 14
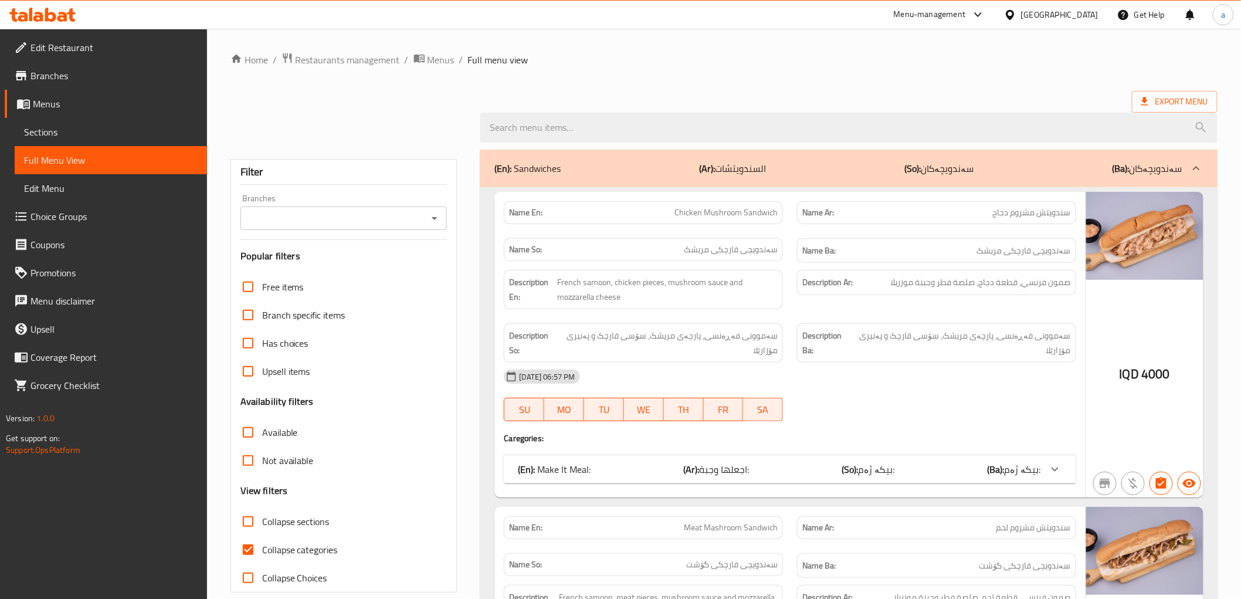
click at [435, 225] on button "Open" at bounding box center [435, 218] width 16 height 16
click at [411, 272] on li "Hot Crispy, Tobji" at bounding box center [343, 268] width 207 height 21
type input "Hot Crispy, Tobji"
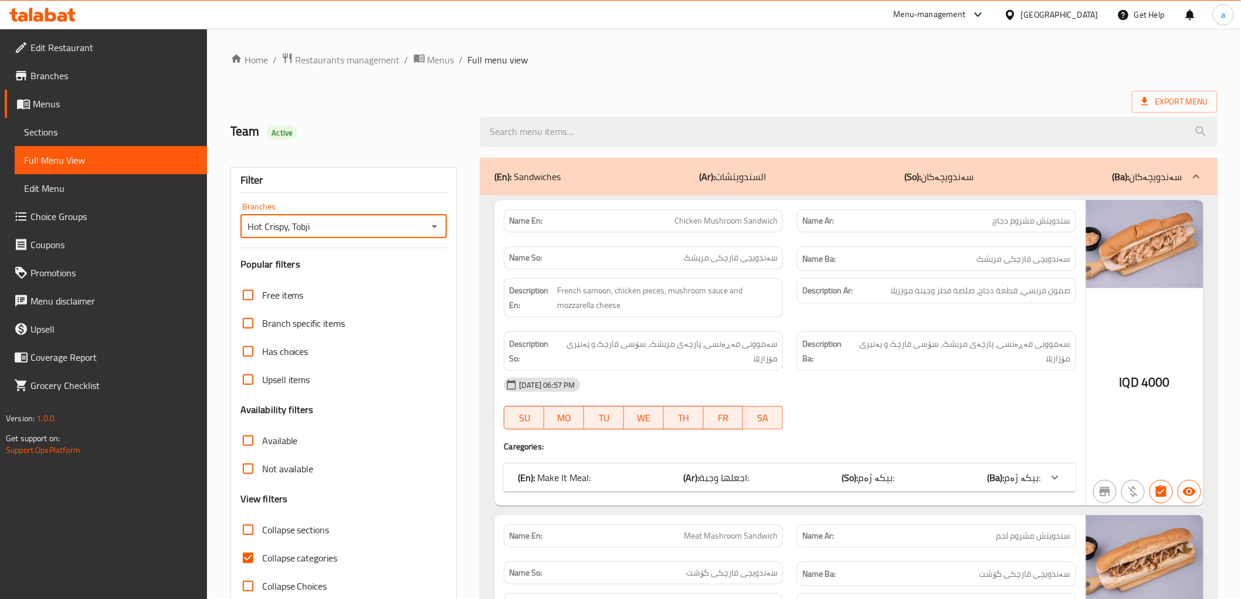
click at [296, 547] on label "Collapse categories" at bounding box center [286, 558] width 104 height 28
click at [262, 547] on input "Collapse categories" at bounding box center [248, 558] width 28 height 28
checkbox input "false"
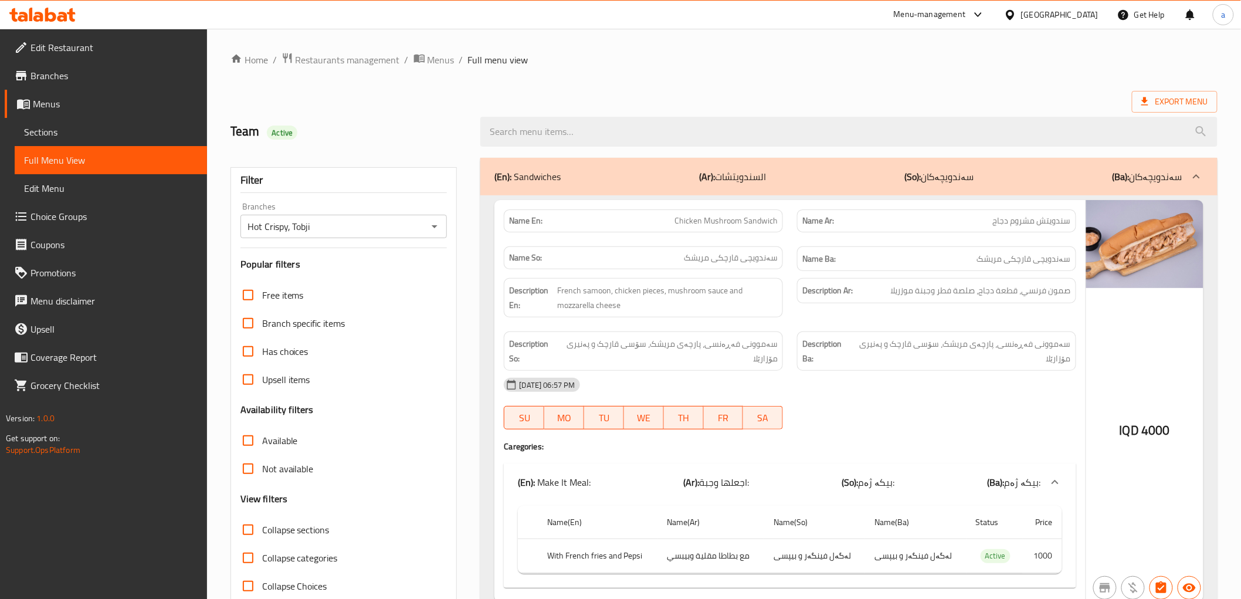
click at [301, 532] on span "Collapse sections" at bounding box center [295, 530] width 67 height 14
click at [262, 532] on input "Collapse sections" at bounding box center [248, 530] width 28 height 28
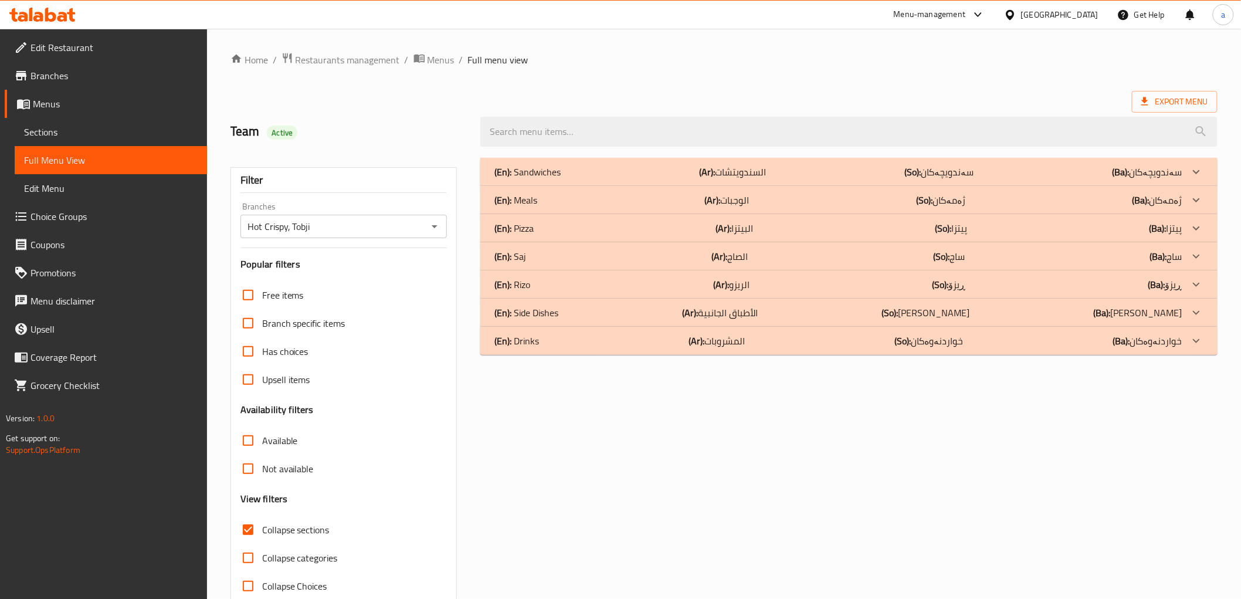
click at [302, 532] on span "Collapse sections" at bounding box center [295, 530] width 67 height 14
click at [262, 532] on input "Collapse sections" at bounding box center [248, 530] width 28 height 28
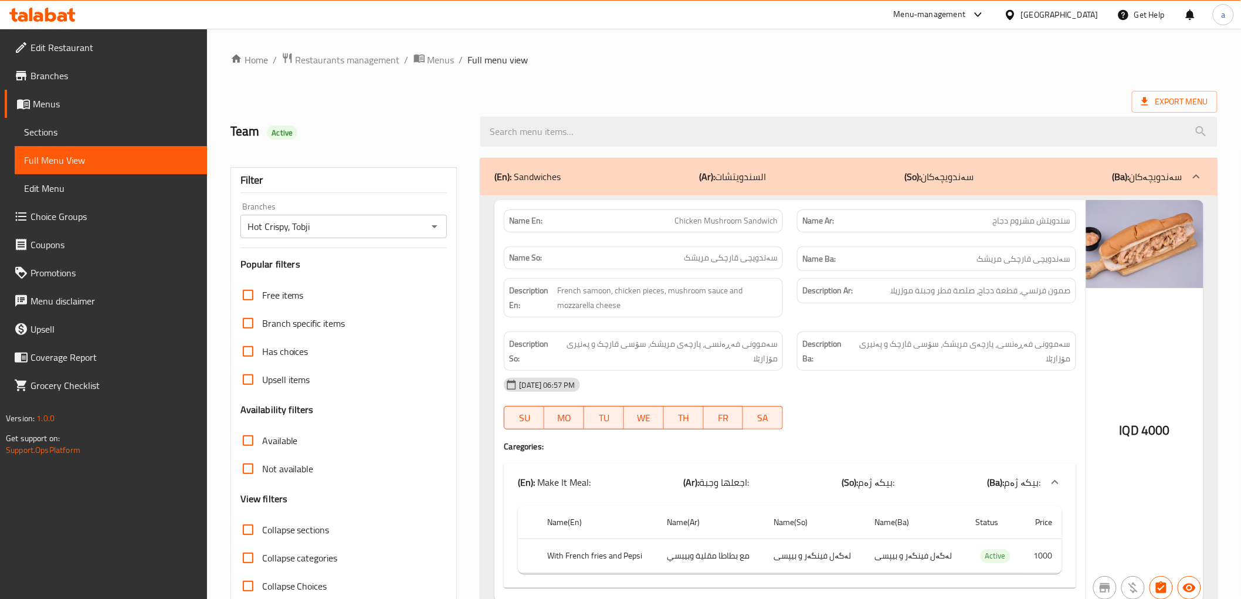
click at [302, 529] on span "Collapse sections" at bounding box center [295, 530] width 67 height 14
click at [262, 529] on input "Collapse sections" at bounding box center [248, 530] width 28 height 28
checkbox input "true"
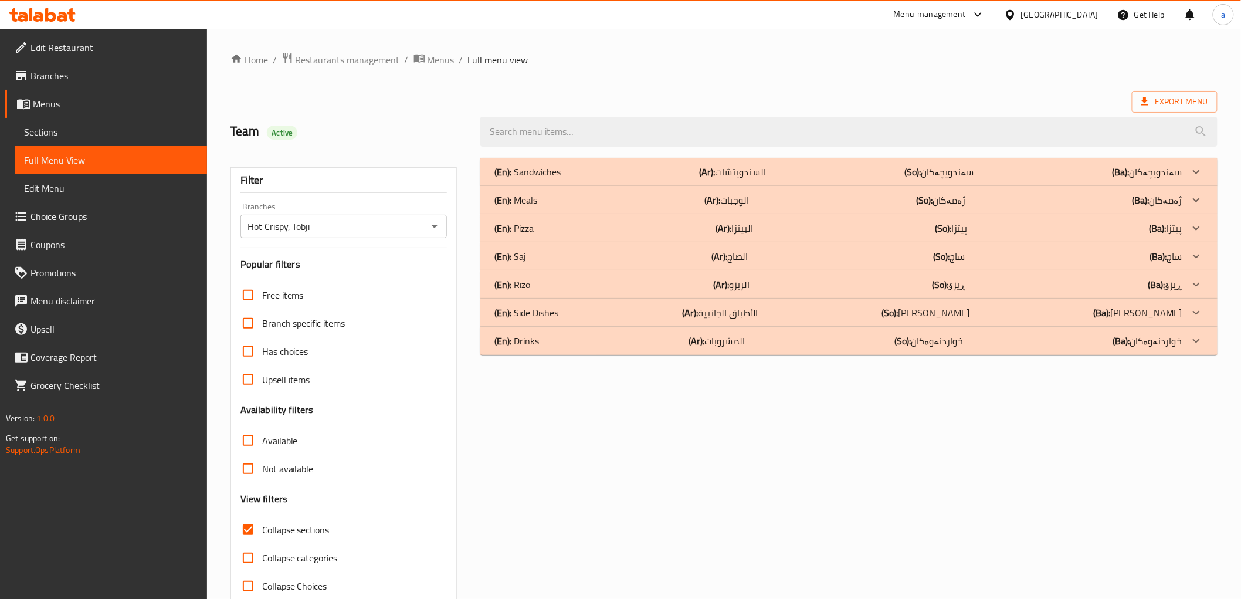
click at [1186, 180] on div at bounding box center [1197, 172] width 28 height 28
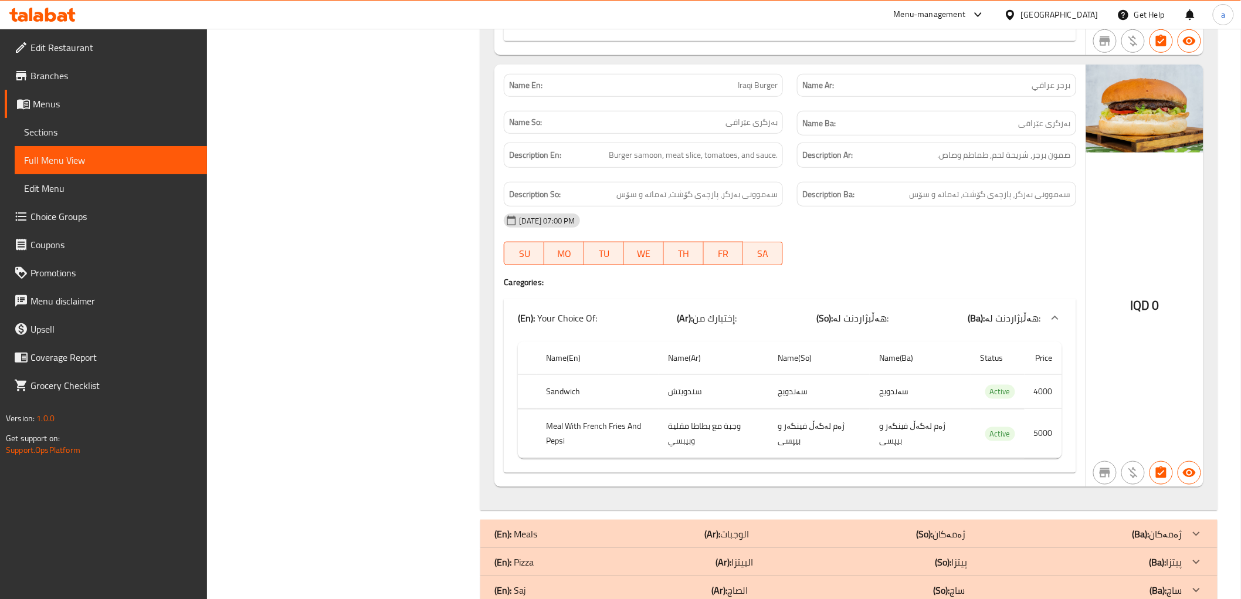
scroll to position [4129, 0]
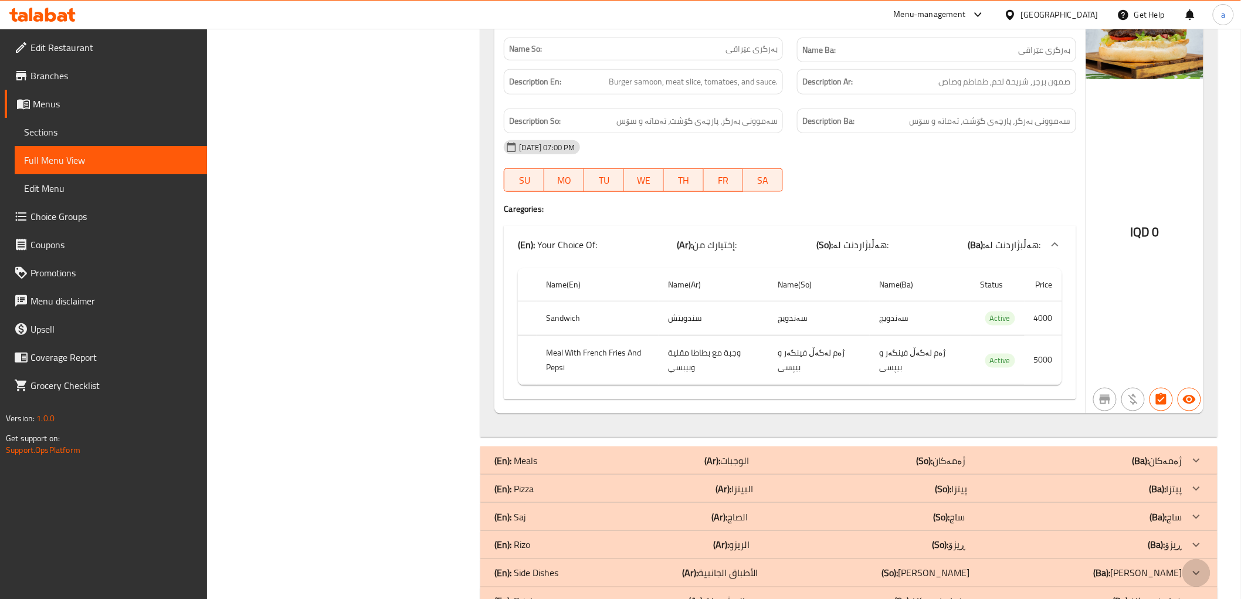
click at [1189, 559] on div at bounding box center [1197, 573] width 28 height 28
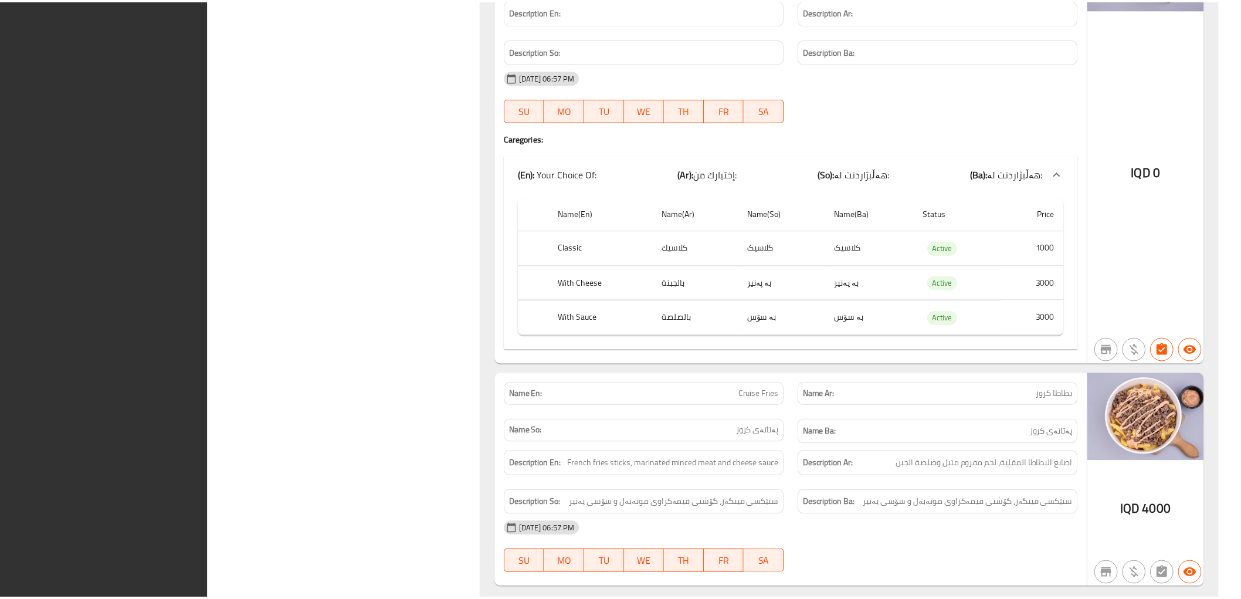
scroll to position [4854, 0]
